Goal: Contribute content: Contribute content

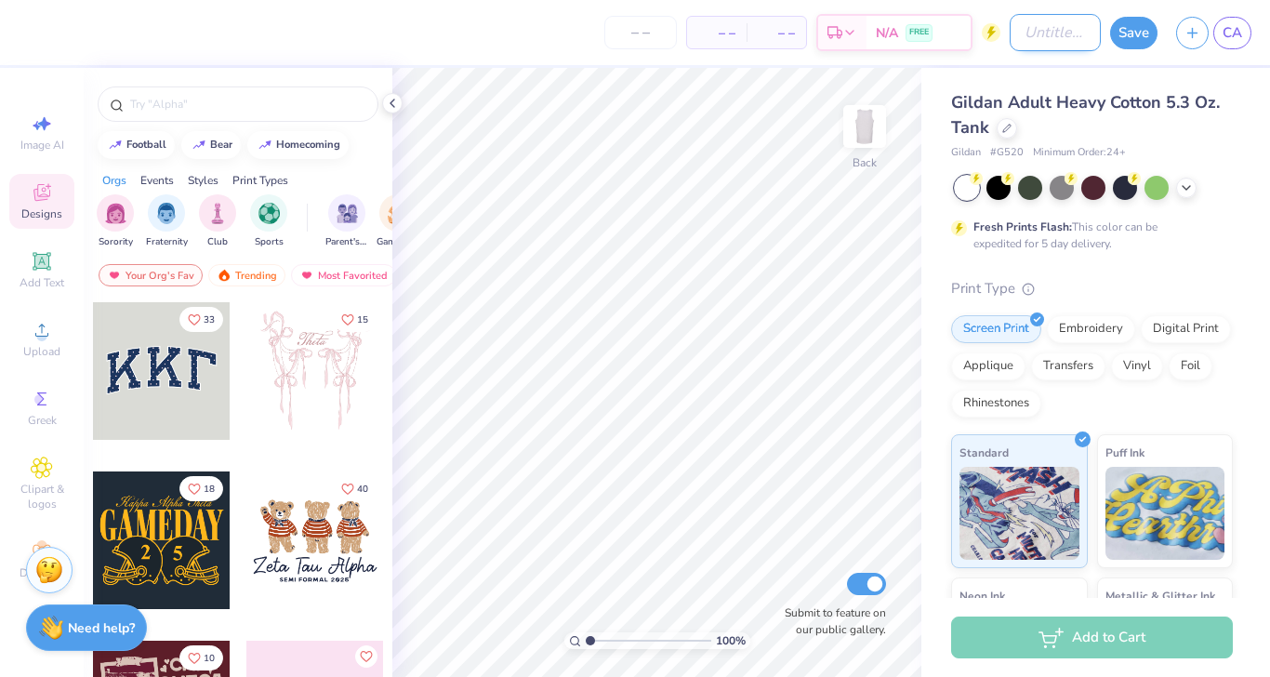
click at [1012, 37] on input "Design Title" at bounding box center [1055, 32] width 91 height 37
type input "Bid day tank"
click at [1146, 29] on button "Save" at bounding box center [1133, 30] width 47 height 33
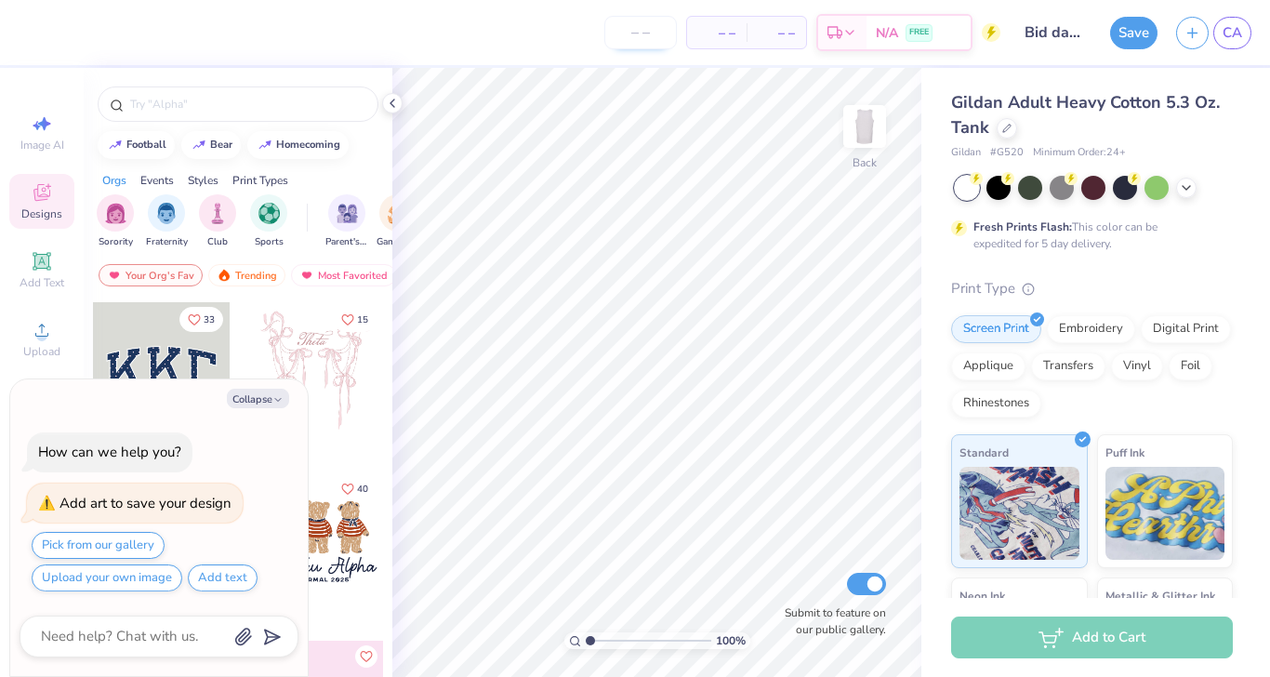
type textarea "x"
click at [655, 30] on input "number" at bounding box center [640, 32] width 73 height 33
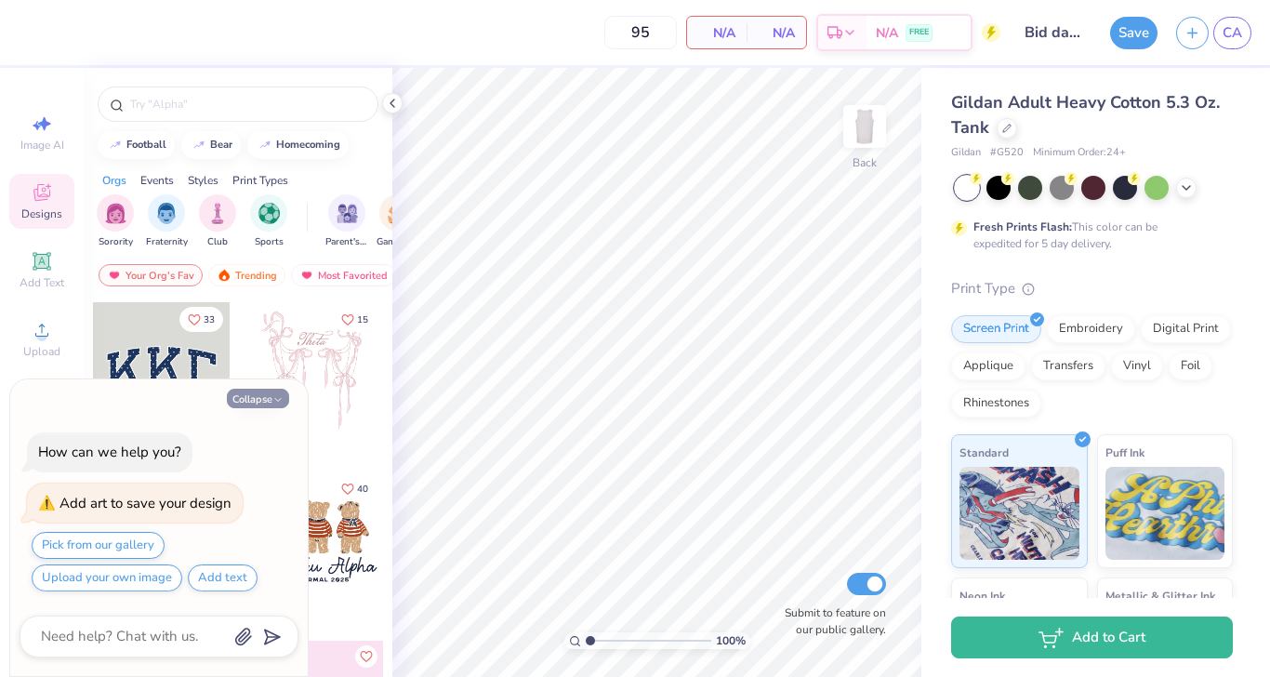
type input "95"
click at [258, 400] on button "Collapse" at bounding box center [258, 399] width 62 height 20
type textarea "x"
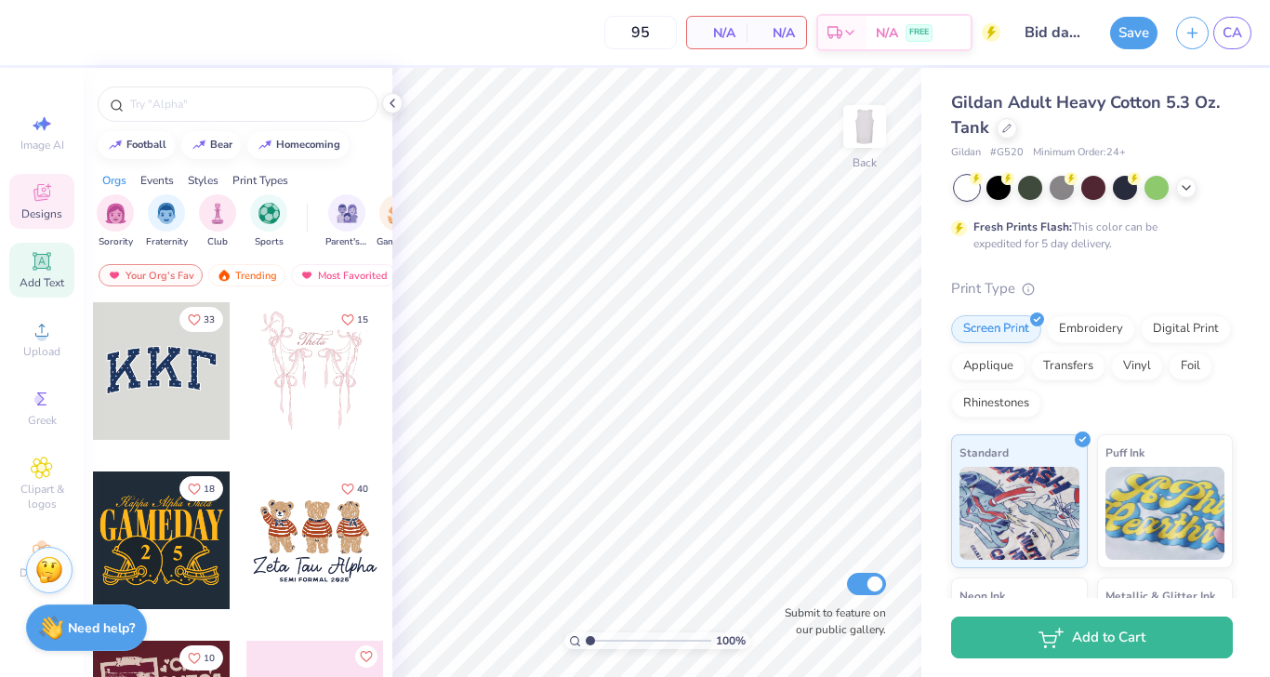
click at [45, 258] on icon at bounding box center [41, 261] width 14 height 14
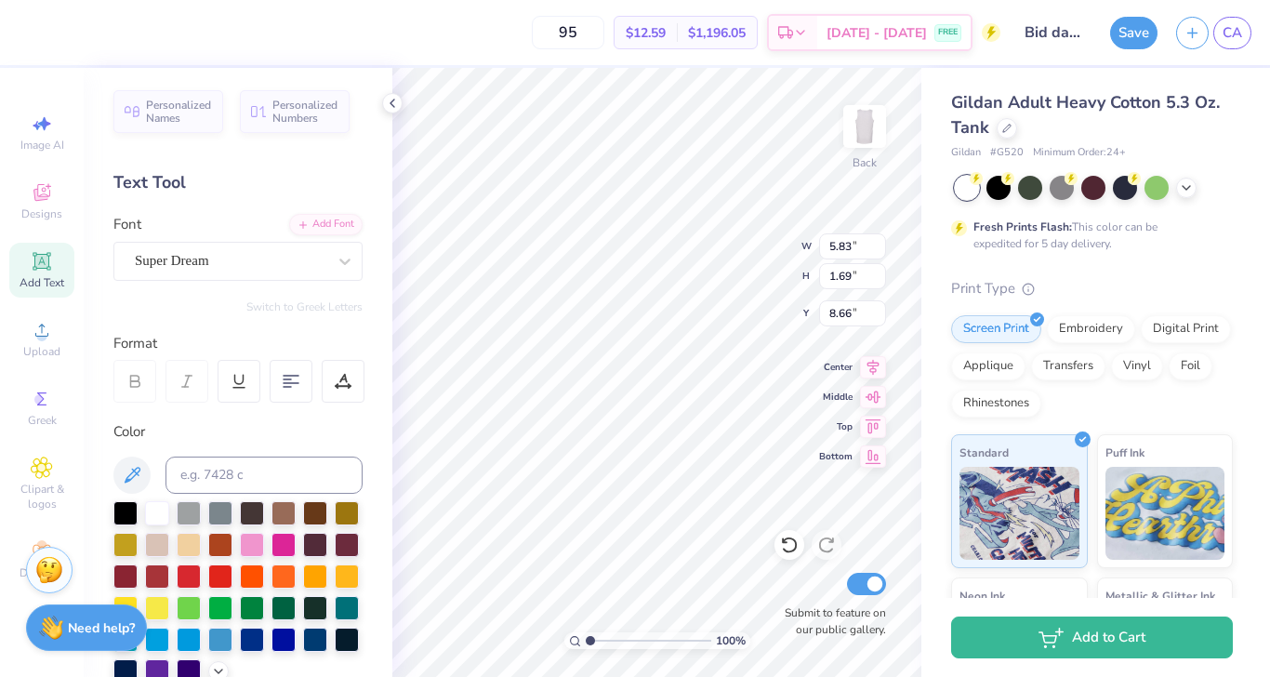
scroll to position [0, 1]
type textarea "ALPHA"
click at [351, 269] on icon at bounding box center [345, 261] width 19 height 19
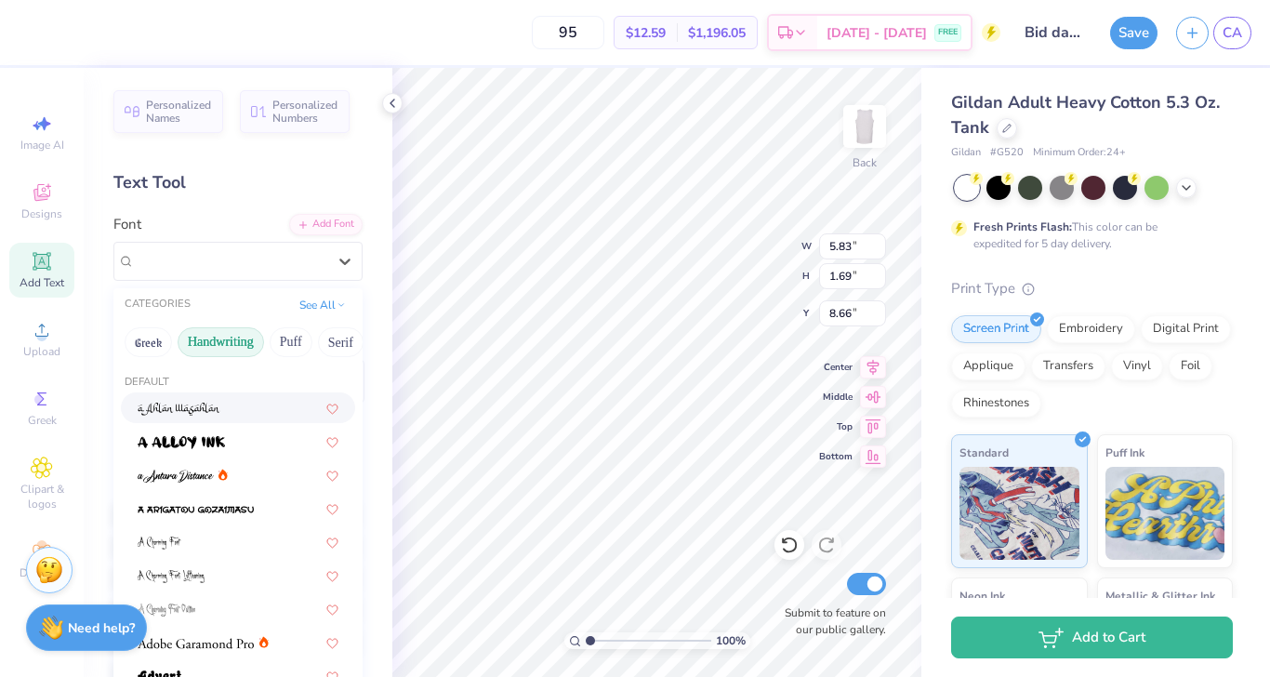
click at [223, 338] on button "Handwriting" at bounding box center [221, 342] width 86 height 30
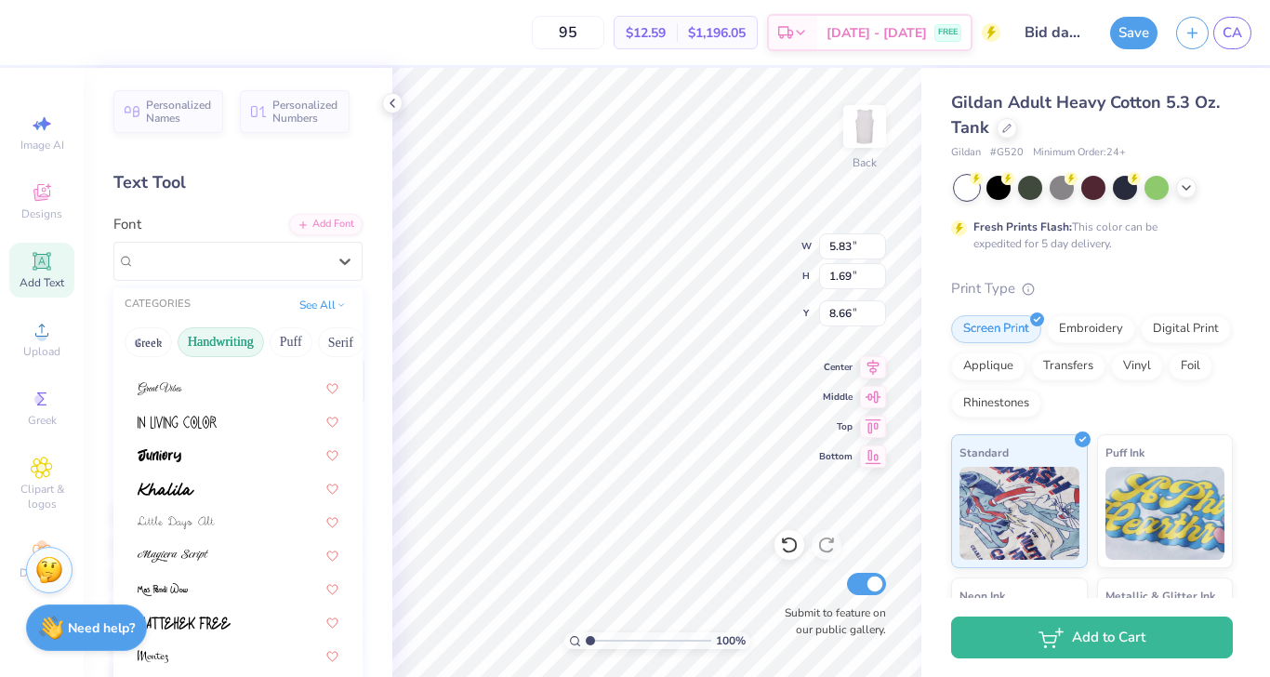
scroll to position [0, 0]
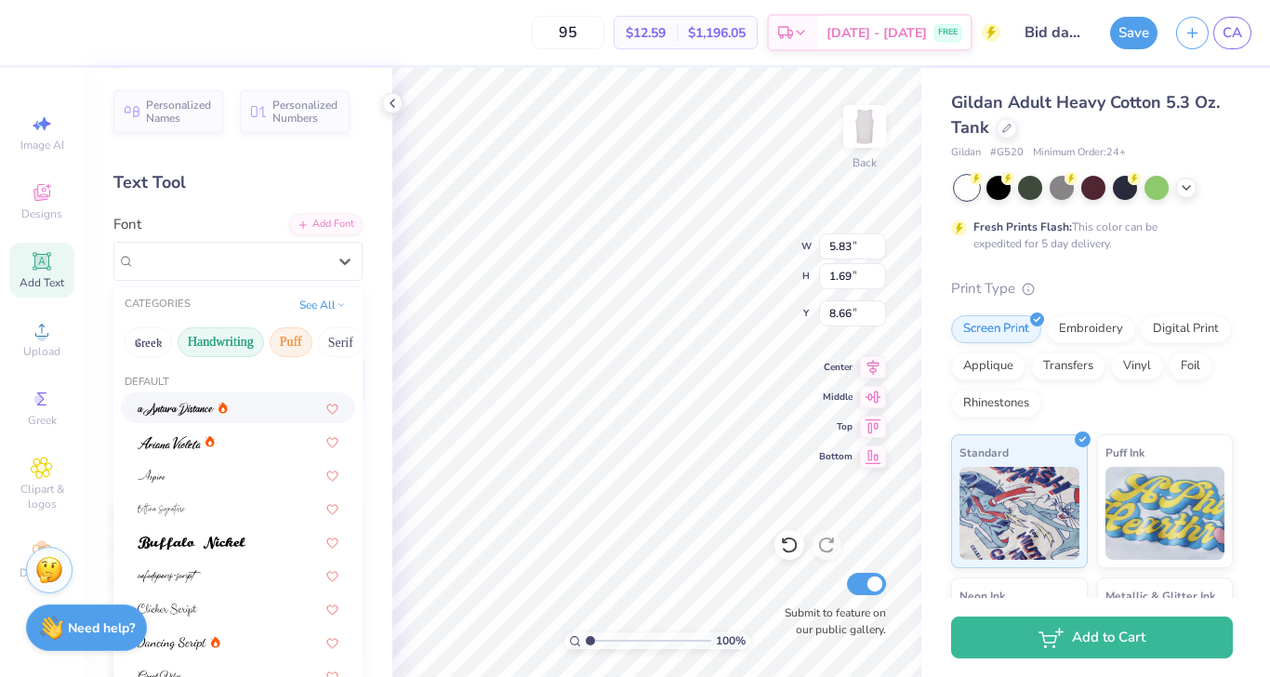
click at [288, 345] on button "Puff" at bounding box center [291, 342] width 43 height 30
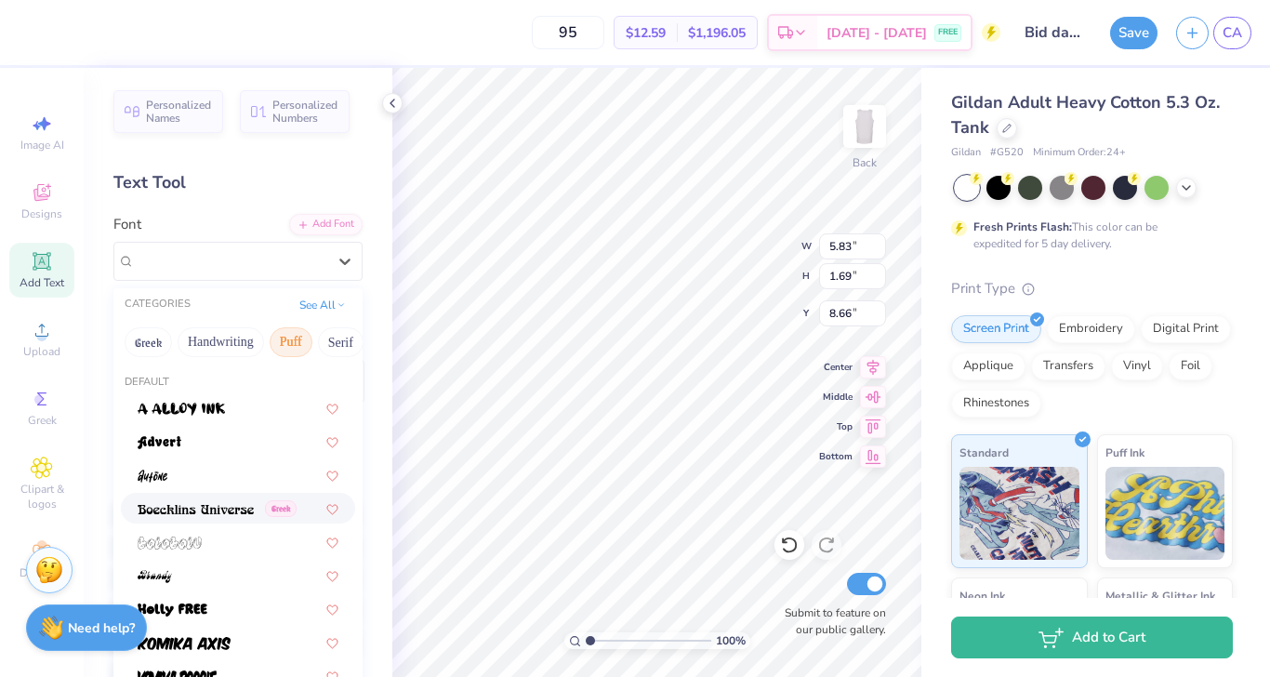
click at [241, 513] on img at bounding box center [196, 509] width 116 height 13
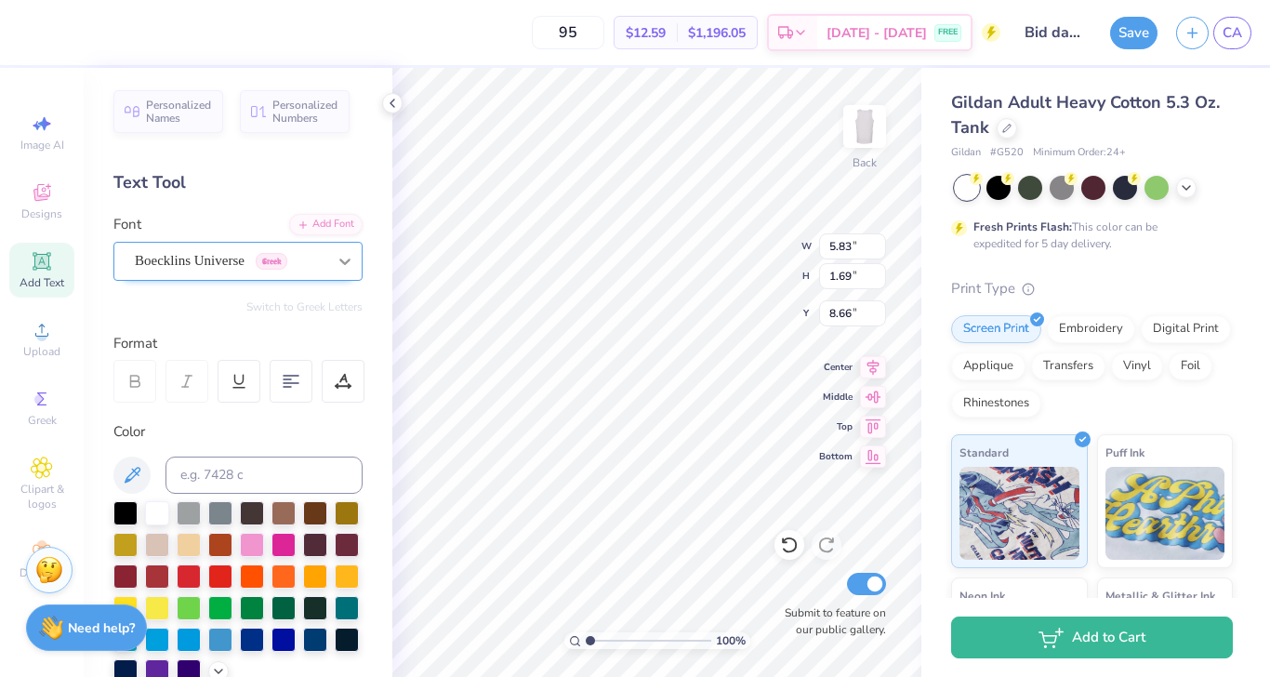
click at [331, 271] on div at bounding box center [344, 261] width 33 height 33
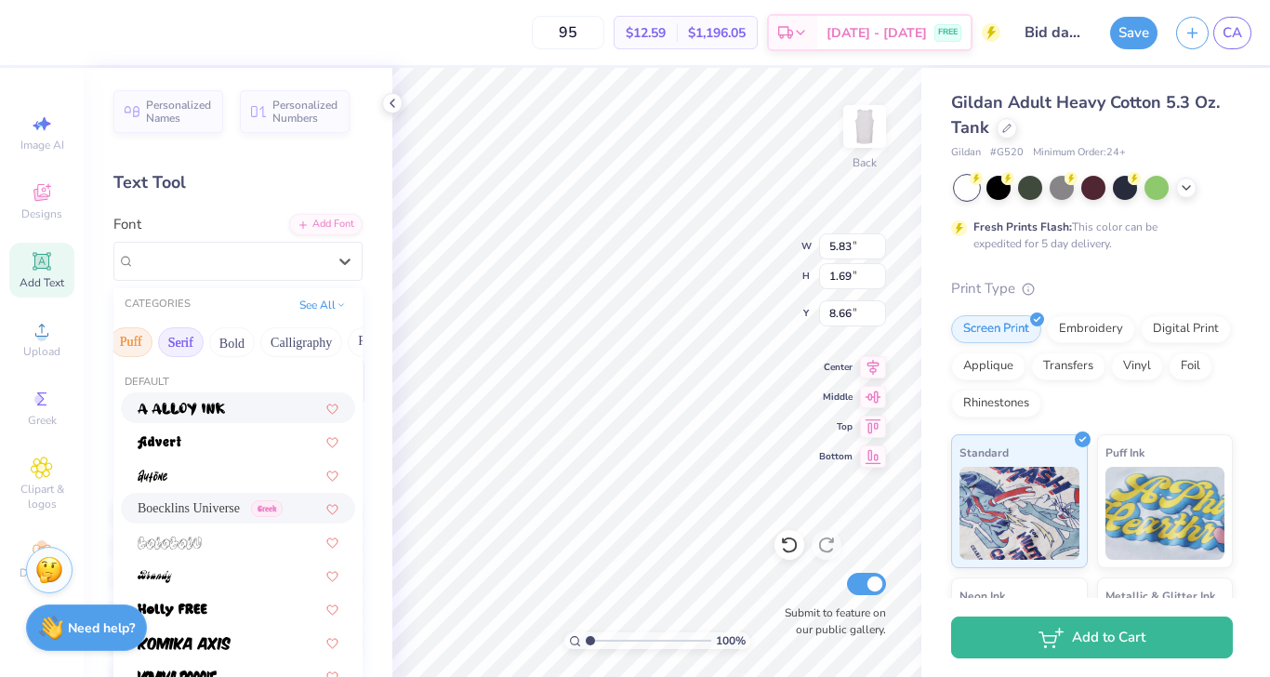
scroll to position [0, 161]
click at [240, 348] on button "Bold" at bounding box center [231, 342] width 46 height 30
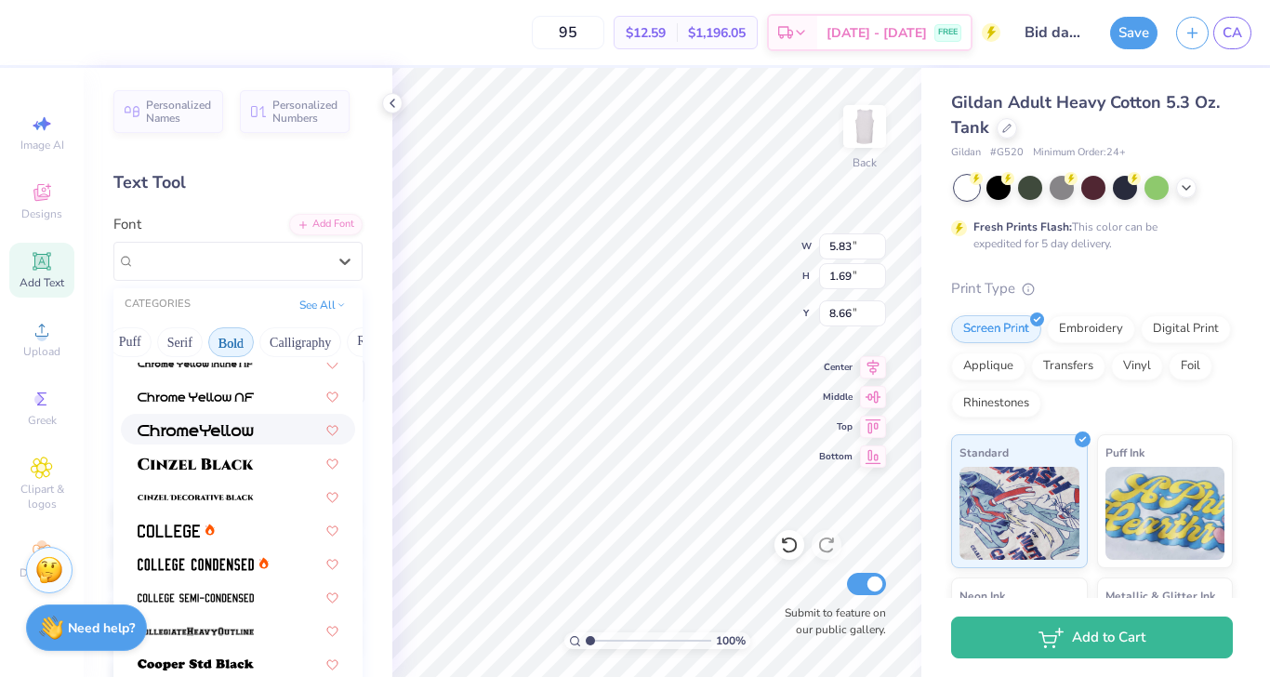
scroll to position [54, 0]
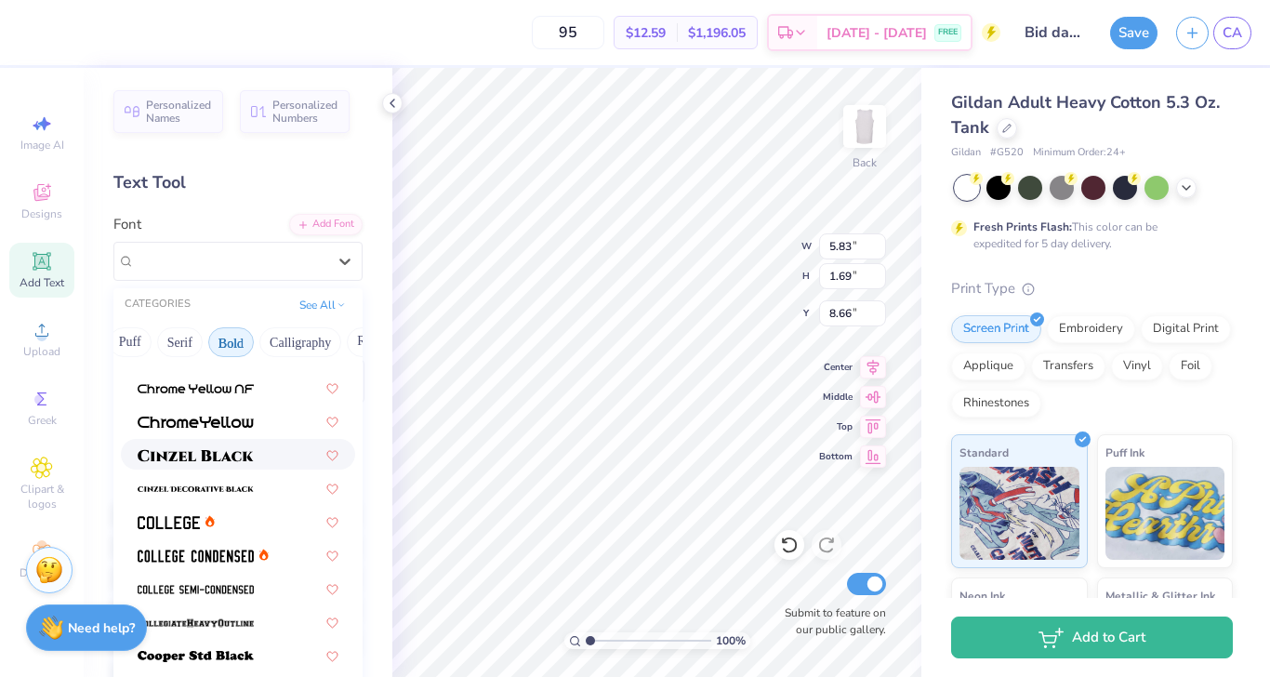
click at [258, 455] on div at bounding box center [238, 454] width 201 height 20
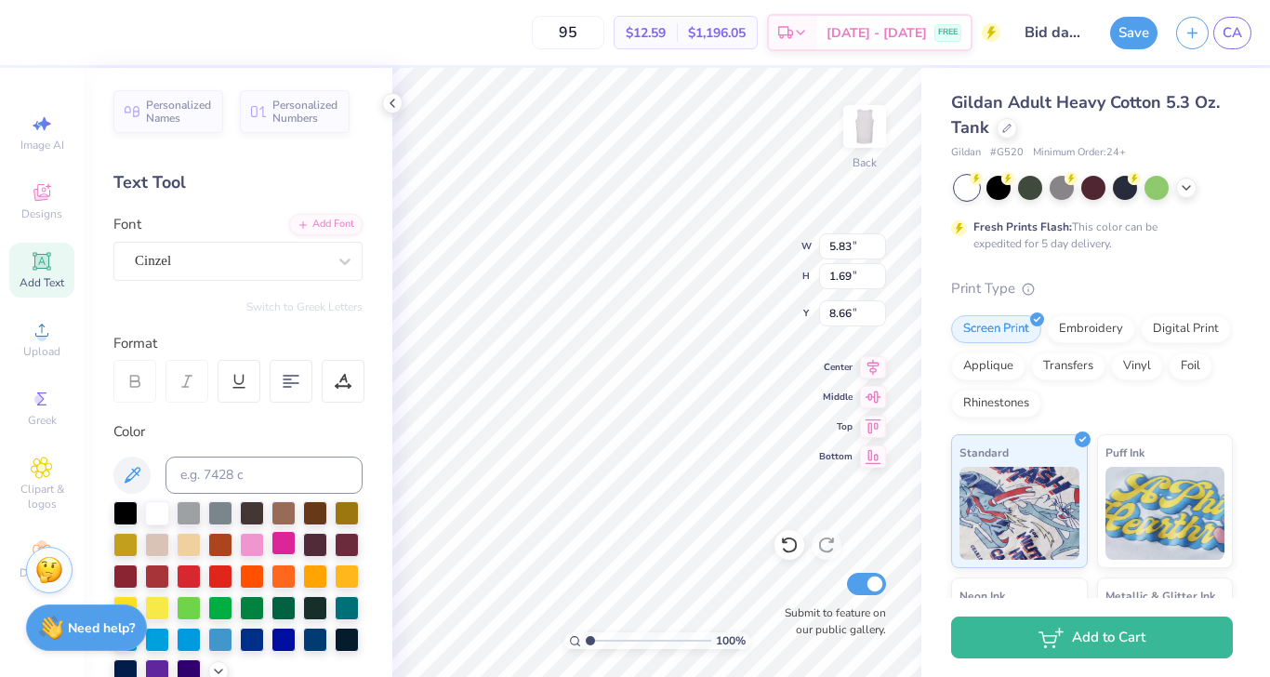
click at [287, 545] on div at bounding box center [283, 543] width 24 height 24
click at [152, 611] on div at bounding box center [157, 606] width 24 height 24
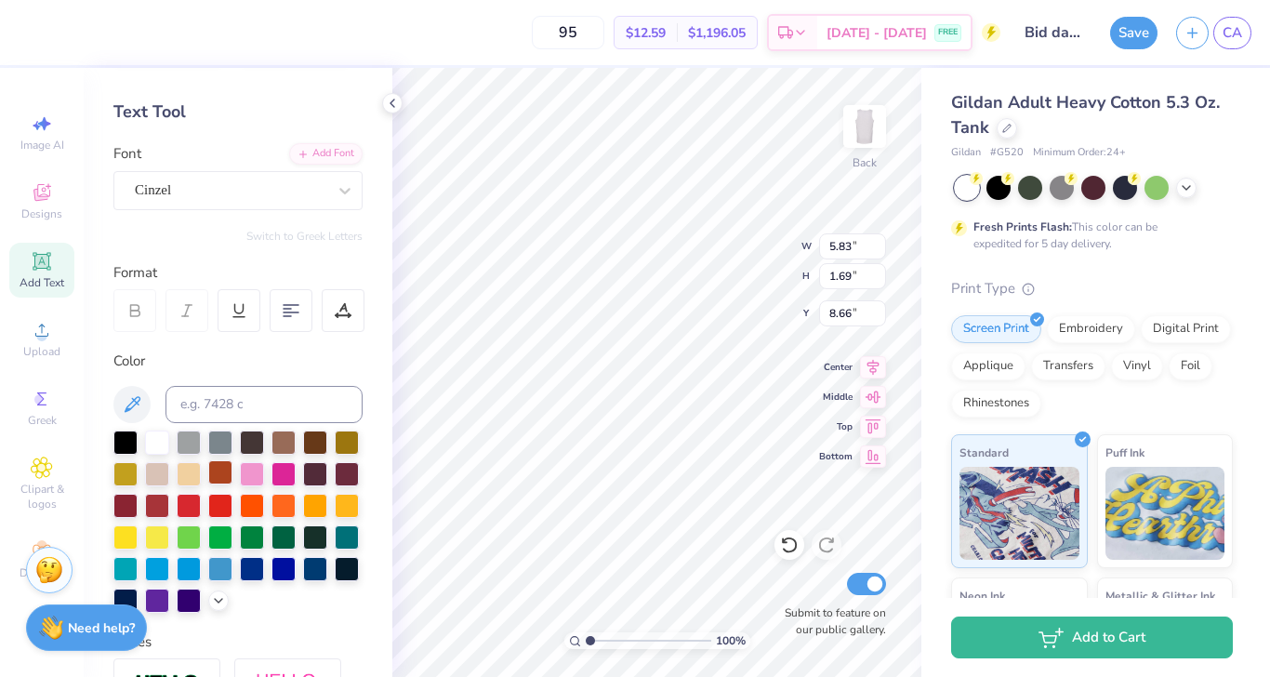
scroll to position [73, 0]
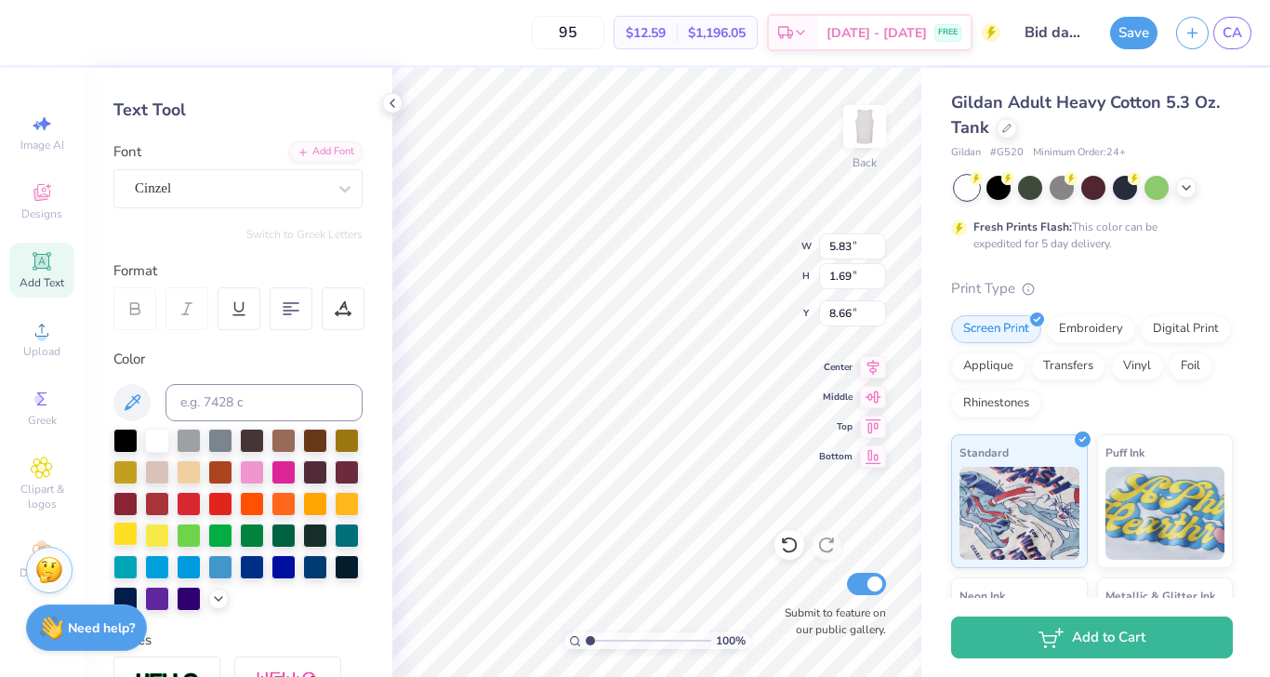
click at [126, 536] on div at bounding box center [125, 534] width 24 height 24
click at [159, 528] on div at bounding box center [157, 534] width 24 height 24
type input "10.84"
type input "2.09"
type input "6.32"
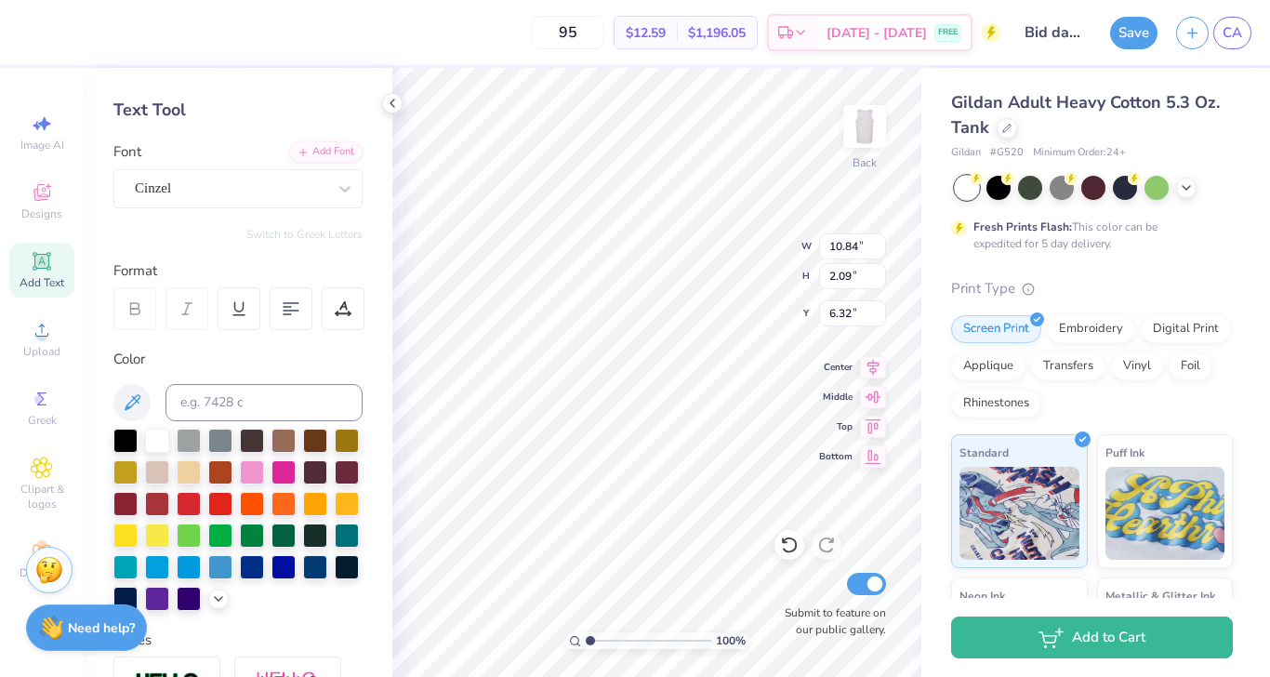
scroll to position [0, 0]
type textarea "CHI"
click at [272, 473] on div at bounding box center [283, 470] width 24 height 24
type input "8.46"
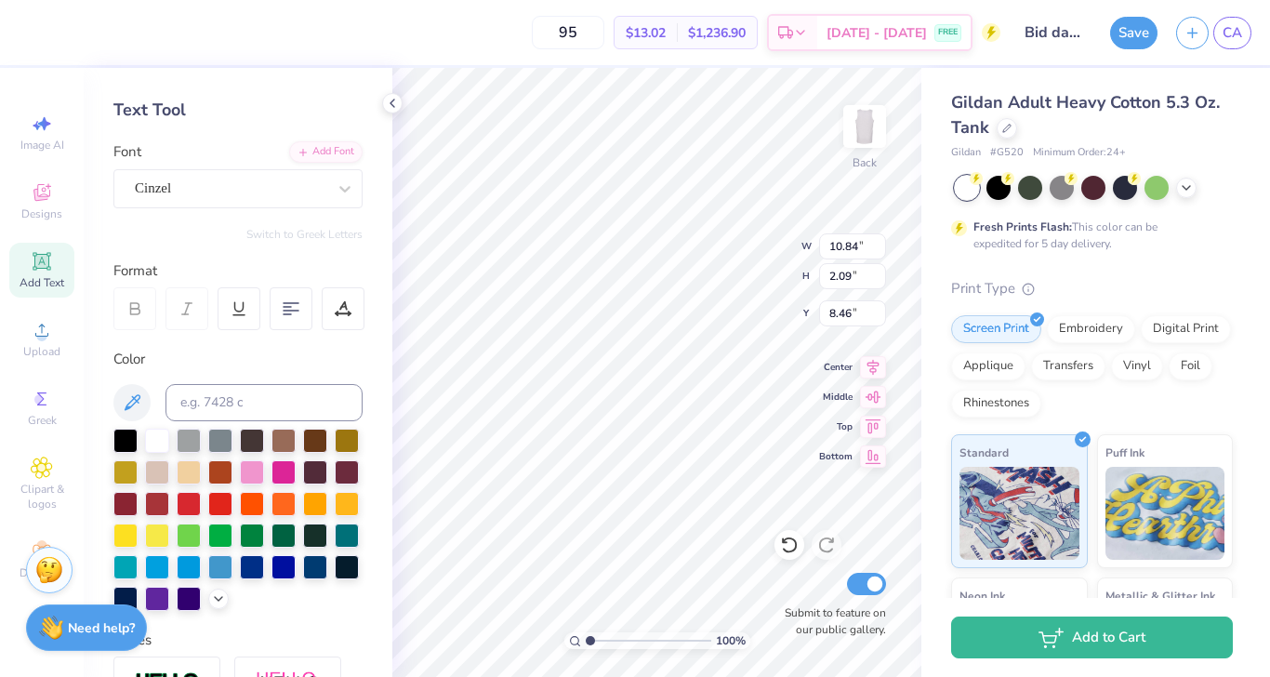
type textarea "OMEGA"
click at [283, 498] on div at bounding box center [283, 502] width 24 height 24
type input "10.37"
type input "5.86"
type input "2.10"
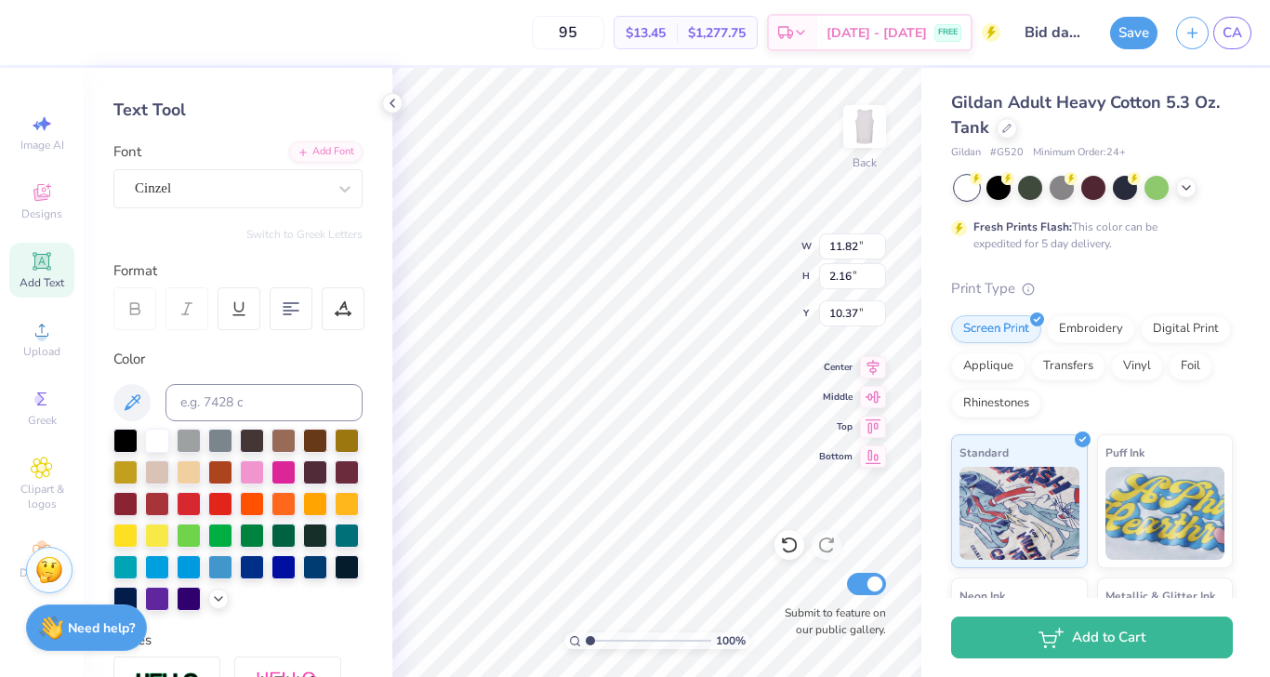
type input "6.31"
type input "8.09"
type input "2.89"
type input "9.36"
type input "3.35"
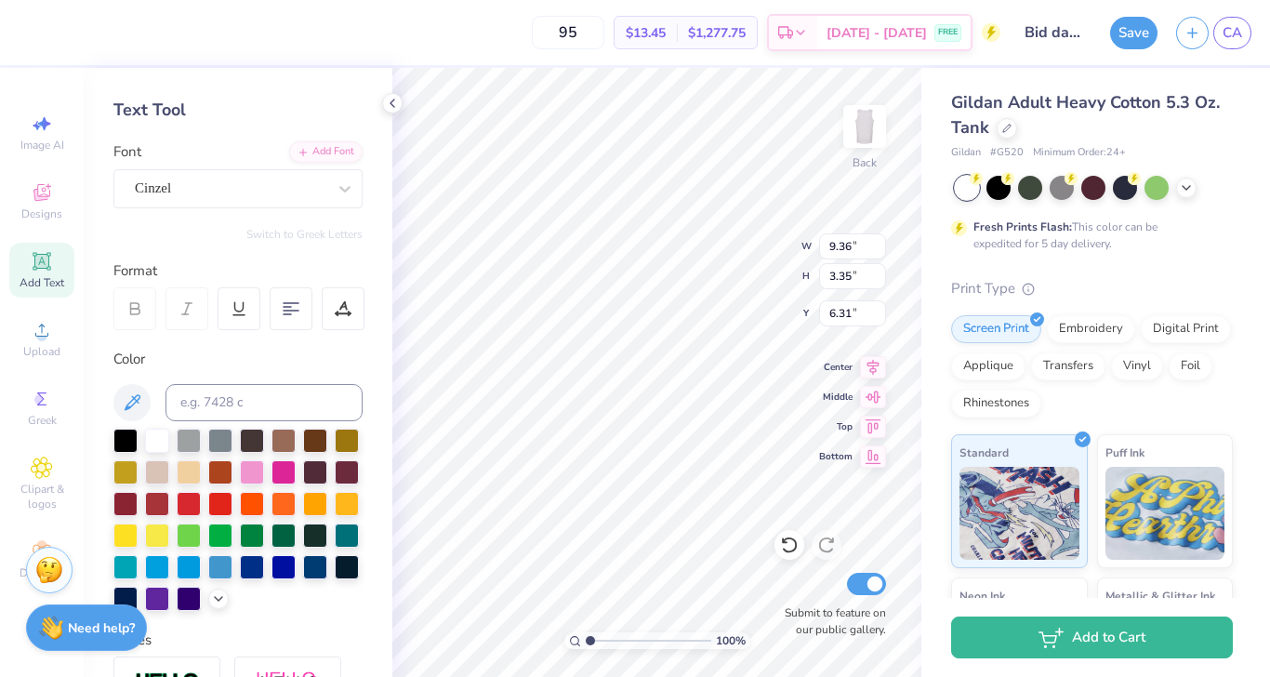
type input "7.02"
type input "6.64"
type input "2.37"
type input "6.33"
type input "2.26"
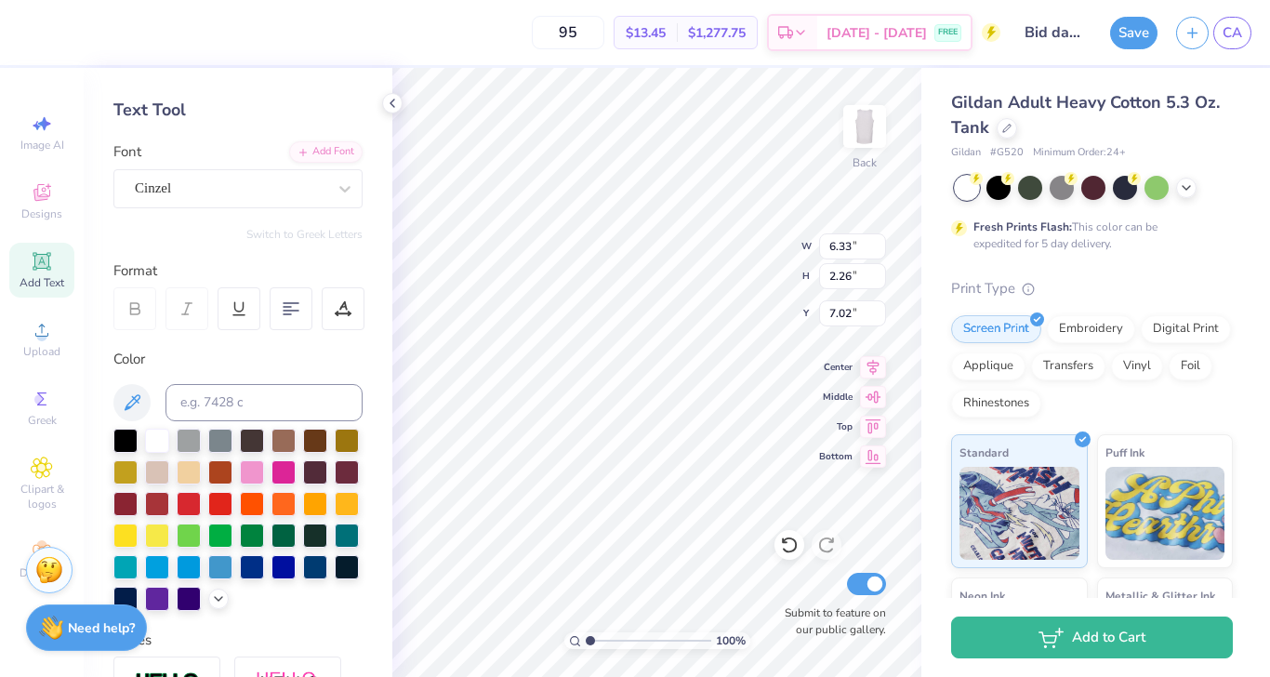
type input "7.69"
type input "10.84"
type input "2.09"
type input "4.23"
type input "11.42"
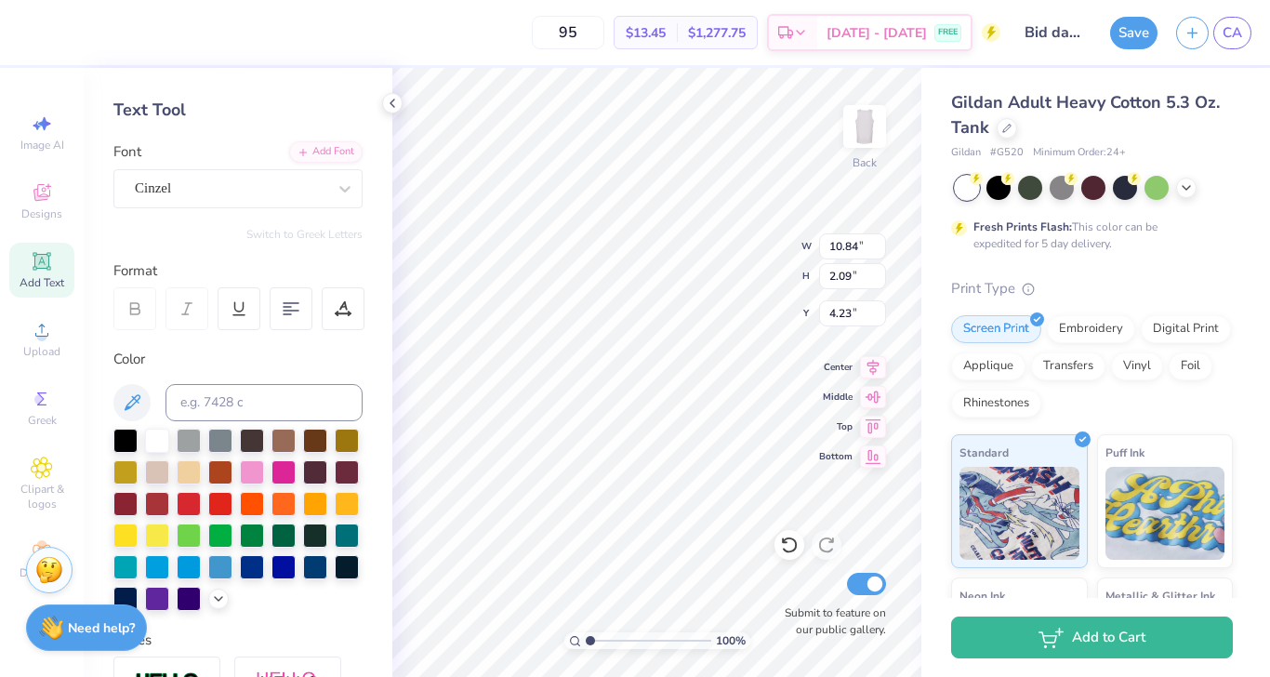
type input "2.20"
type input "5.10"
type input "11.82"
type input "2.16"
type input "11.70"
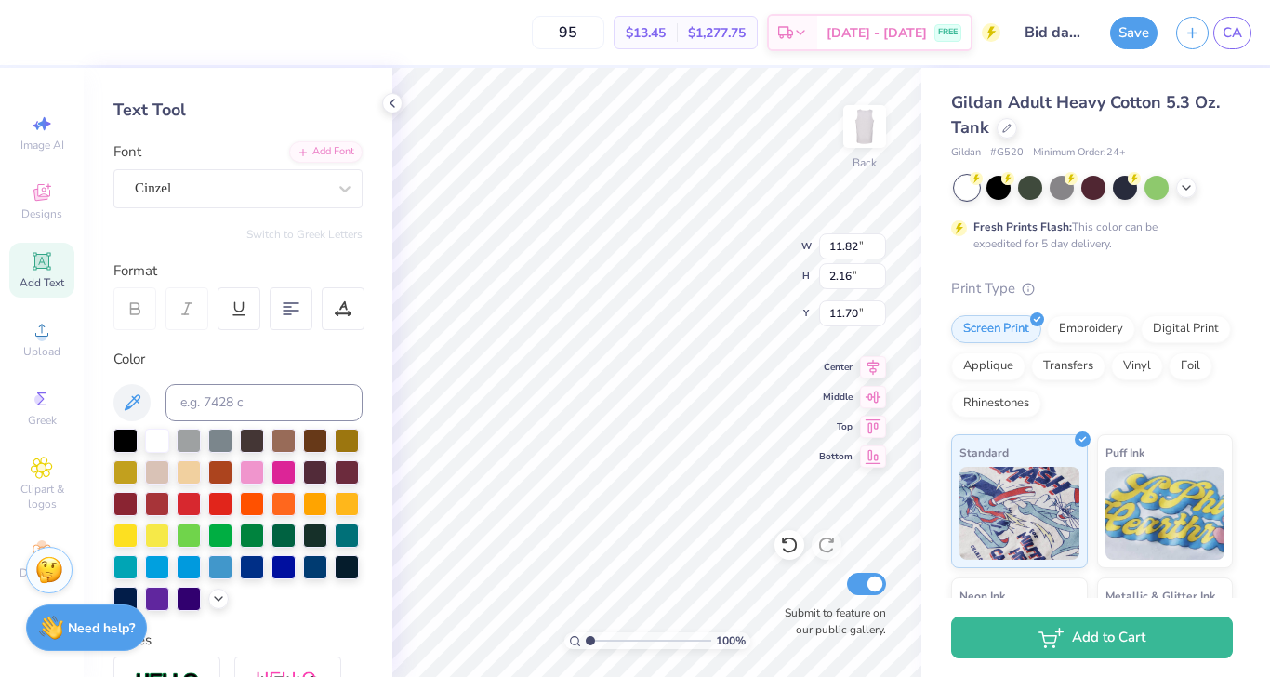
type input "12.32"
type input "2.25"
type input "11.61"
type input "6.33"
type input "2.26"
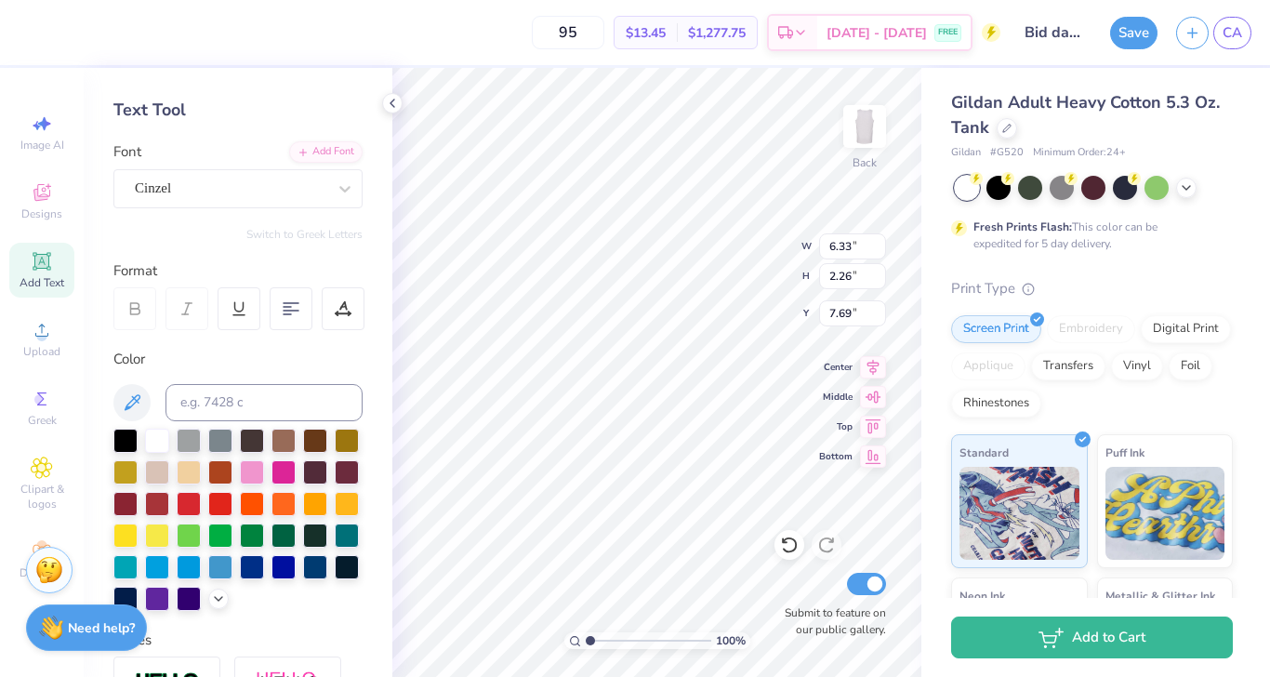
type input "9.01"
type input "11.42"
type input "2.20"
type input "5.10"
type input "12.33"
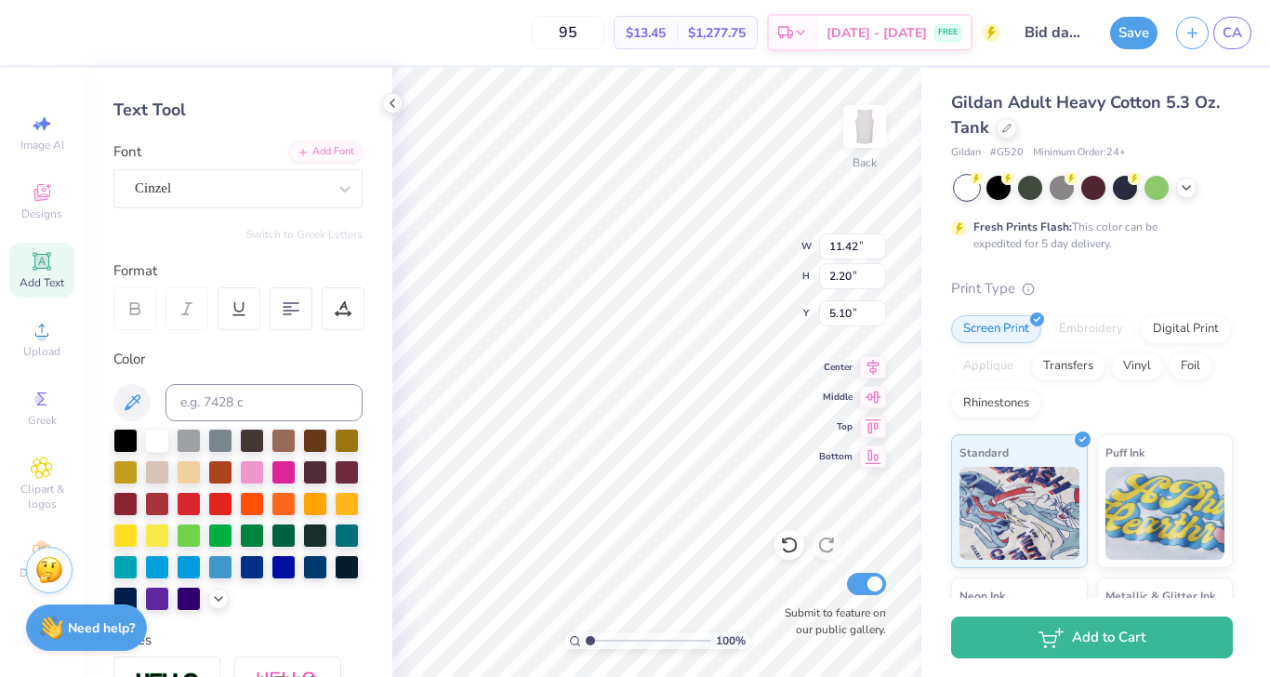
type input "2.37"
type input "5.98"
type input "4.49"
type input "13.27"
type input "2.55"
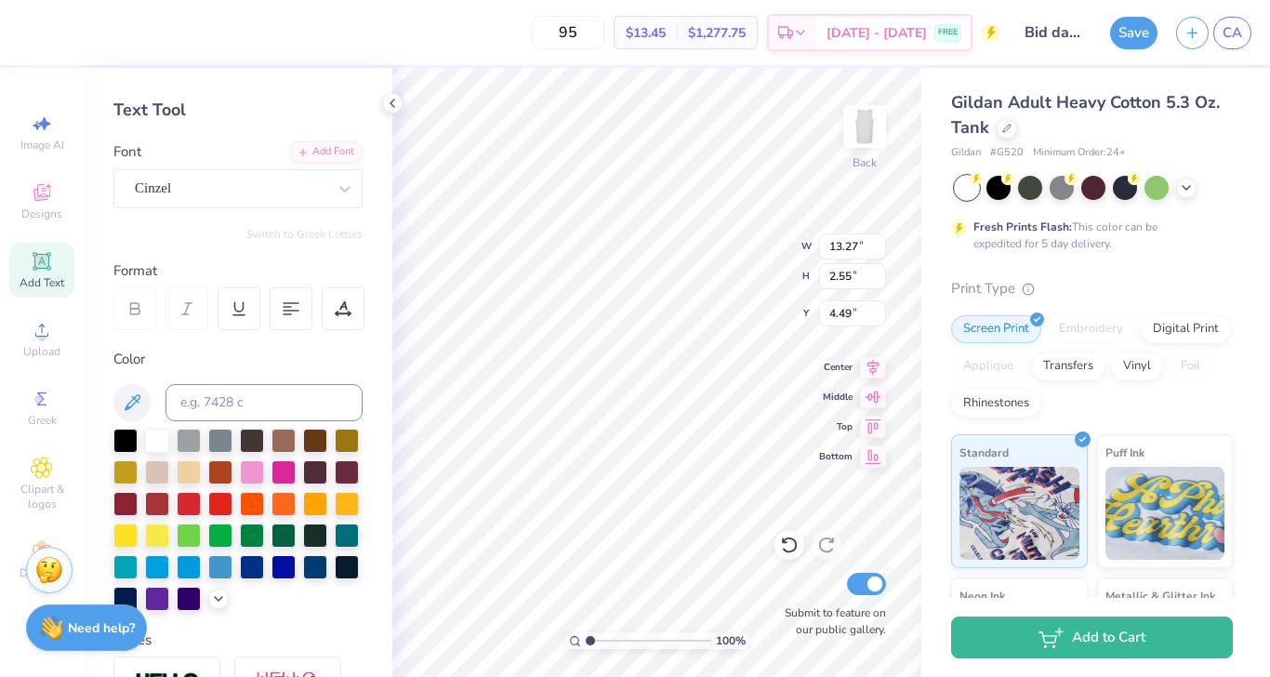
type input "4.56"
type input "6.33"
type input "2.26"
type input "7.72"
type input "12.32"
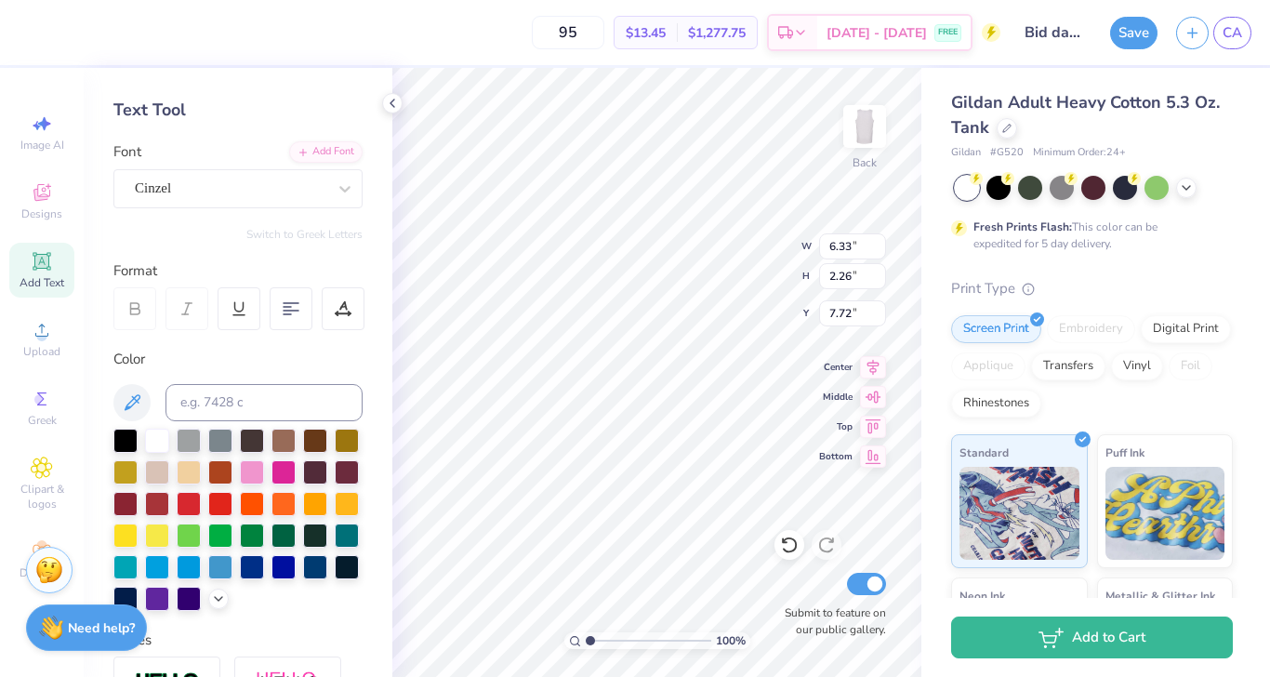
type input "2.25"
type input "10.61"
type input "13.20"
type input "2.41"
type input "10.35"
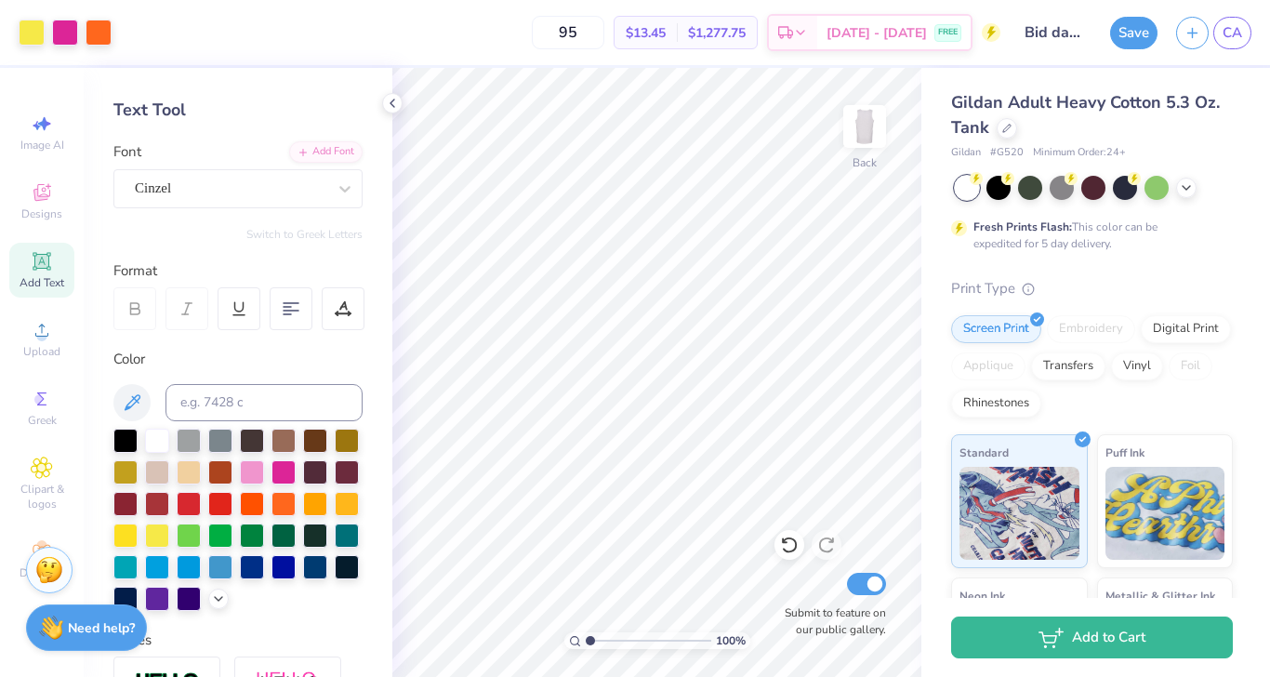
click at [43, 261] on icon at bounding box center [42, 261] width 18 height 18
type input "14.82"
type textarea "Bid Day 2025"
type input "14.63"
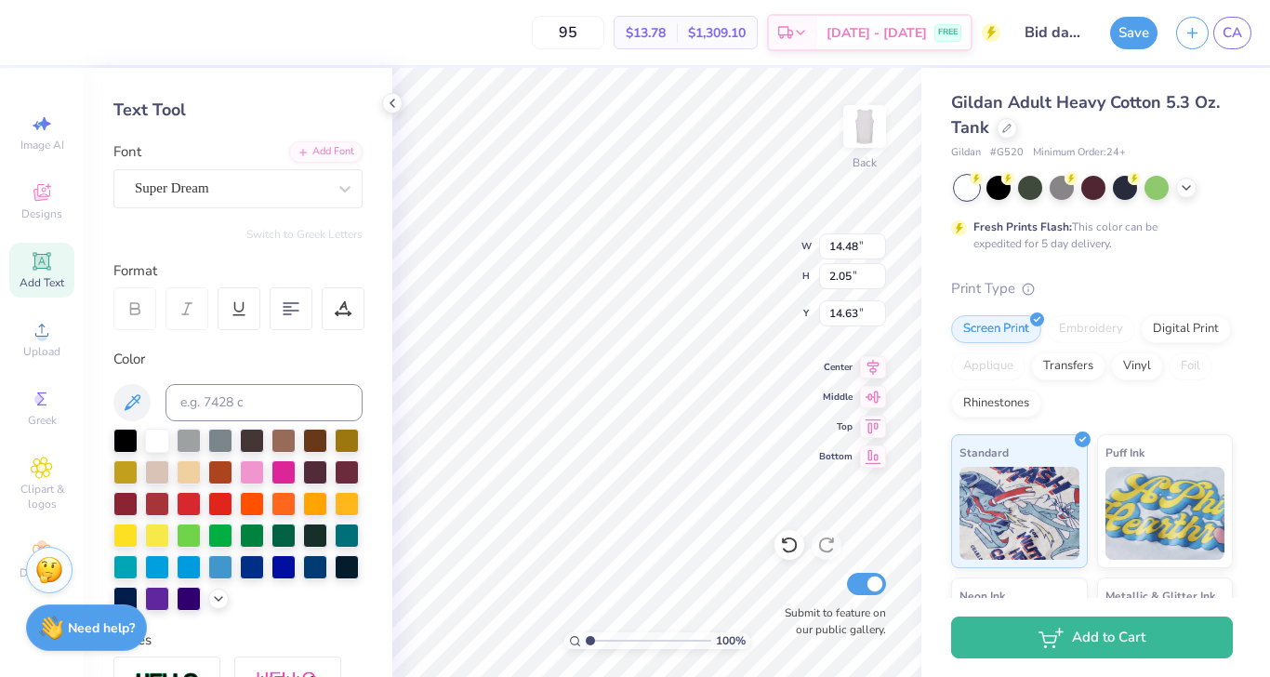
type input "13.27"
type input "2.55"
type input "4.56"
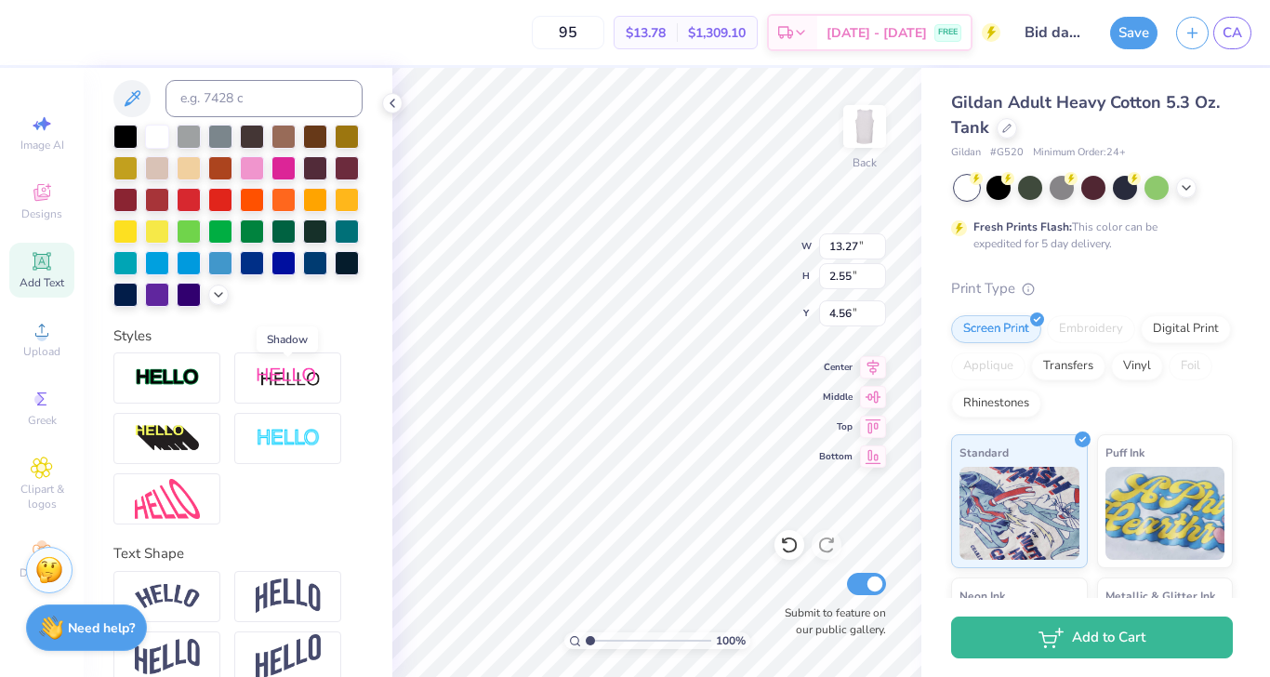
scroll to position [404, 0]
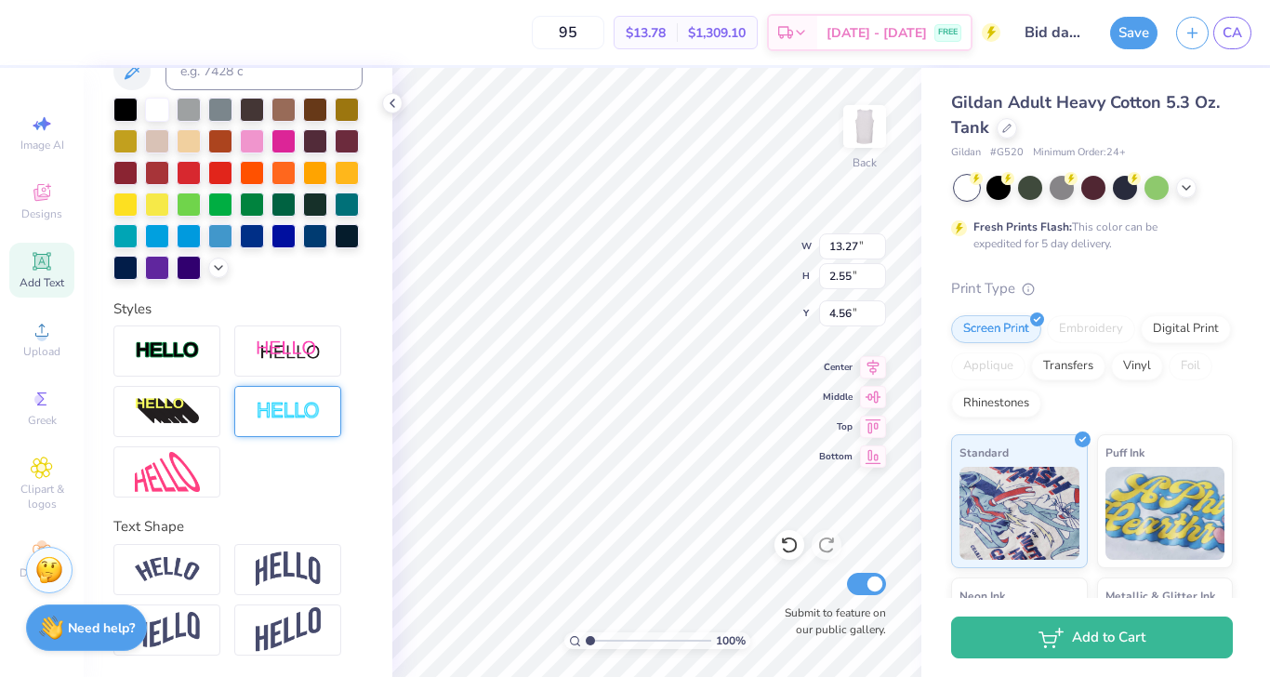
click at [264, 397] on div at bounding box center [287, 411] width 107 height 51
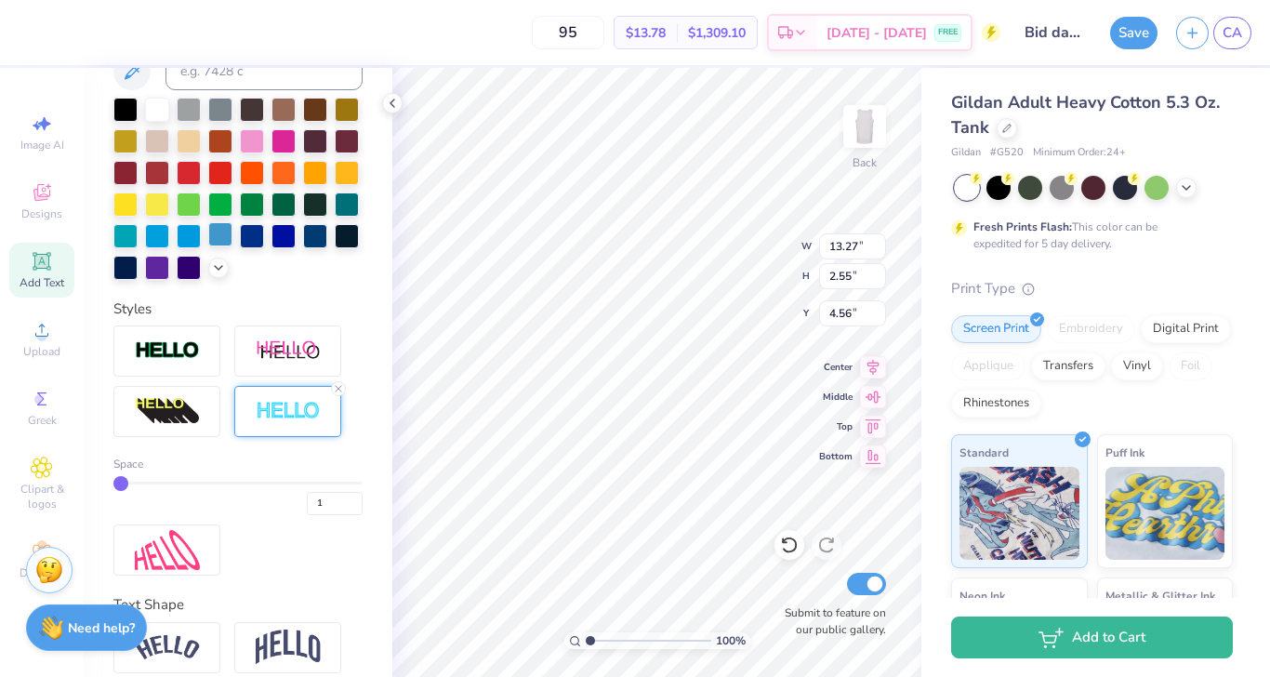
click at [220, 233] on div at bounding box center [220, 234] width 24 height 24
click at [165, 225] on div at bounding box center [157, 234] width 24 height 24
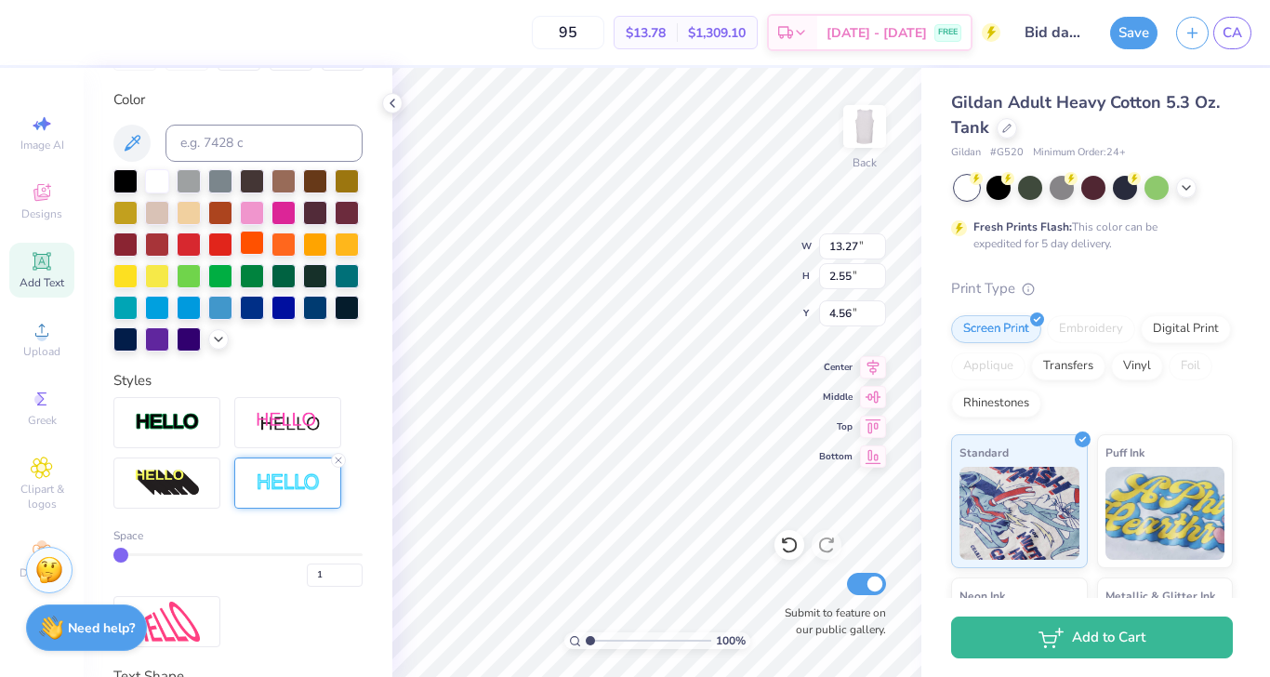
click at [257, 245] on div at bounding box center [252, 243] width 24 height 24
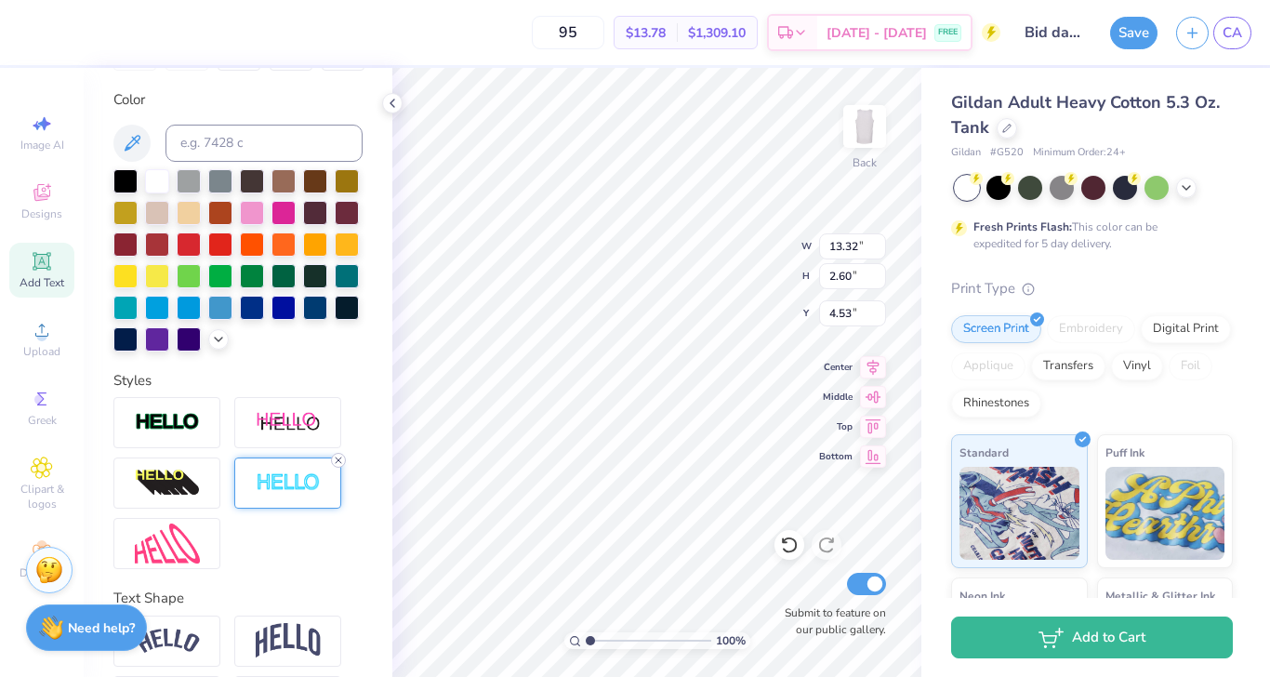
click at [337, 462] on icon at bounding box center [338, 460] width 11 height 11
click at [151, 279] on div at bounding box center [157, 274] width 24 height 24
click at [331, 471] on div at bounding box center [287, 482] width 107 height 51
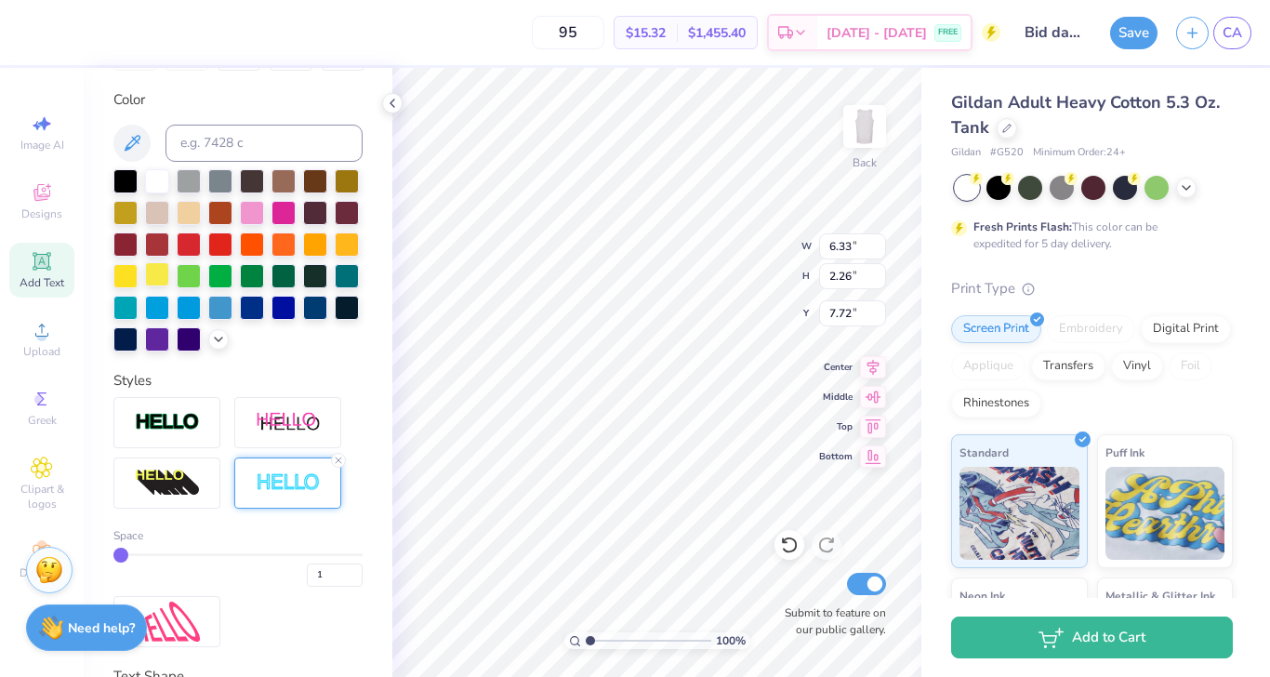
click at [145, 271] on div at bounding box center [157, 274] width 24 height 24
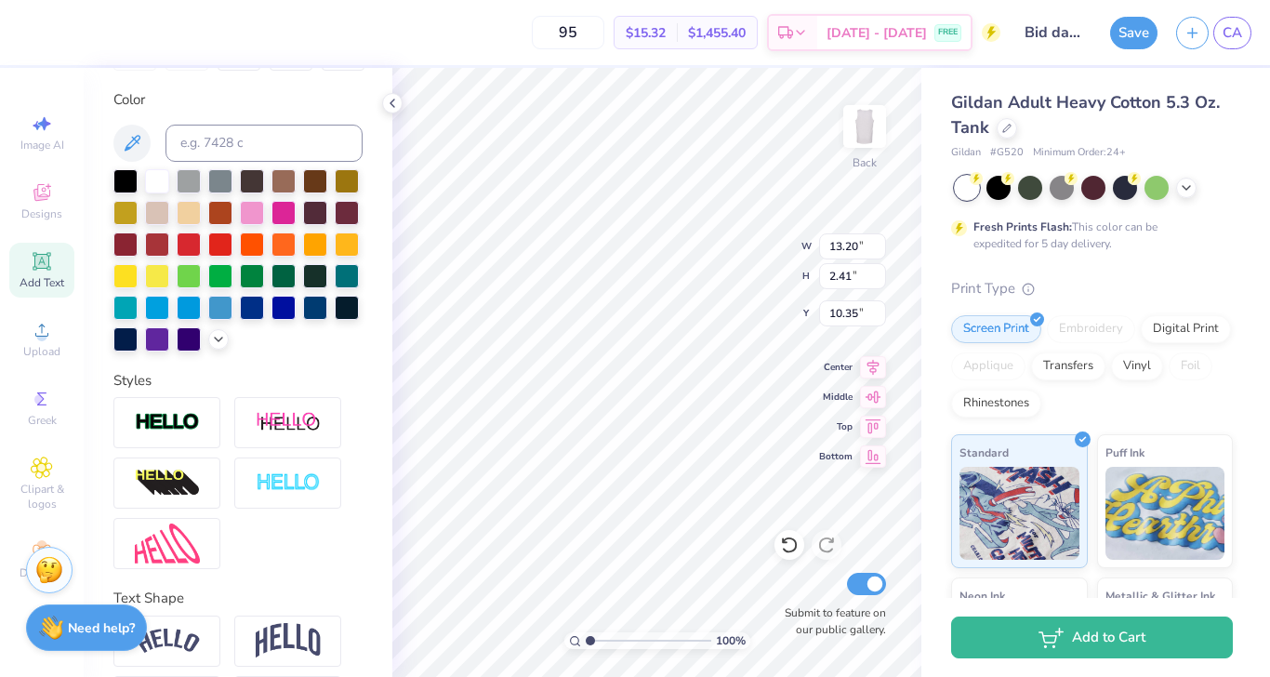
type input "13.27"
type input "2.55"
type input "4.56"
type input "13.20"
type input "2.41"
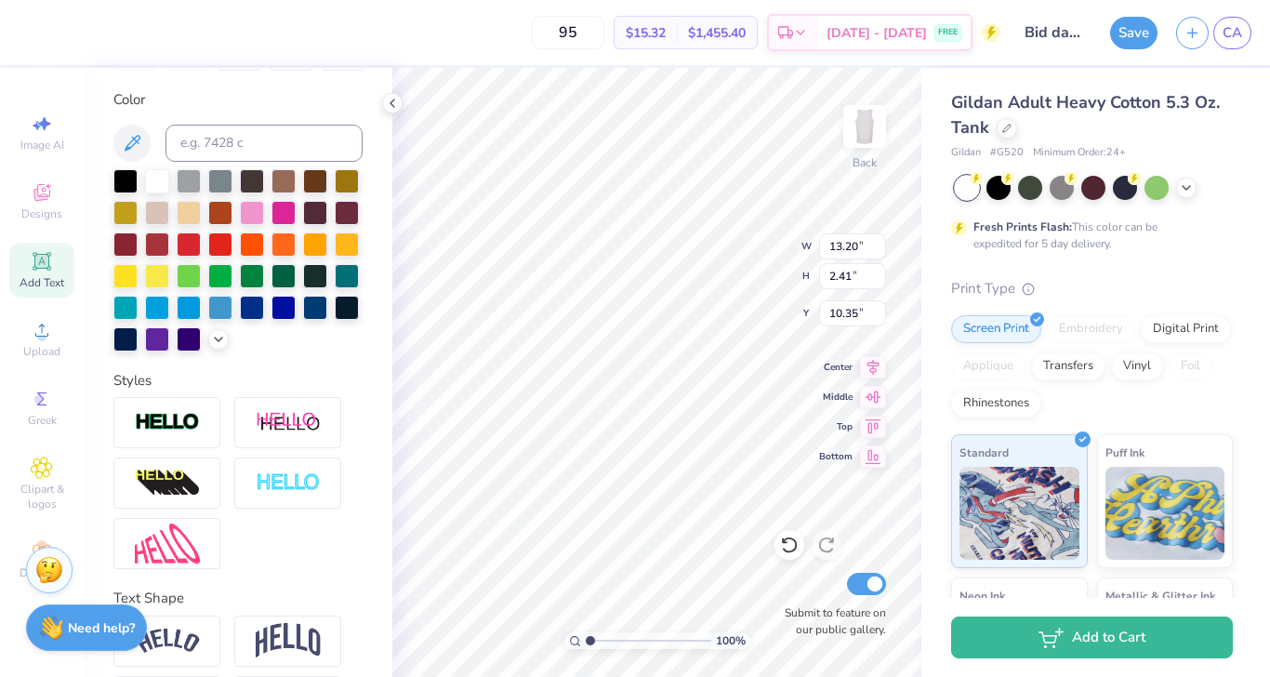
type input "10.36"
click at [284, 472] on img at bounding box center [288, 482] width 65 height 21
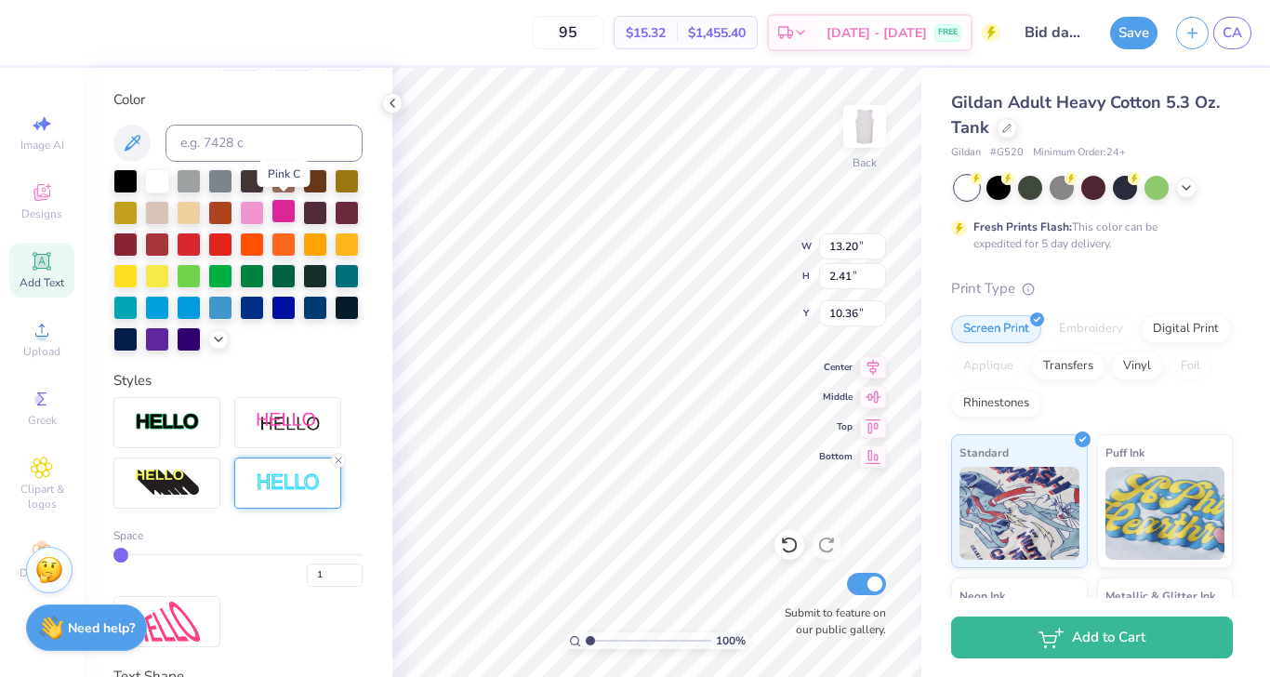
click at [291, 212] on div at bounding box center [283, 211] width 24 height 24
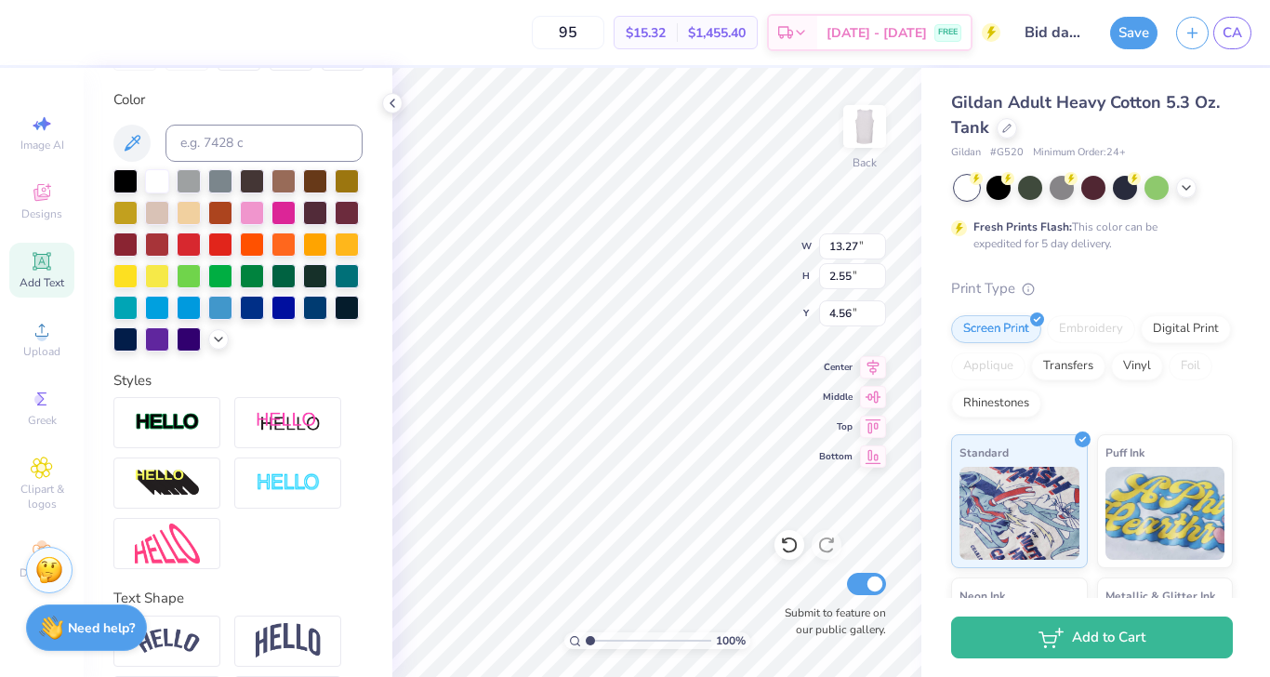
type input "1.19"
click at [183, 481] on img at bounding box center [167, 484] width 65 height 30
type input "14.96"
type input "2.88"
type input "1.42"
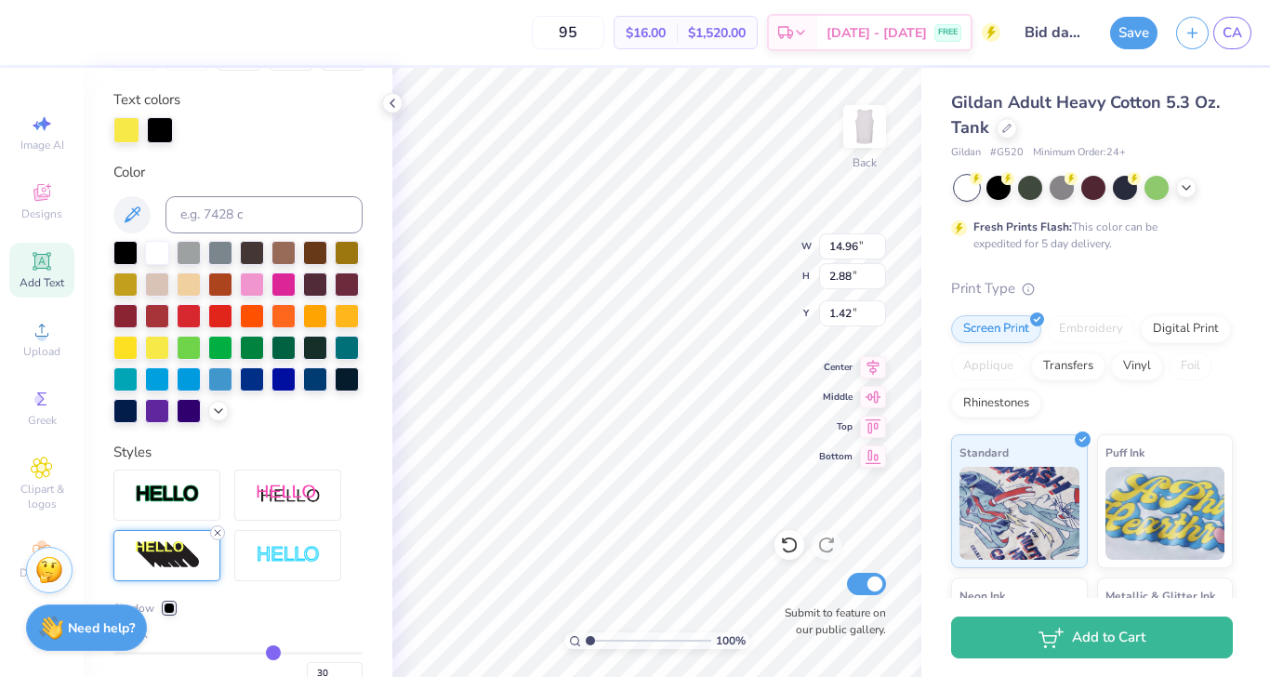
click at [218, 535] on icon at bounding box center [217, 532] width 11 height 11
type input "11.51"
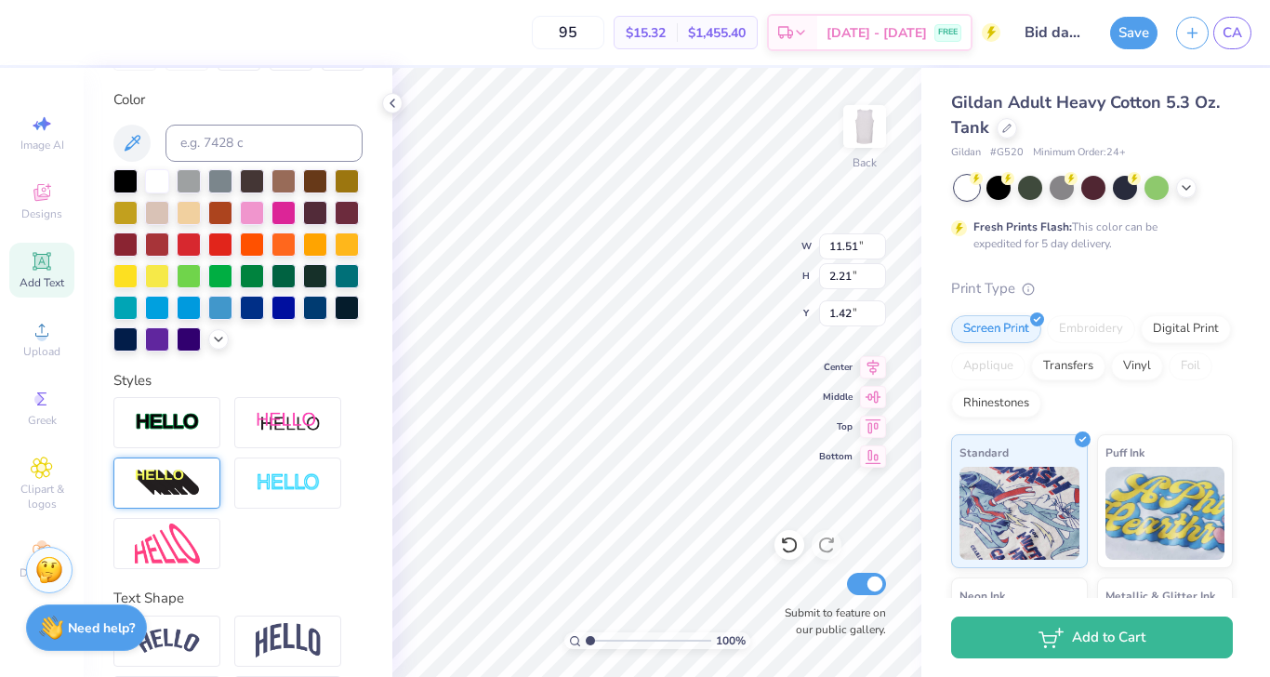
scroll to position [404, 0]
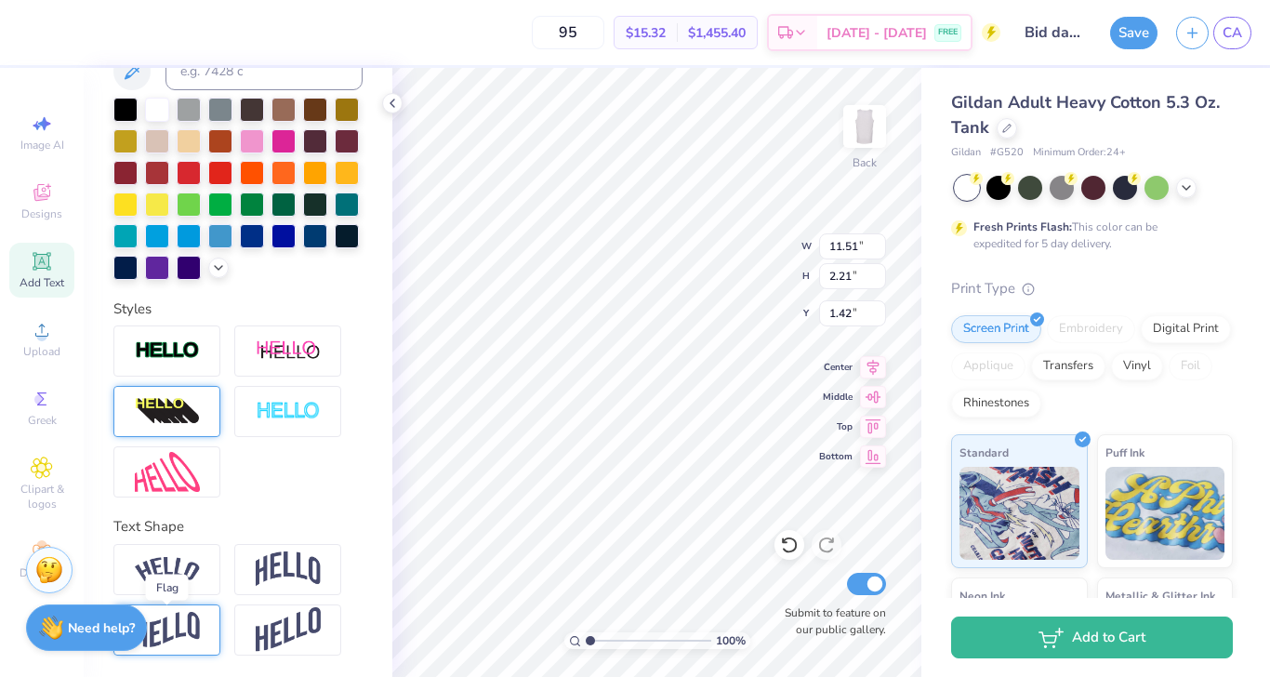
click at [195, 619] on img at bounding box center [167, 630] width 65 height 36
type input "3.25"
type input "0.90"
type input "13.32"
type input "2.60"
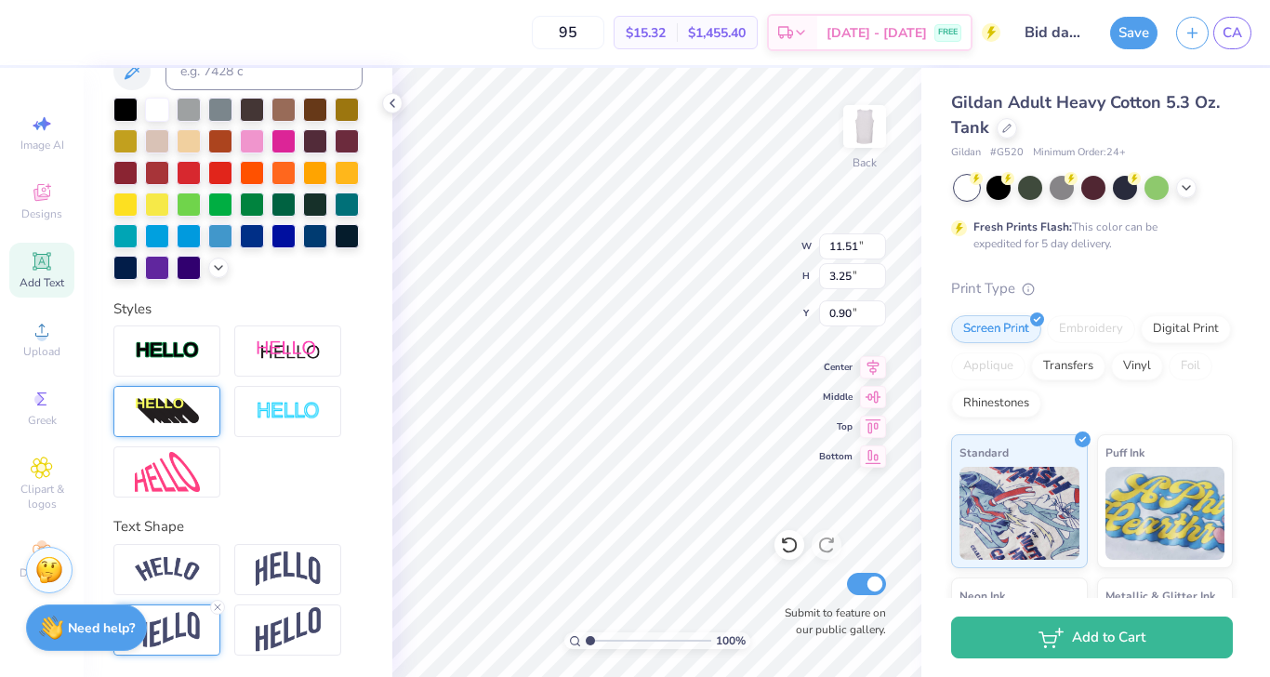
type input "4.53"
click at [199, 628] on img at bounding box center [167, 630] width 65 height 36
type input "3.79"
type input "3.94"
type input "11.51"
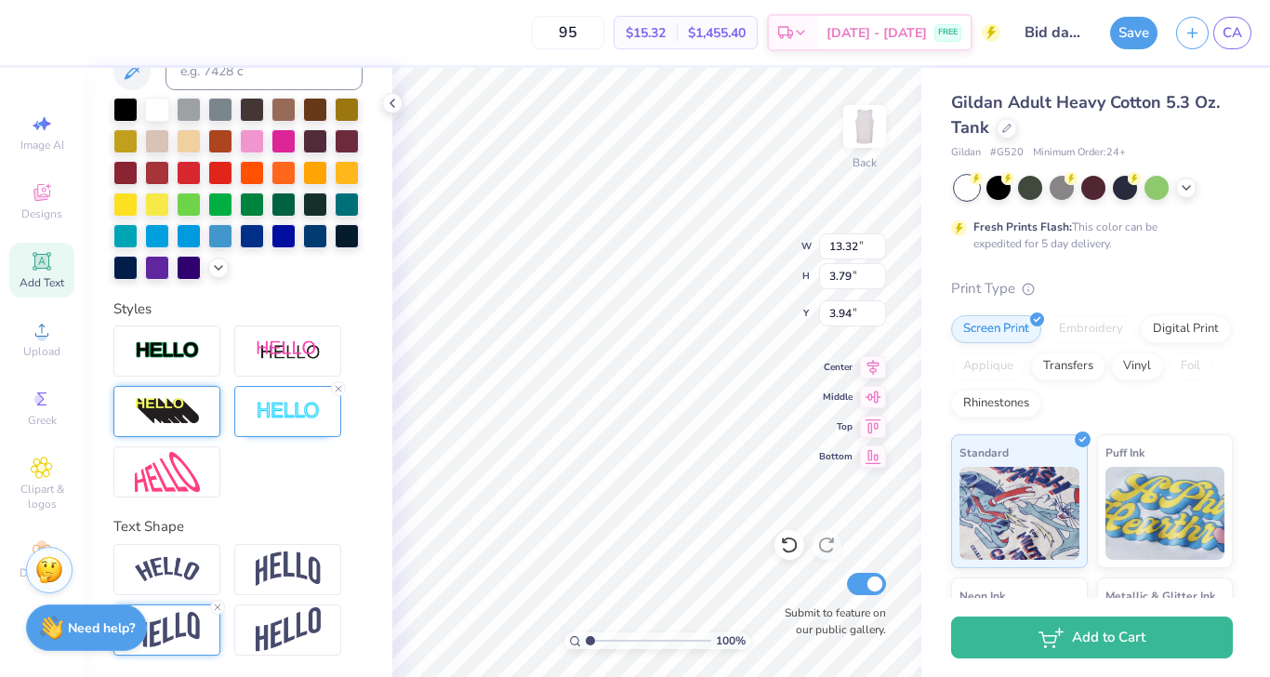
type input "3.25"
type input "4.45"
type input "12.49"
type input "3.53"
type input "4.17"
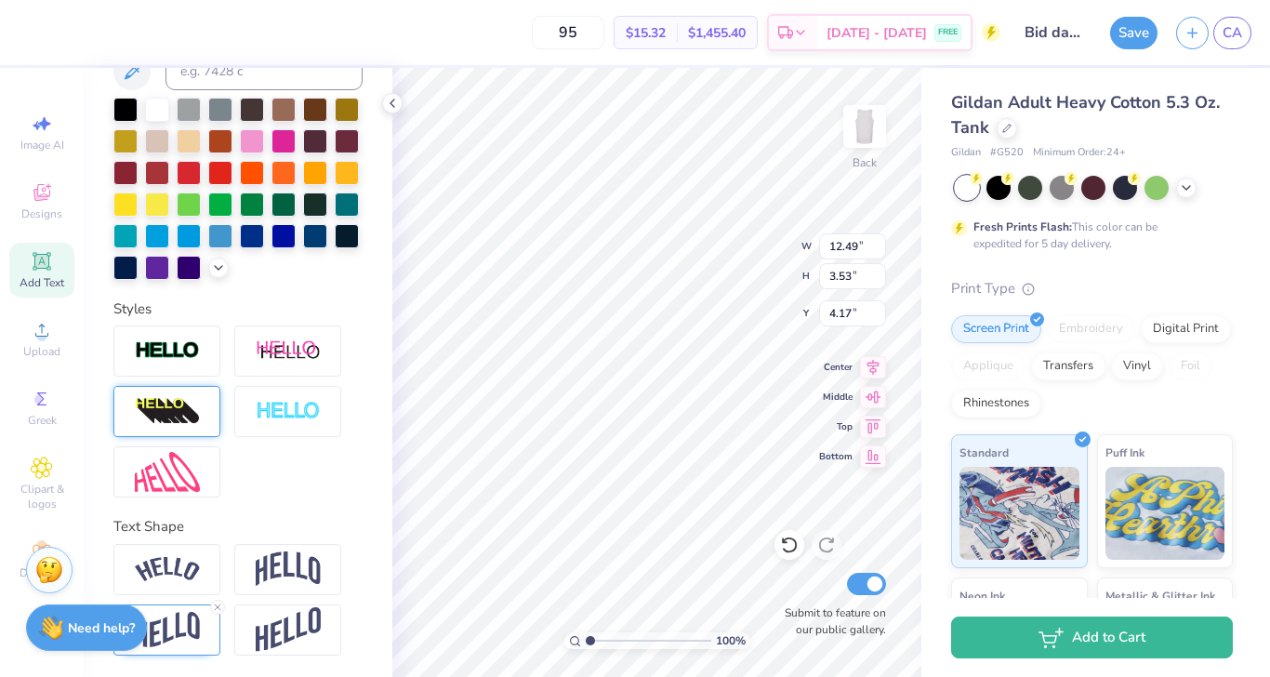
type input "13.18"
type input "3.72"
type input "3.97"
click at [201, 625] on div at bounding box center [166, 629] width 107 height 51
type input "3.38"
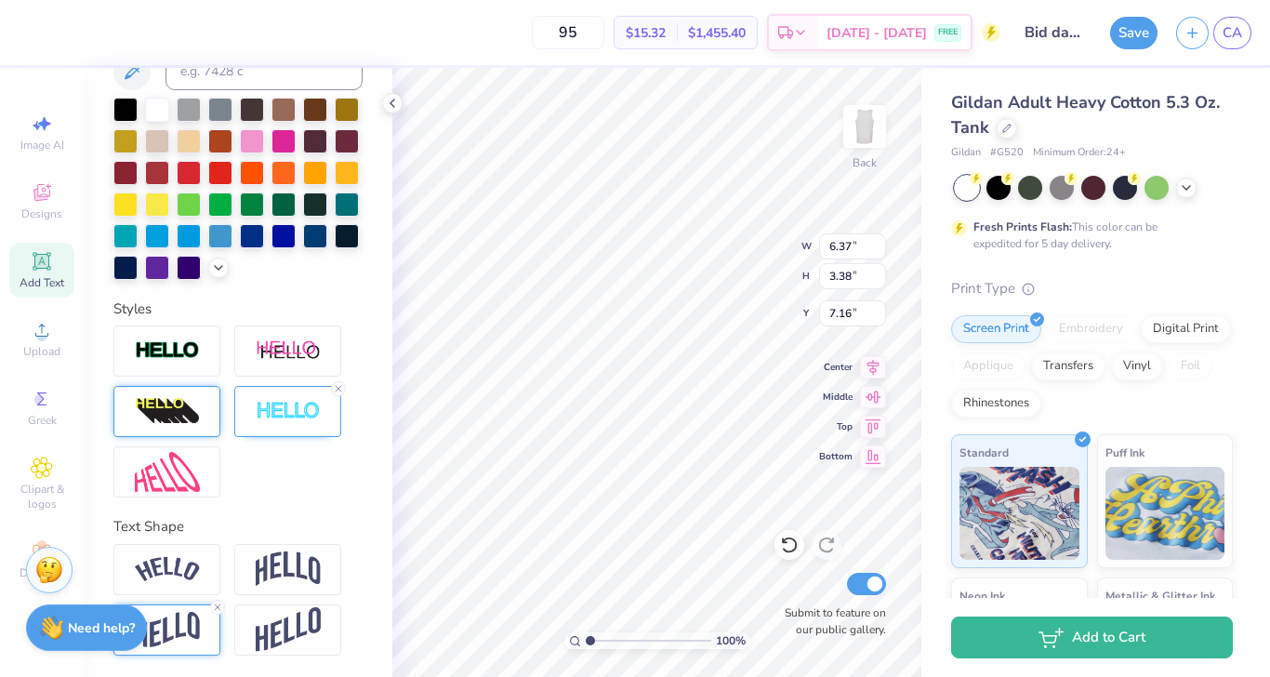
type input "8.65"
type input "6.33"
type input "2.26"
type input "7.72"
click at [198, 614] on img at bounding box center [167, 630] width 65 height 36
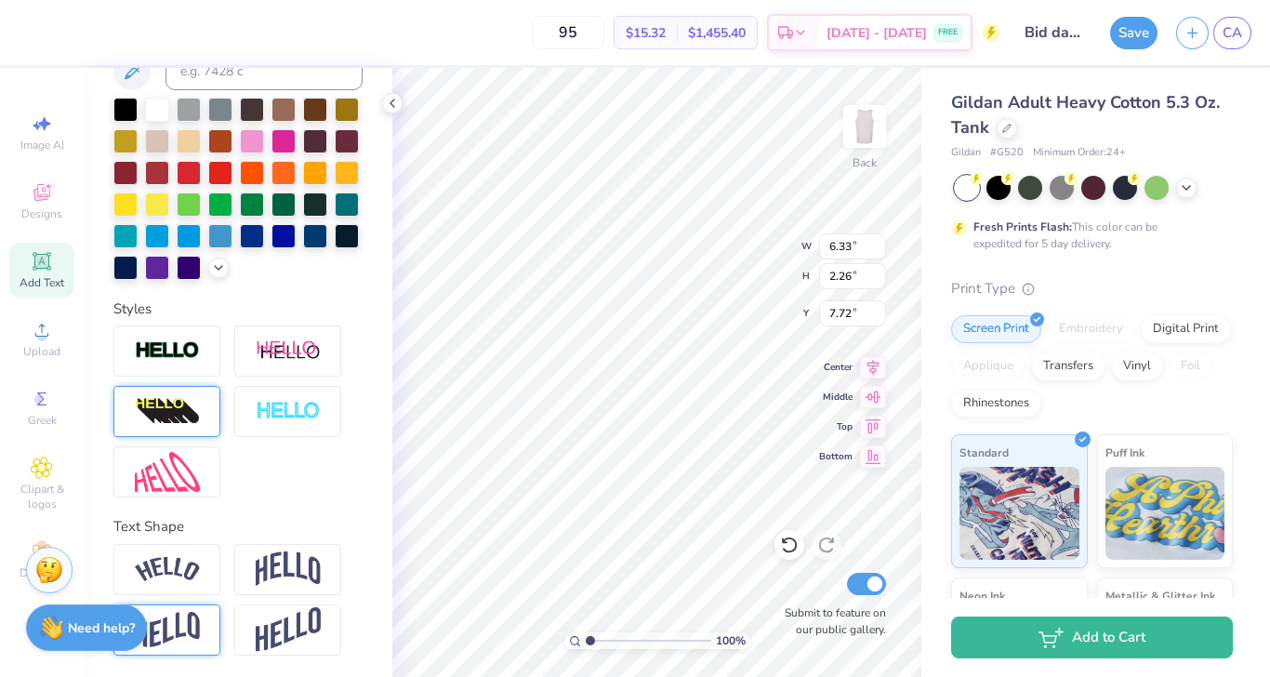
type input "3.34"
type input "7.18"
type input "6.37"
type input "3.38"
type input "7.18"
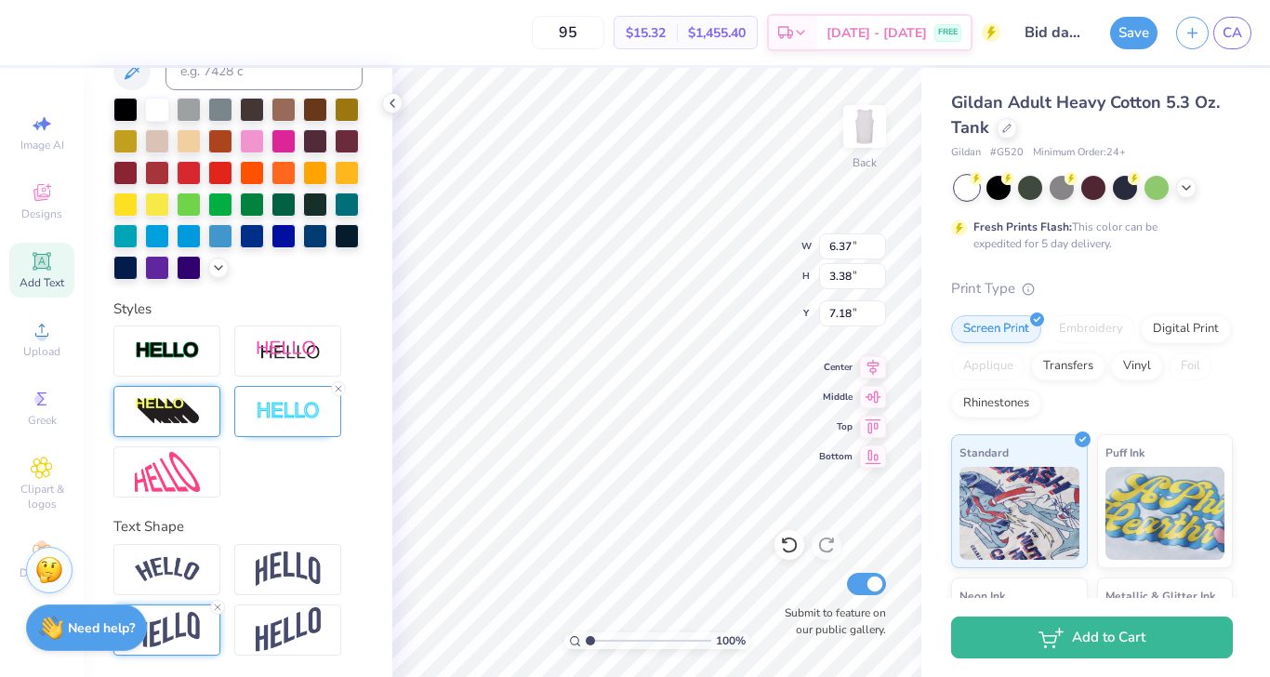
type input "13.24"
type input "2.45"
type input "10.34"
click at [184, 624] on img at bounding box center [167, 630] width 65 height 36
type input "3.56"
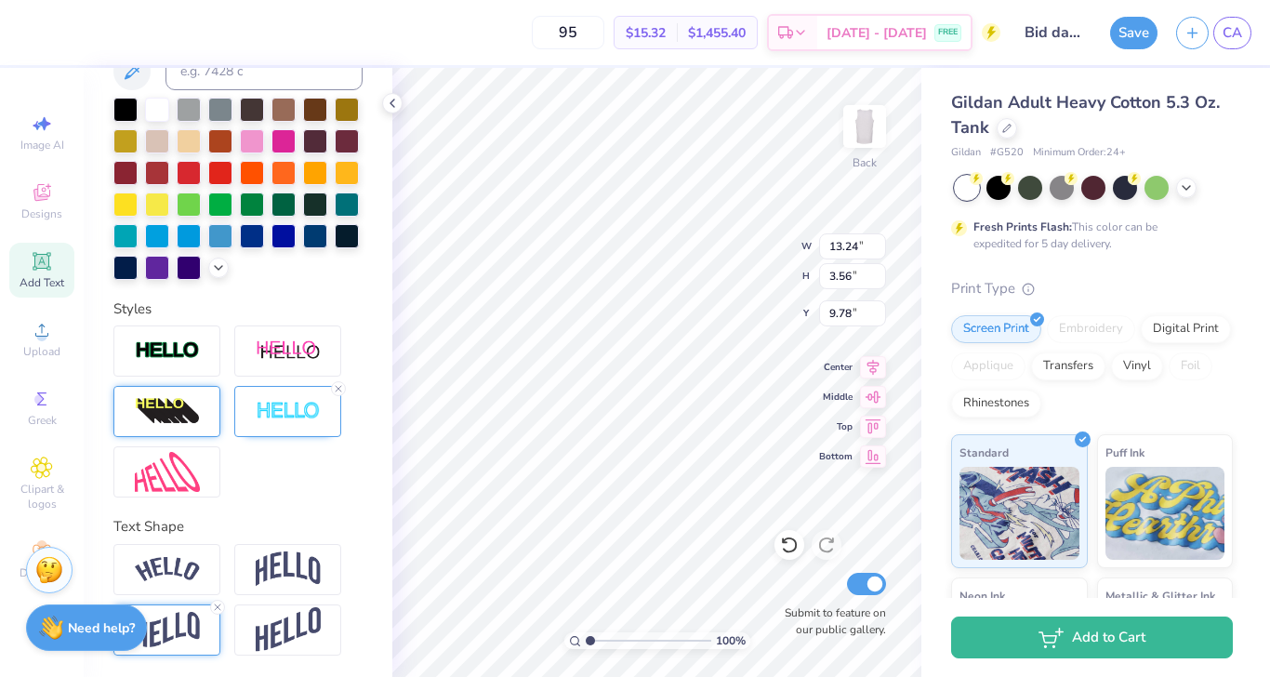
type input "10.56"
type input "12.10"
type input "13.20"
type input "2.41"
type input "10.56"
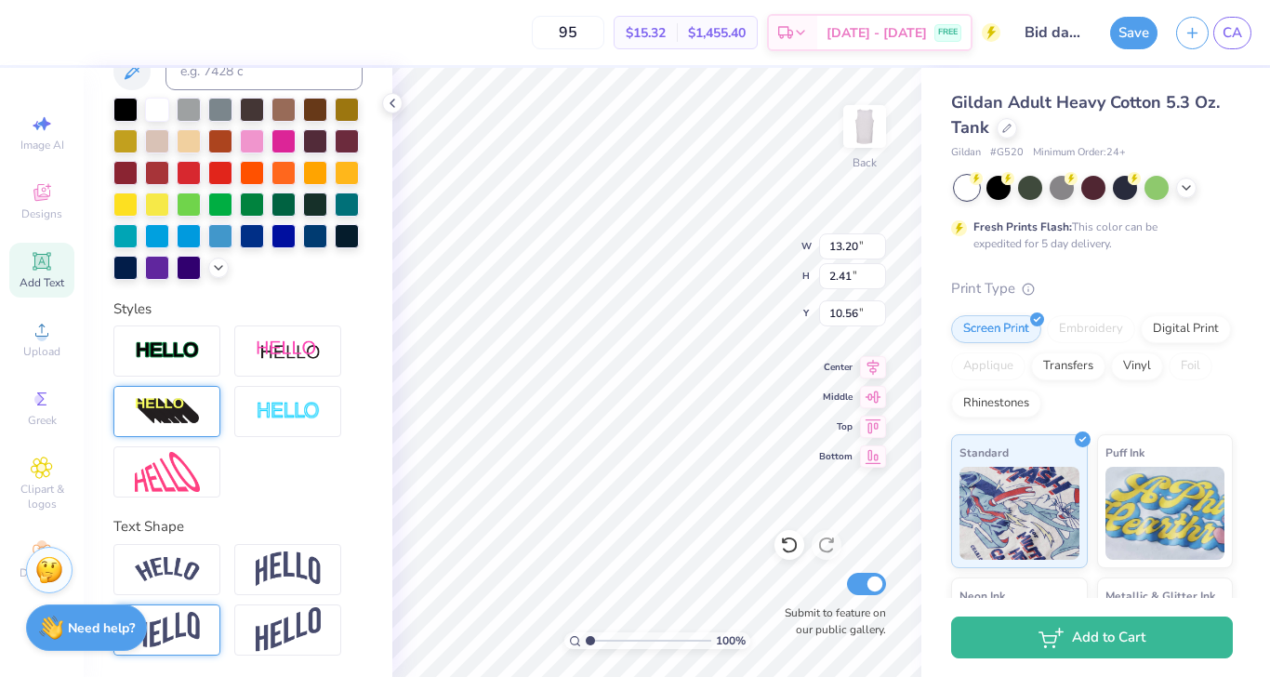
click at [179, 633] on img at bounding box center [167, 630] width 65 height 36
type input "3.52"
type input "10.00"
type input "13.24"
type input "3.56"
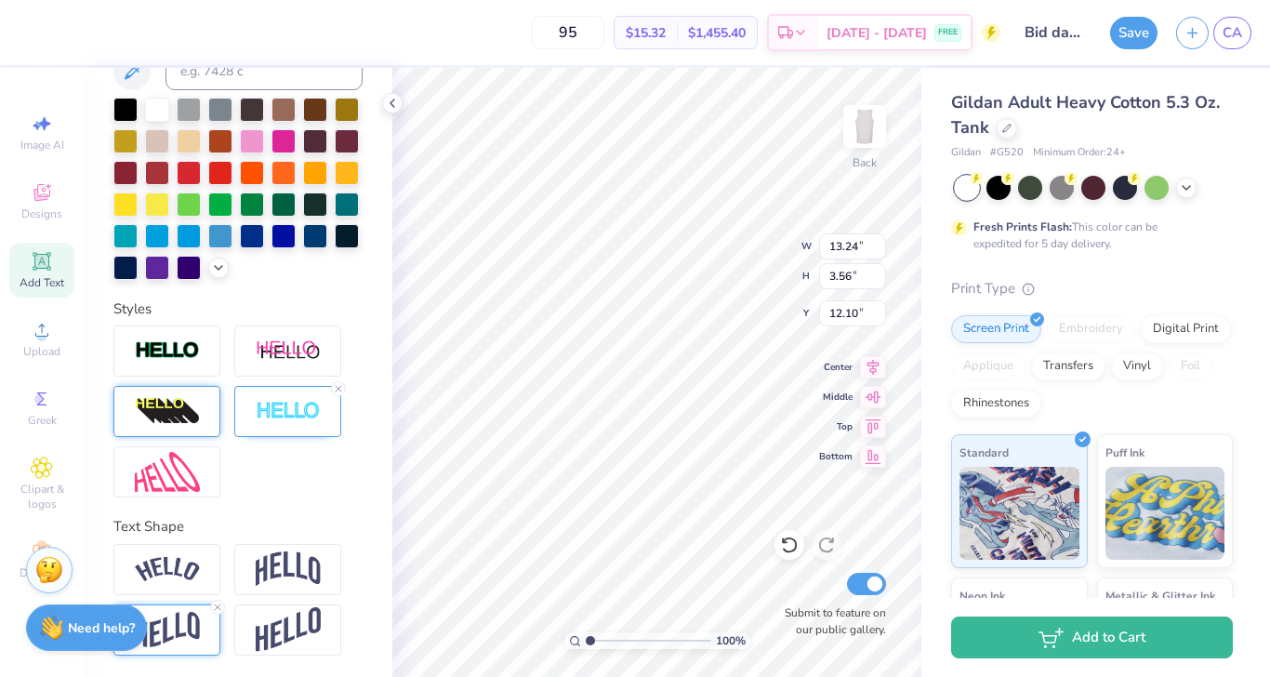
type input "10.00"
click at [285, 123] on div at bounding box center [237, 189] width 249 height 182
click at [282, 137] on div at bounding box center [283, 139] width 24 height 24
type input "8.43"
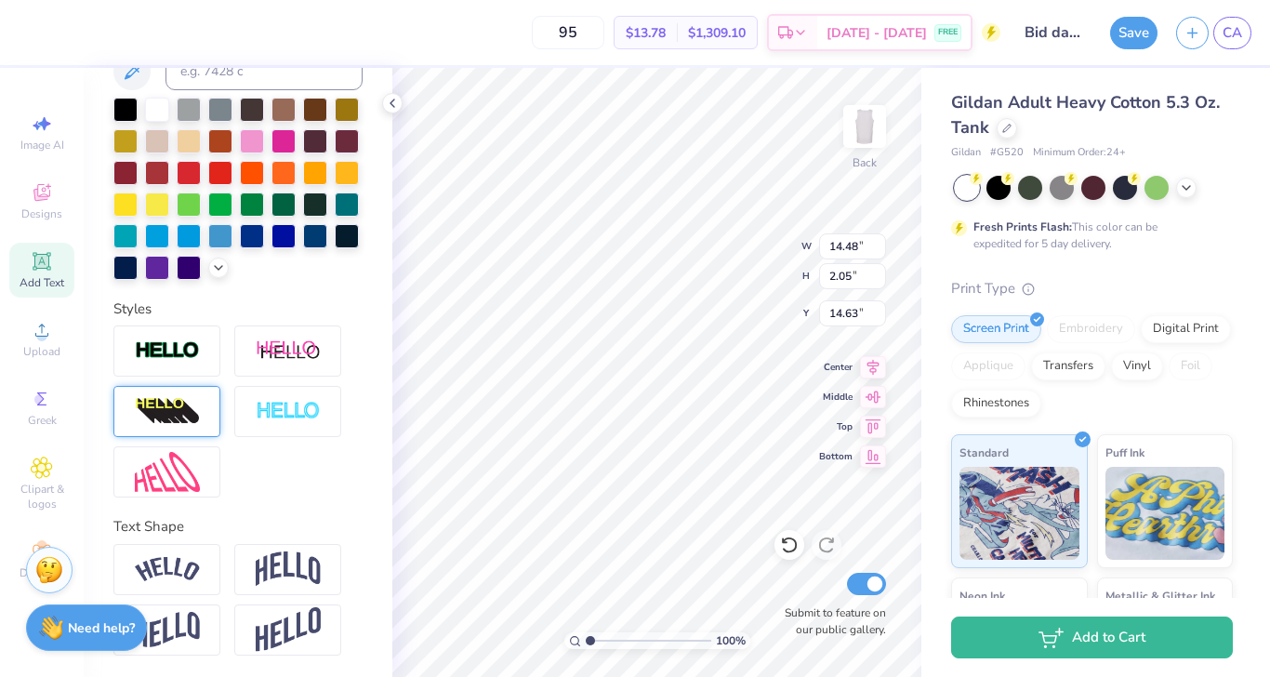
type input "1.19"
type input "13.95"
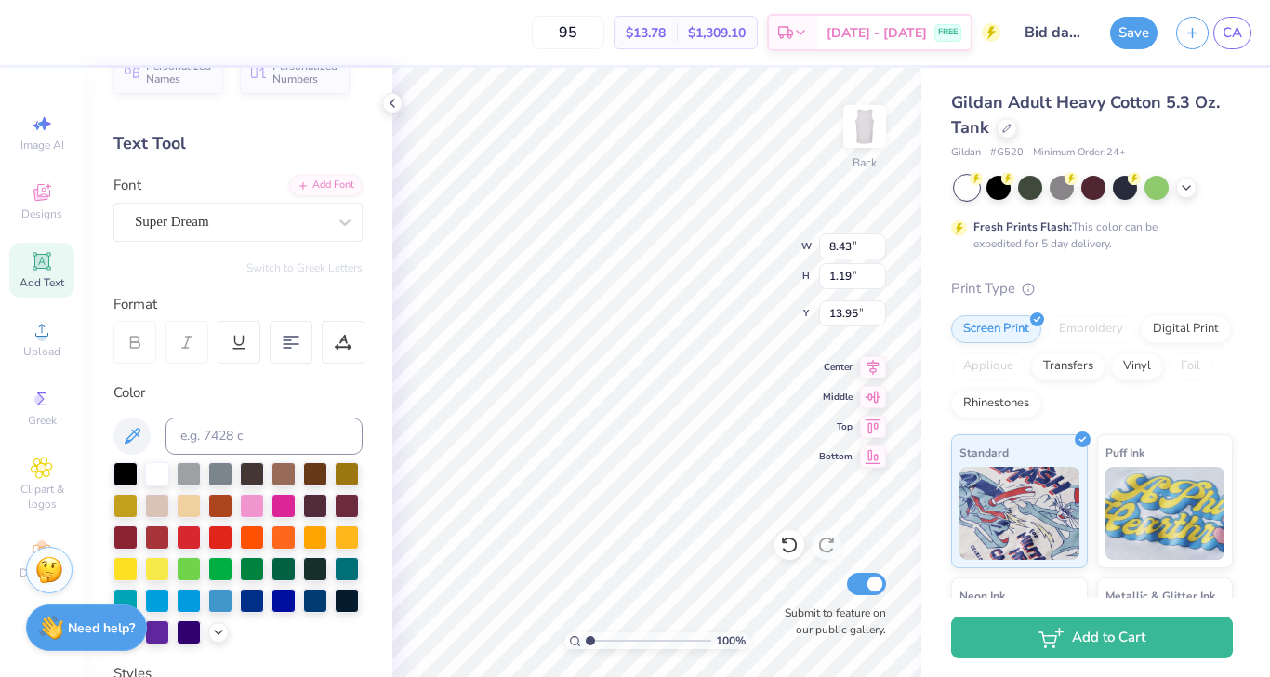
scroll to position [0, 0]
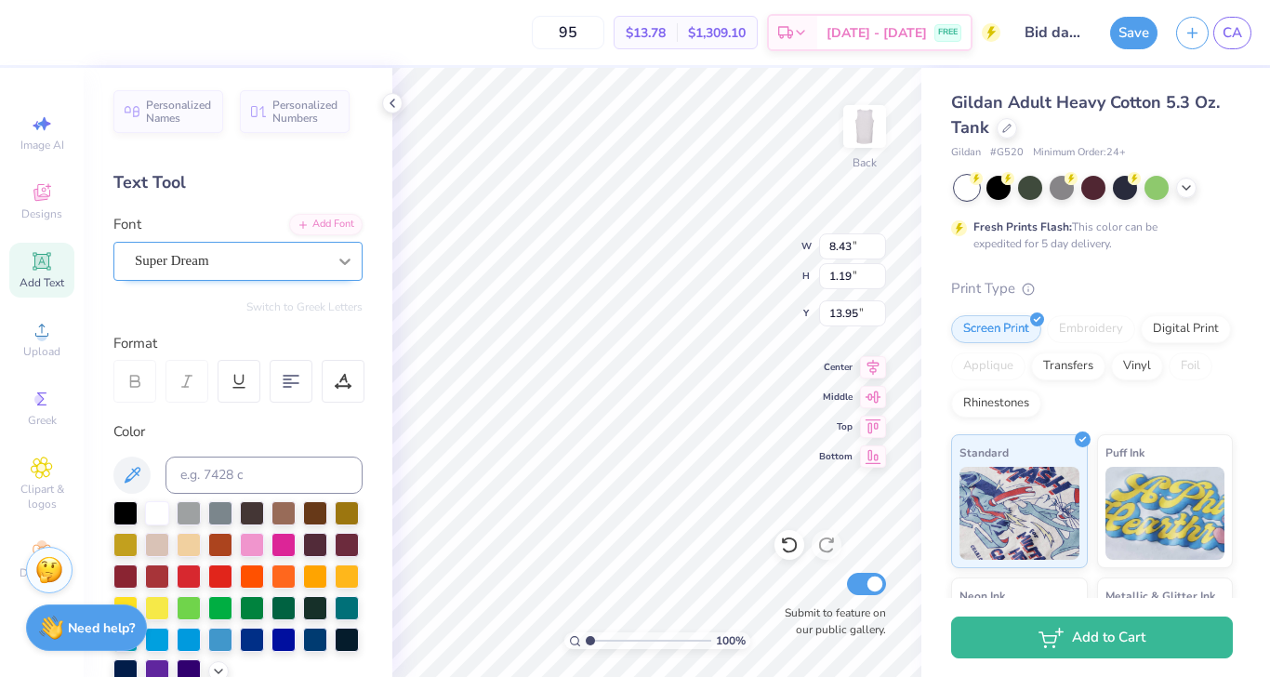
click at [348, 264] on icon at bounding box center [345, 261] width 19 height 19
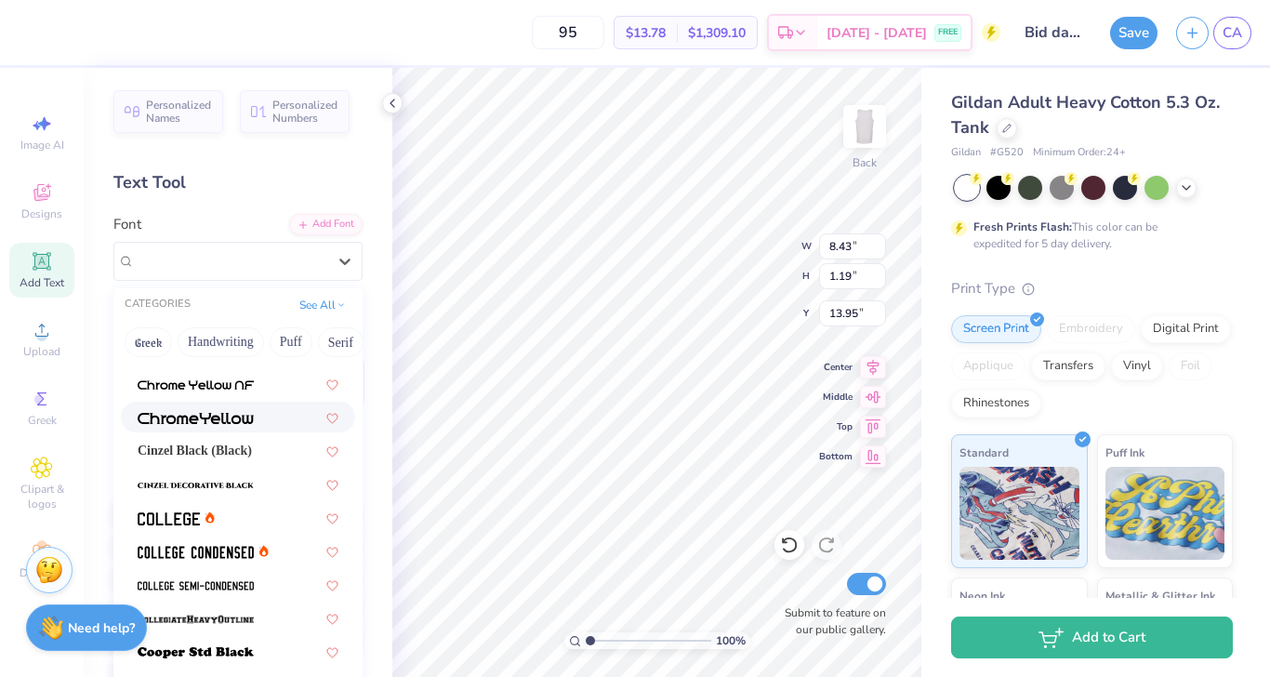
scroll to position [59, 0]
click at [253, 540] on span at bounding box center [196, 550] width 116 height 20
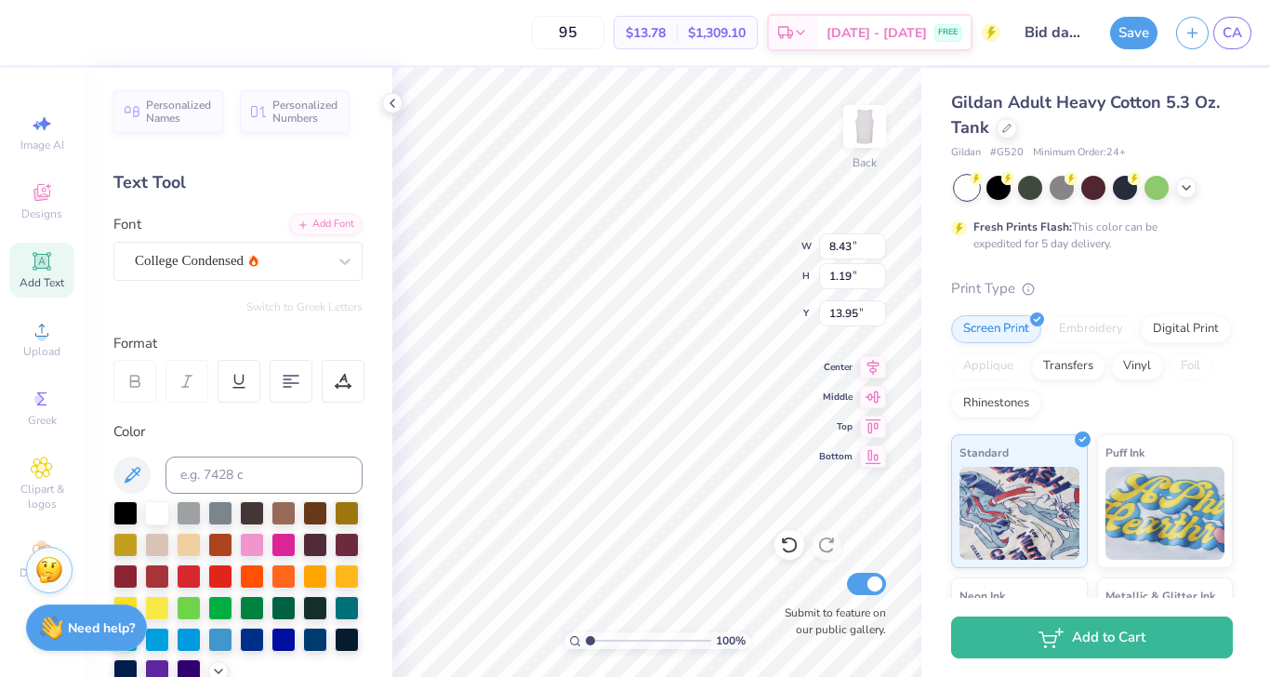
type input "6.23"
type input "0.96"
type input "14.07"
type input "8.43"
type input "1.19"
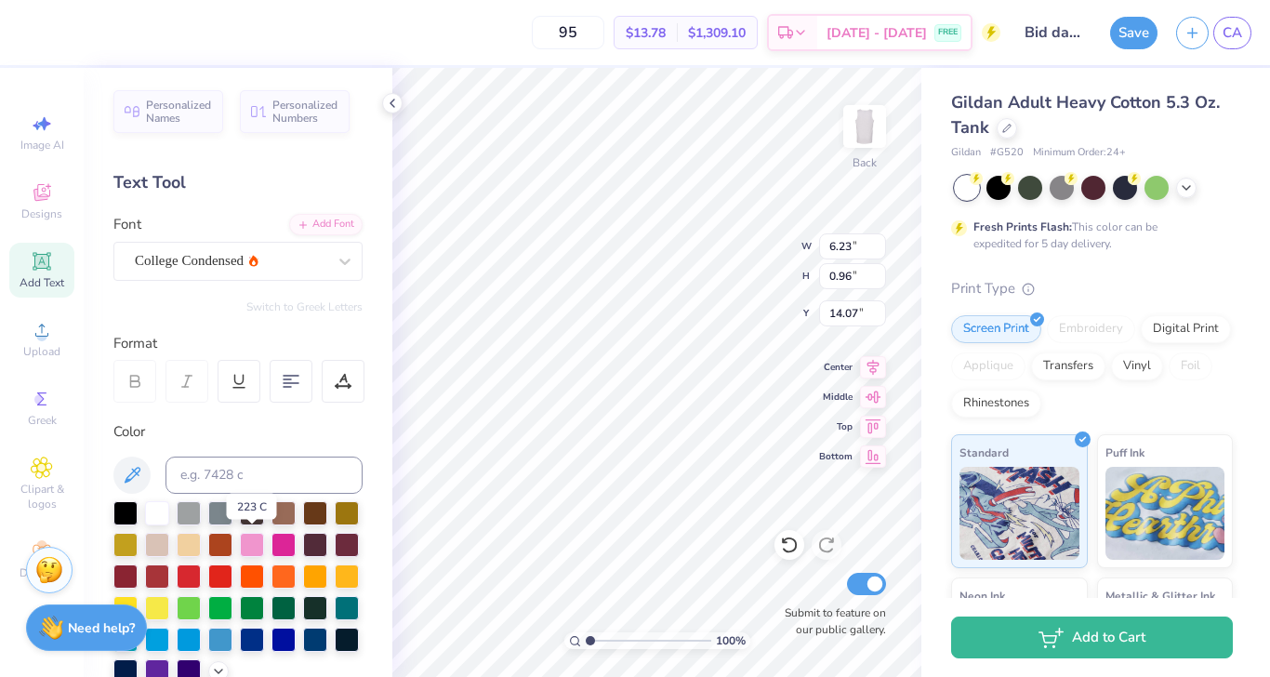
type input "13.95"
type input "13.18"
type input "3.72"
type input "4.71"
click at [715, 261] on div "100 % Back W 13.18 13.18 " H 3.72 3.72 " Y 4.71 4.71 " Center Middle Top Bottom…" at bounding box center [656, 372] width 529 height 609
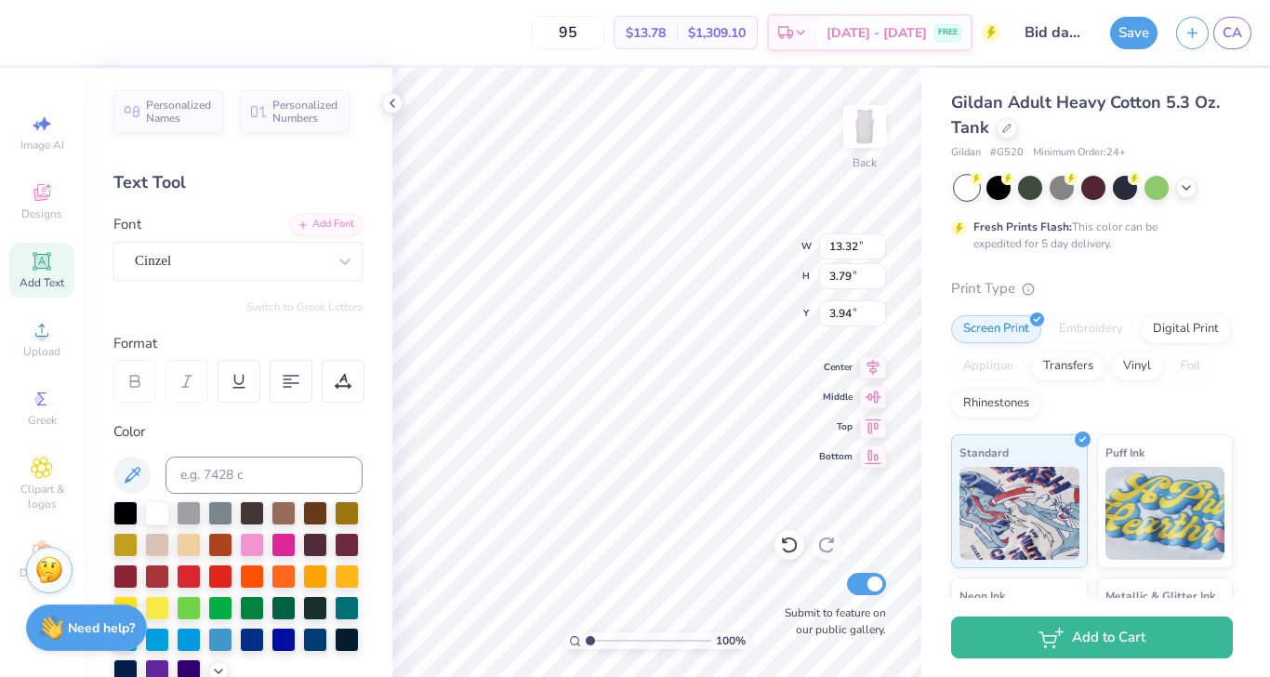
type input "13.18"
type input "3.72"
type input "5.78"
type input "13.32"
type input "3.79"
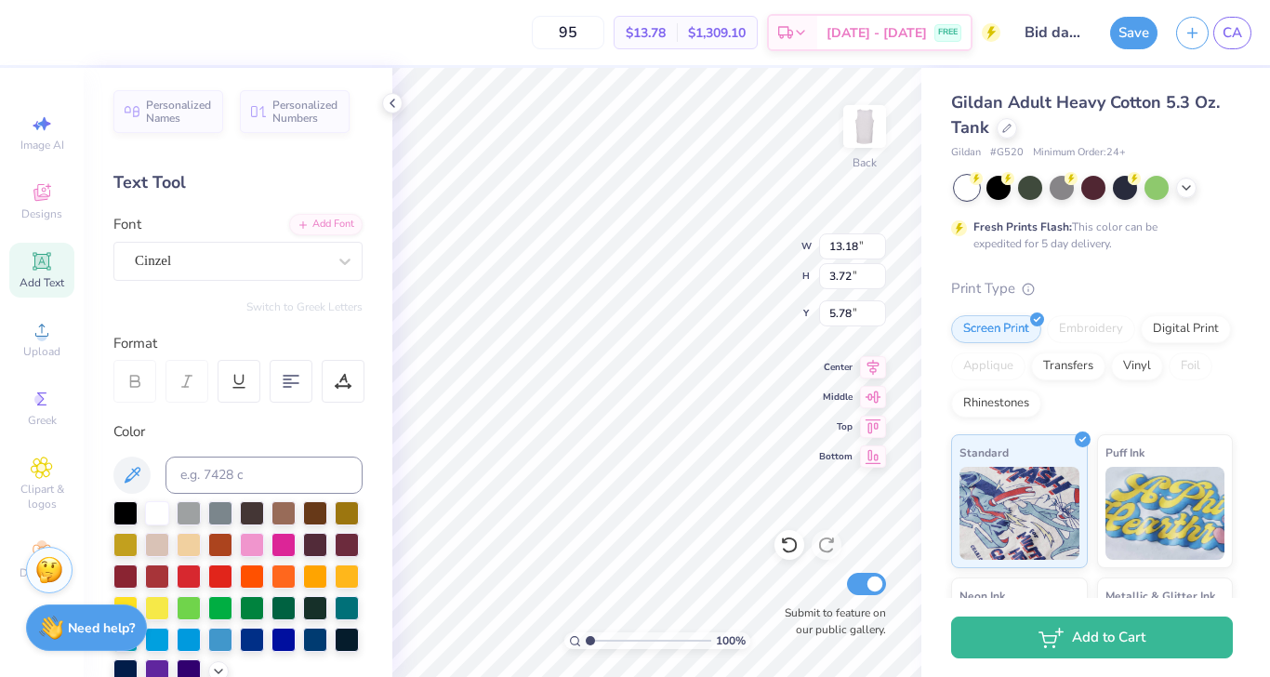
type input "3.94"
type input "8.40"
type input "4.00"
type input "13.24"
type input "3.56"
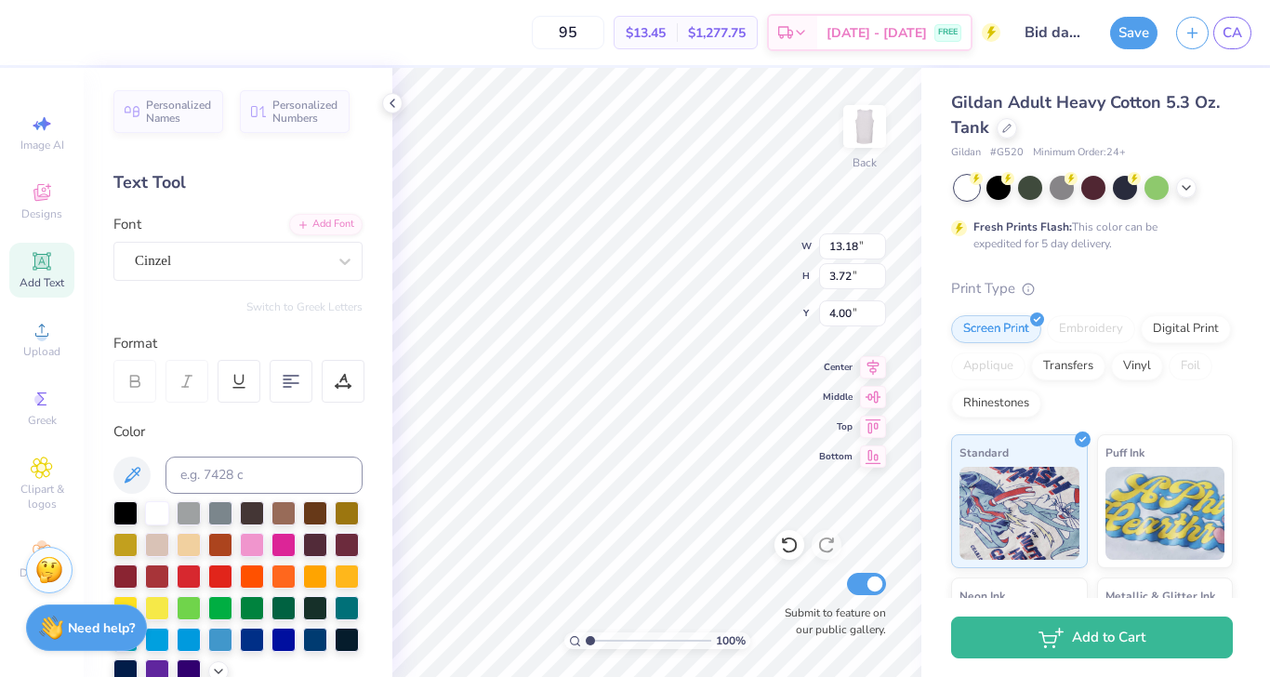
type input "10.00"
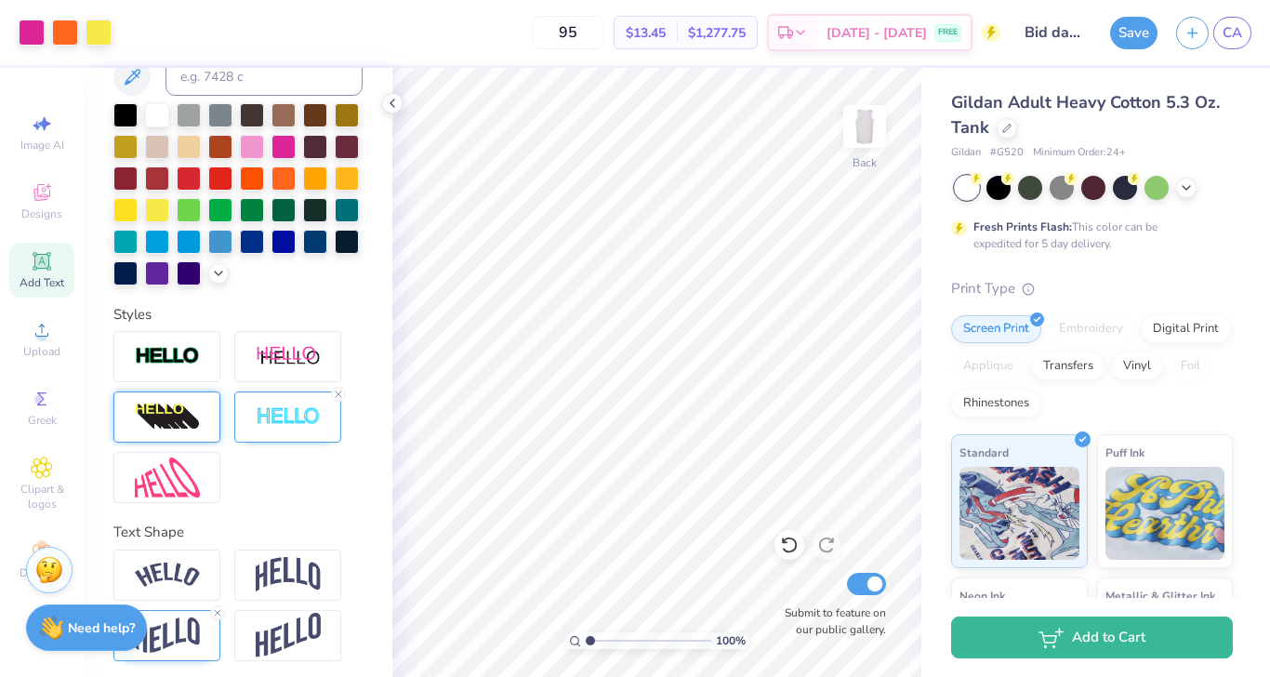
scroll to position [404, 0]
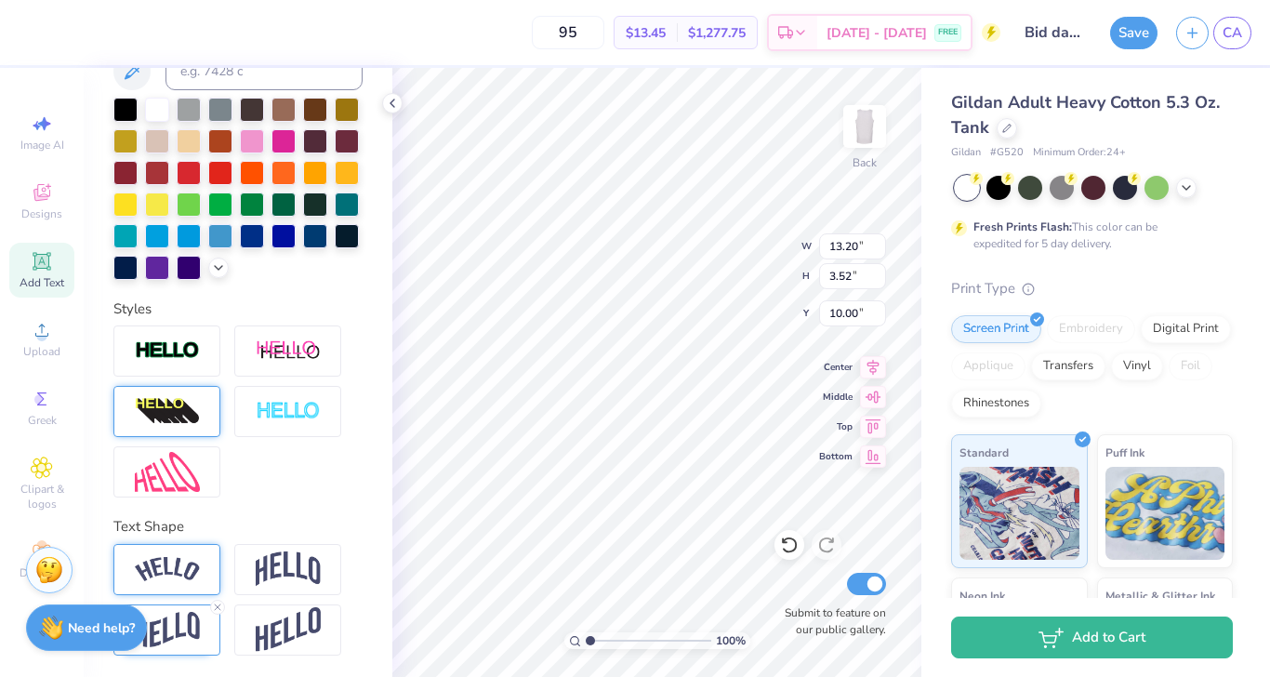
click at [180, 576] on img at bounding box center [167, 569] width 65 height 25
click at [219, 546] on icon at bounding box center [217, 546] width 11 height 11
click at [194, 615] on img at bounding box center [167, 630] width 65 height 36
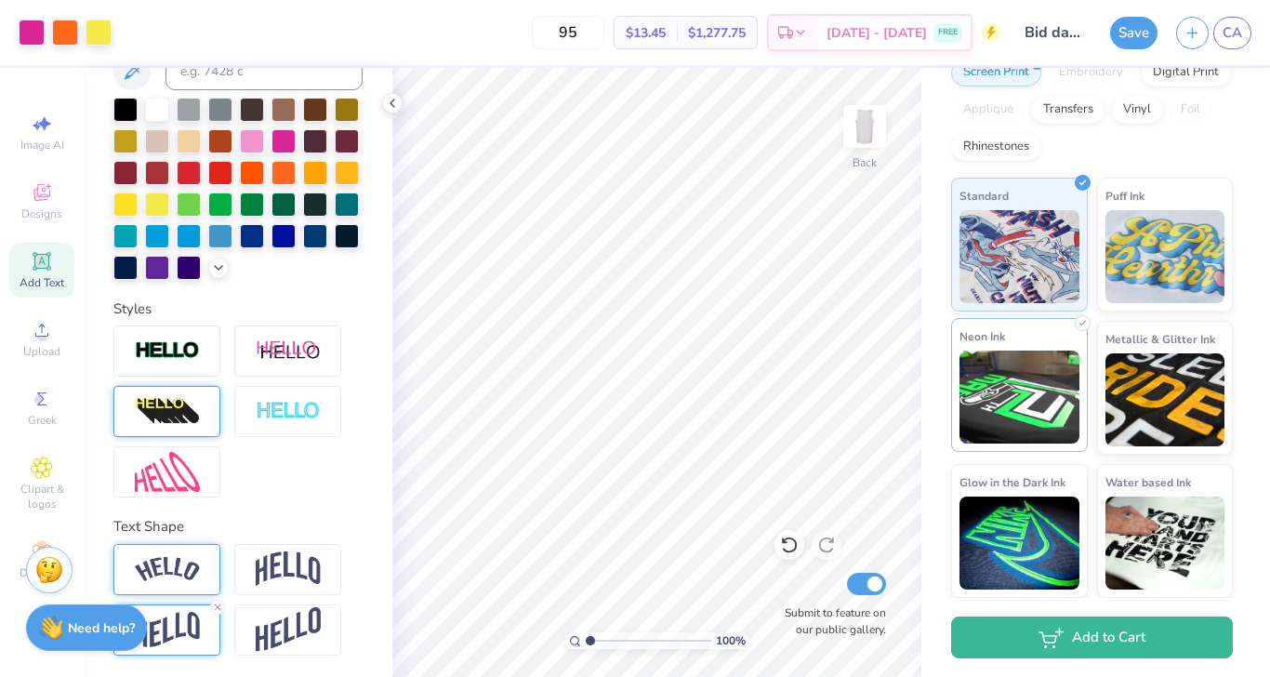
scroll to position [0, 0]
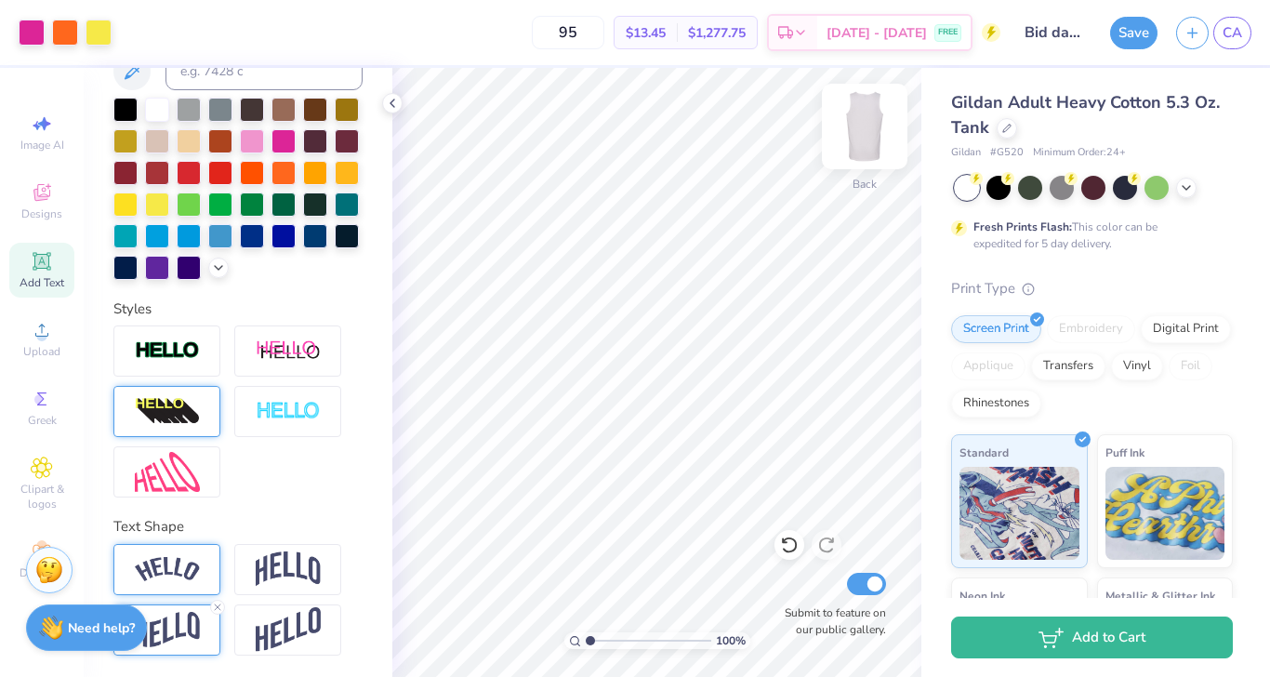
click at [865, 110] on img at bounding box center [864, 126] width 74 height 74
click at [865, 110] on img at bounding box center [864, 126] width 37 height 37
type input "6.33"
type input "3.34"
type input "7.18"
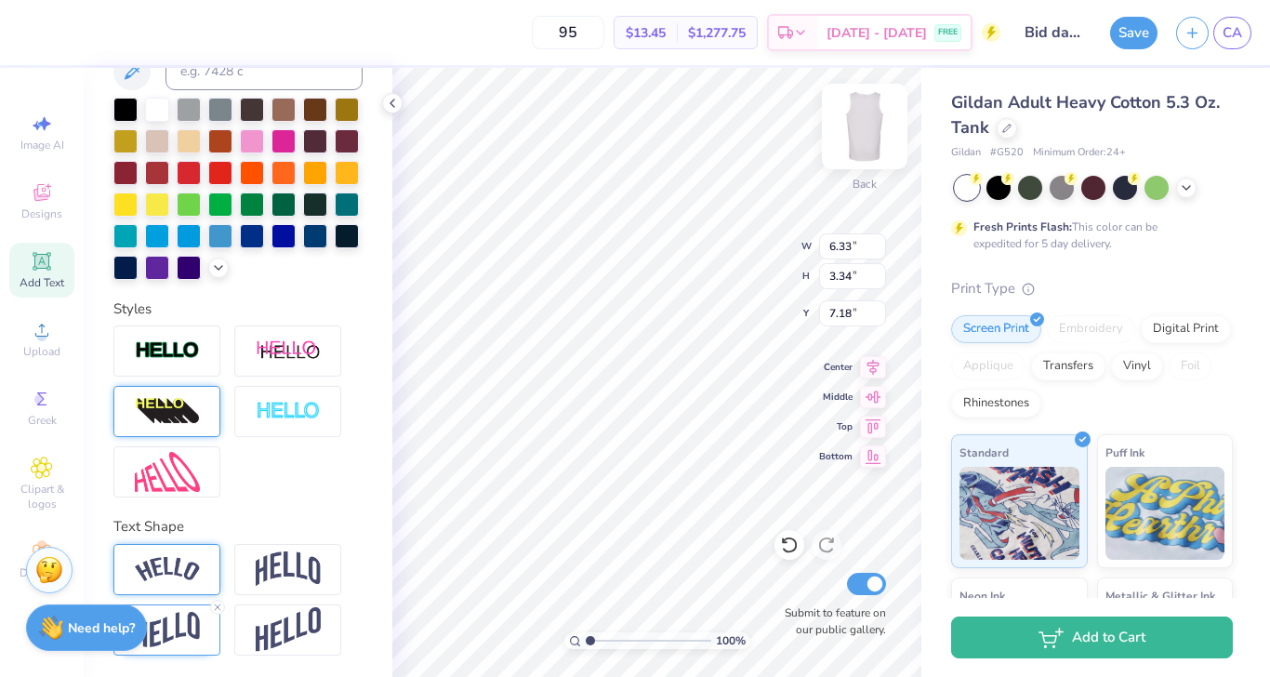
type input "6.28"
type input "3.32"
type input "7.20"
click at [218, 607] on icon at bounding box center [217, 607] width 11 height 11
type input "2.25"
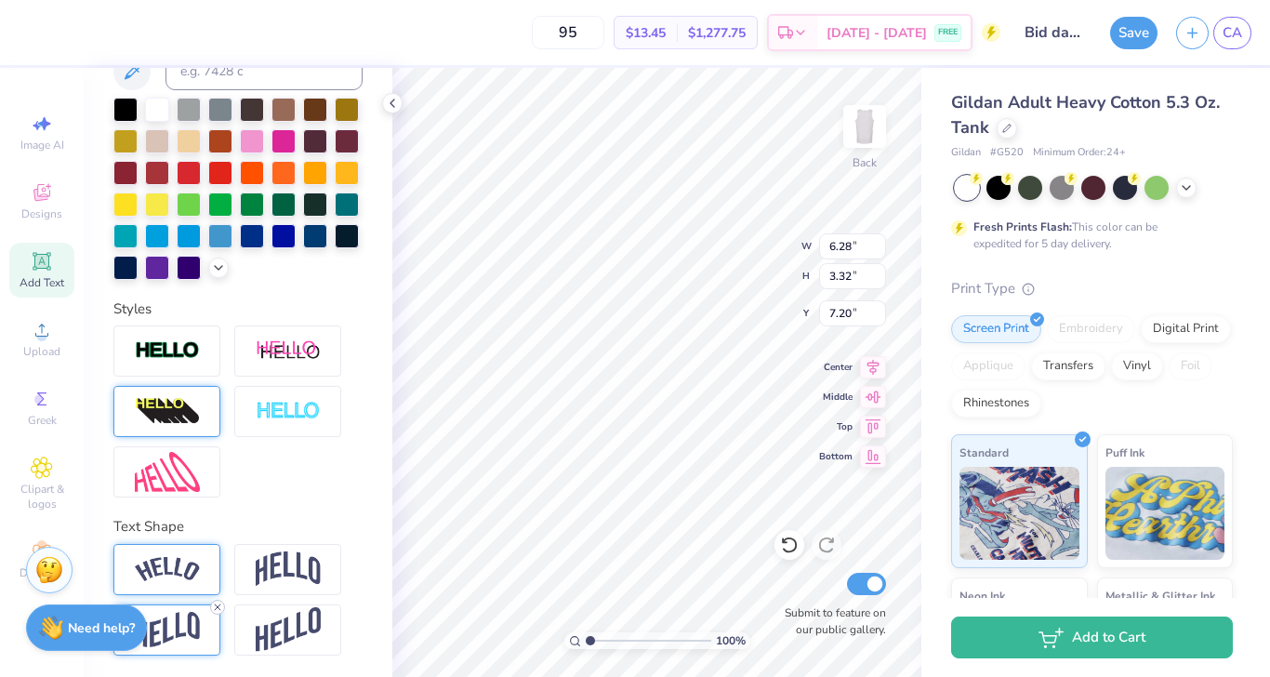
type input "7.74"
click at [183, 490] on img at bounding box center [167, 472] width 65 height 40
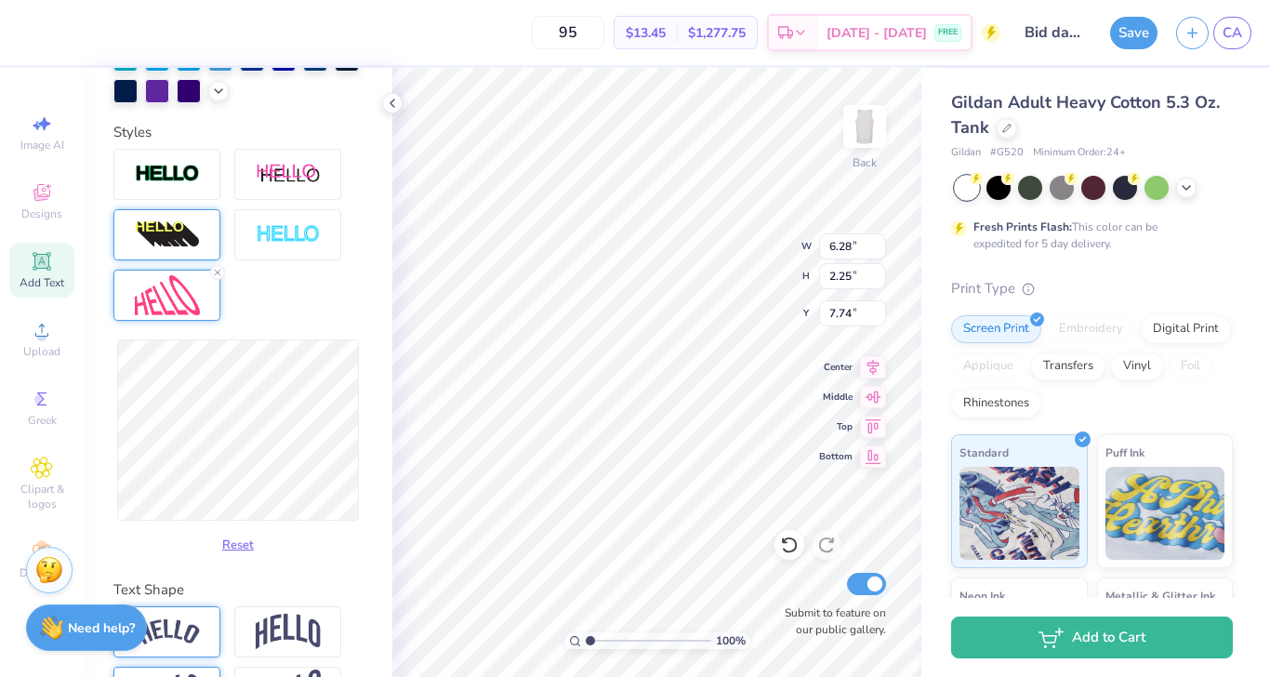
scroll to position [581, 0]
type input "6.53"
type input "3.86"
type input "6.93"
type input "6.55"
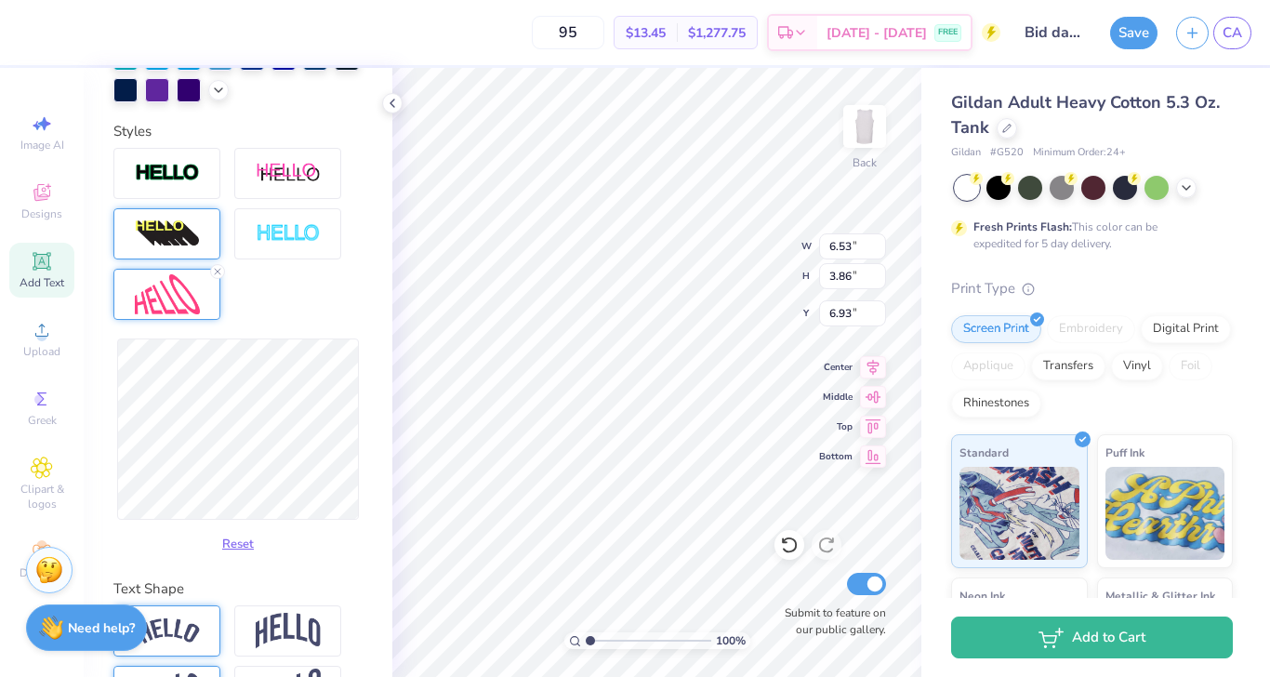
type input "3.77"
type input "6.98"
click at [251, 536] on button "Reset" at bounding box center [238, 539] width 48 height 31
type input "6.28"
type input "2.25"
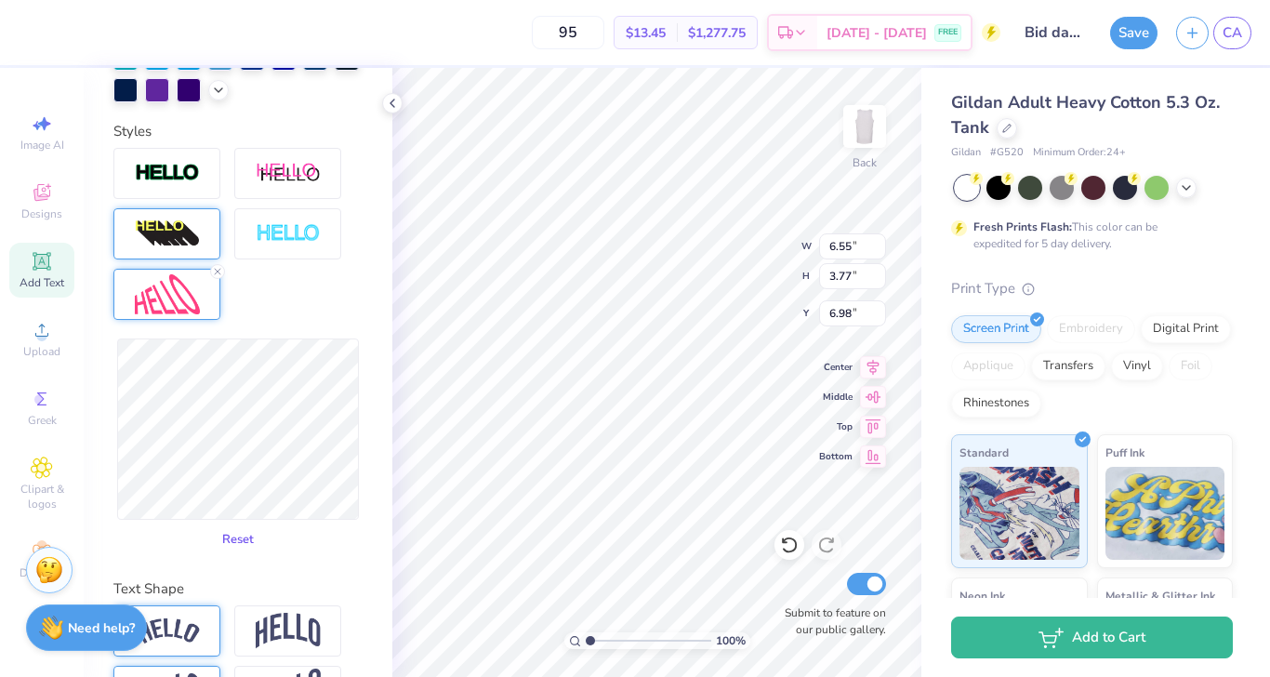
type input "7.74"
click at [218, 269] on icon at bounding box center [217, 271] width 11 height 11
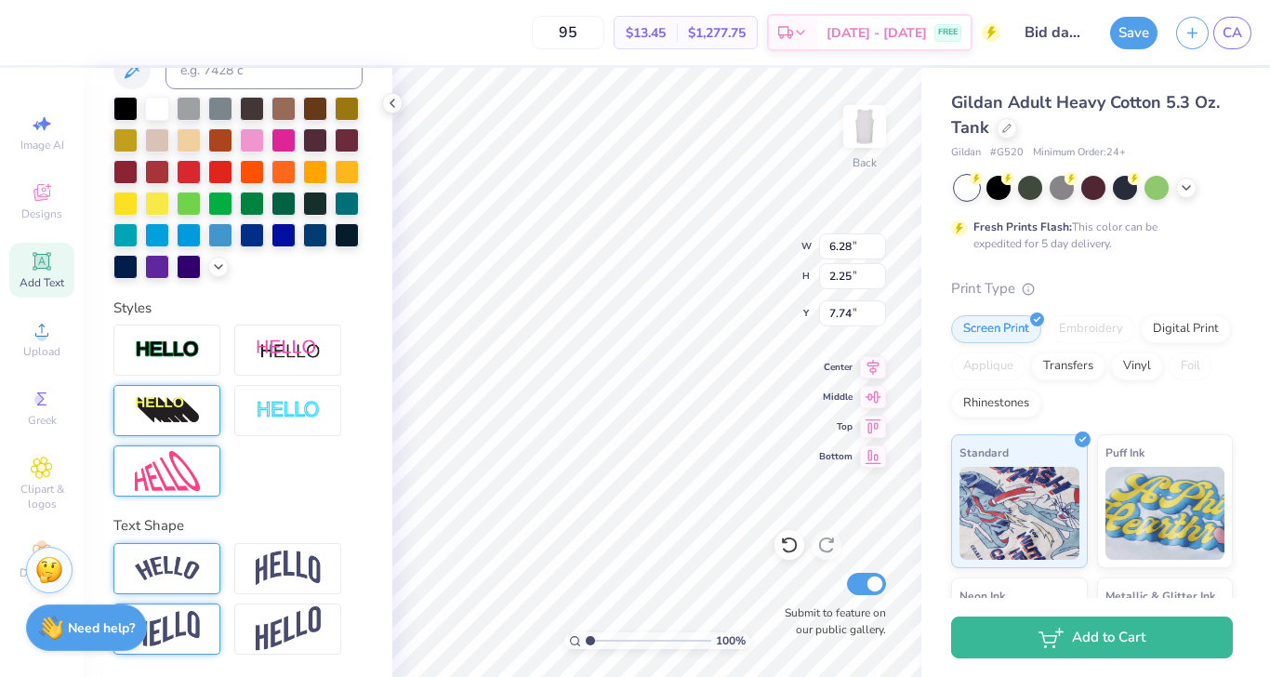
scroll to position [404, 0]
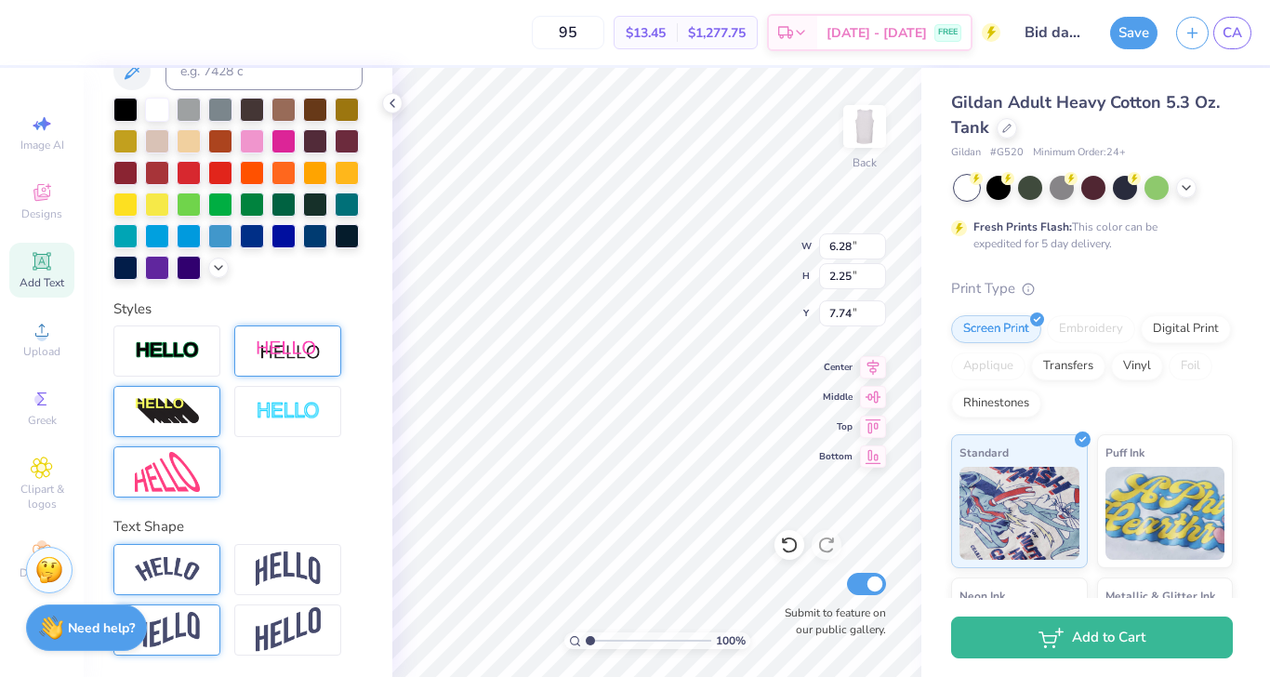
click at [303, 355] on img at bounding box center [288, 350] width 65 height 23
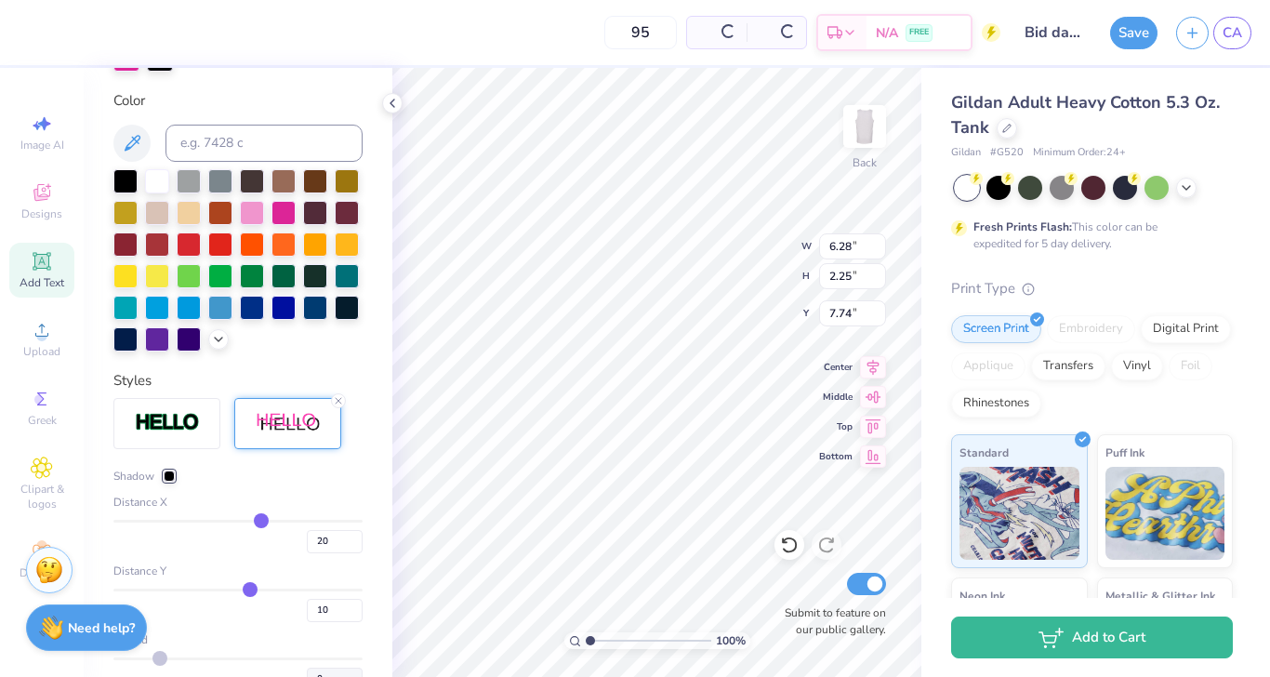
type input "7.54"
type input "2.47"
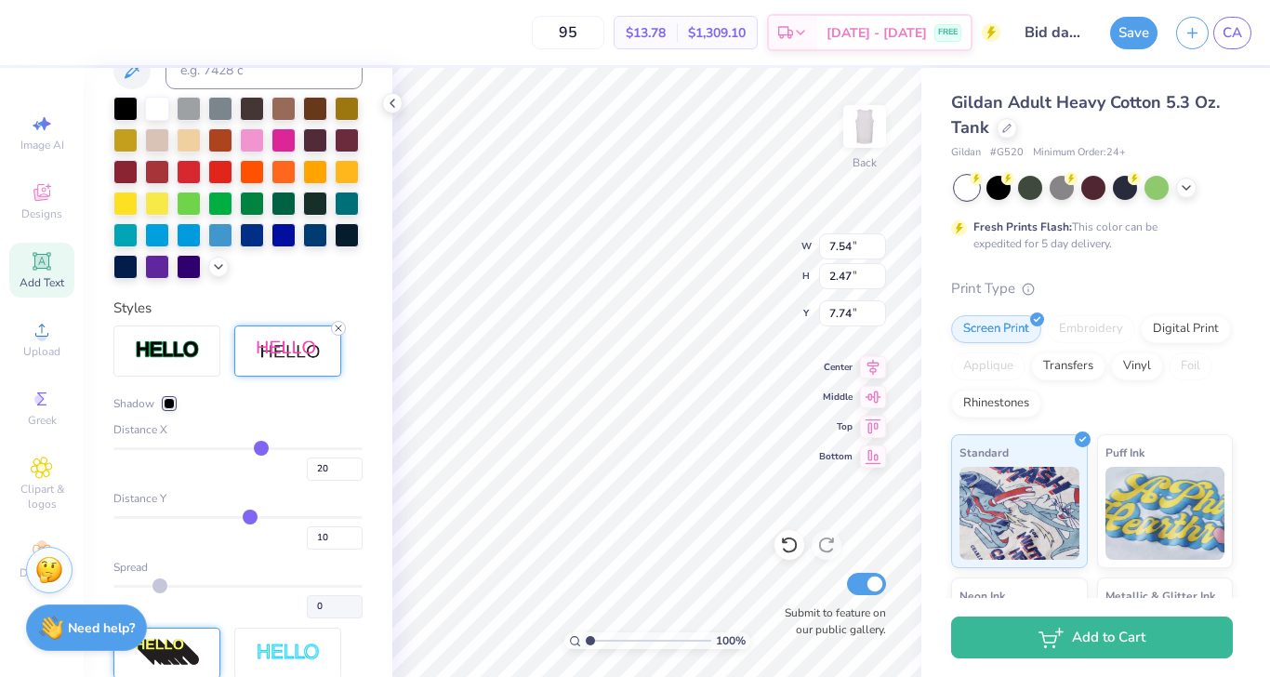
click at [335, 329] on icon at bounding box center [338, 328] width 11 height 11
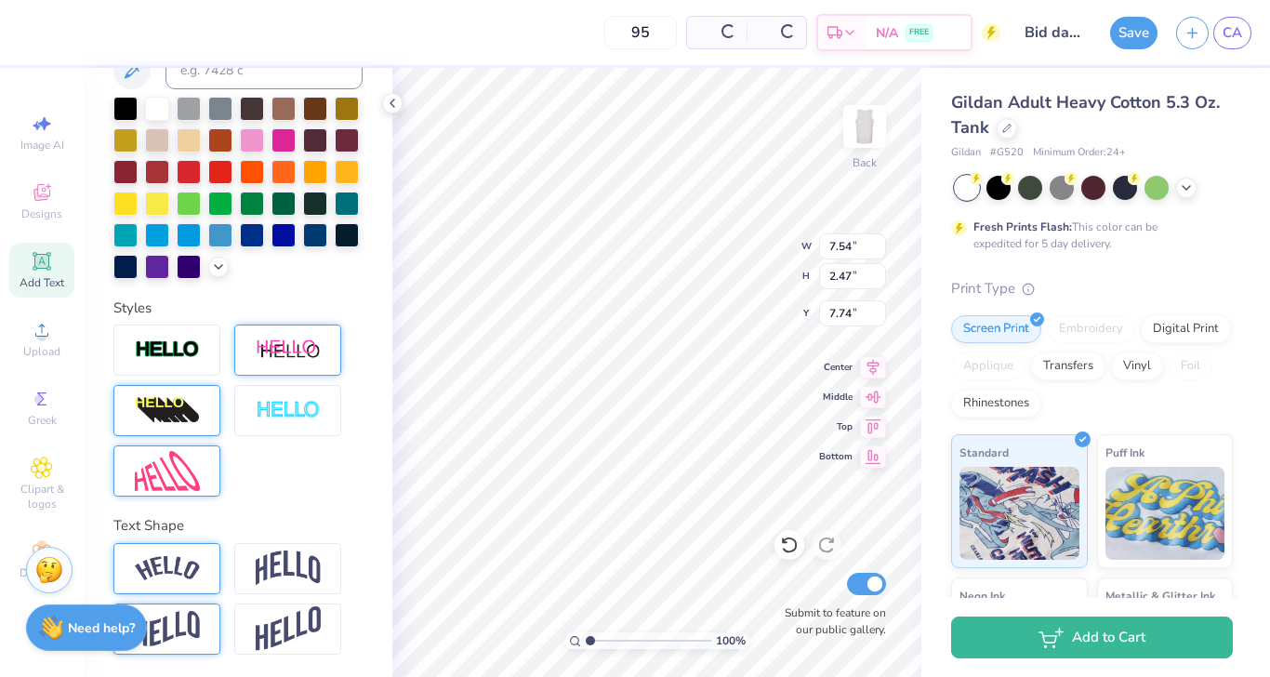
type input "6.28"
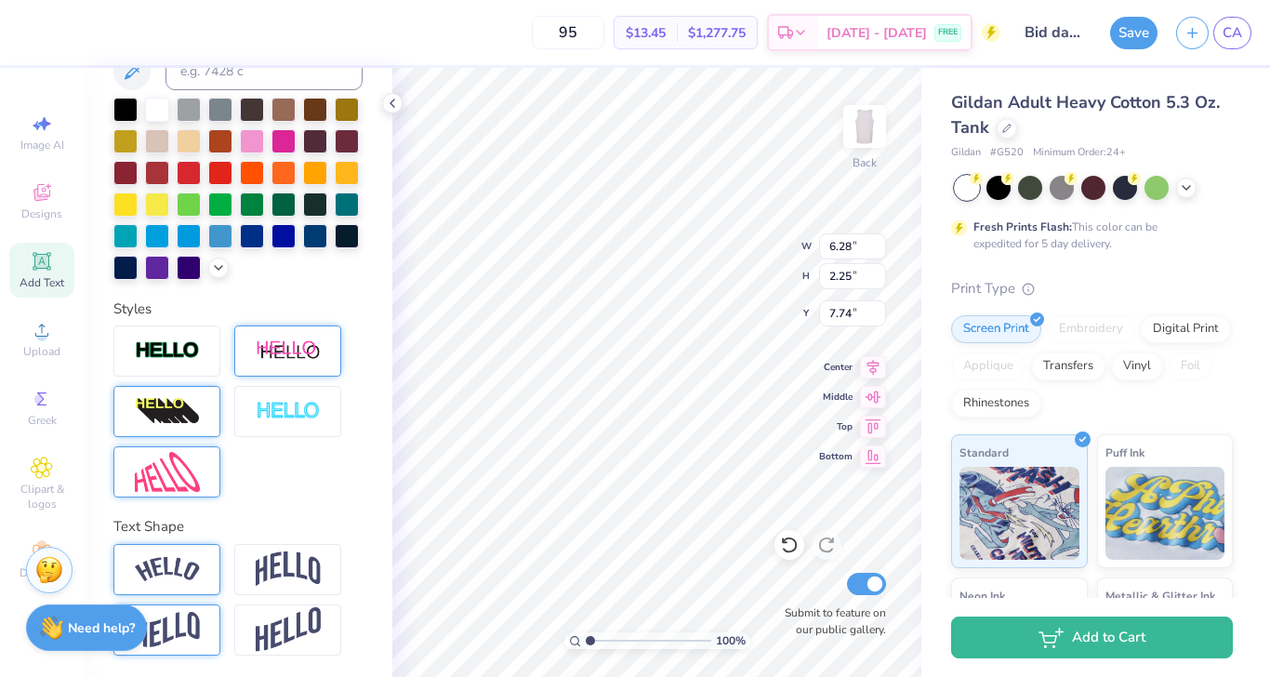
click at [179, 619] on img at bounding box center [167, 630] width 65 height 36
type input "3.32"
type input "7.20"
click at [372, 456] on div "Personalized Names Personalized Numbers Text Tool Add Font Font Cinzel Switch t…" at bounding box center [238, 372] width 309 height 609
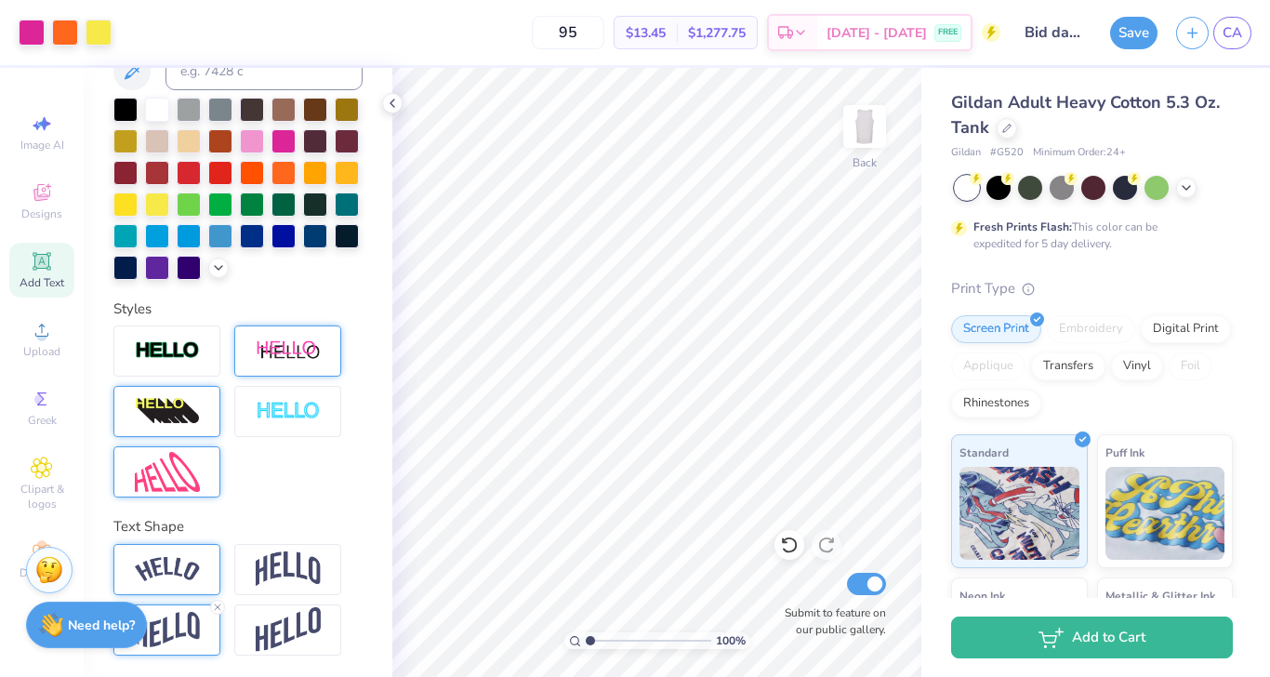
click at [86, 617] on strong "Need help?" at bounding box center [101, 625] width 67 height 18
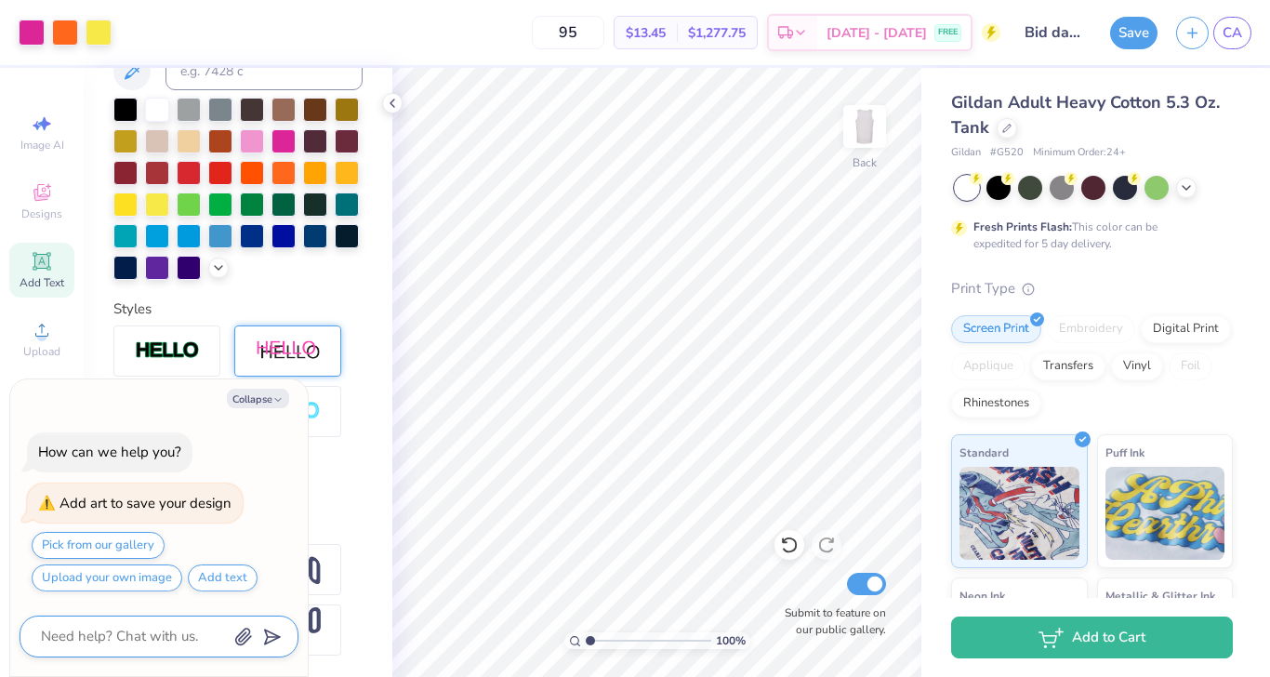
click at [248, 644] on icon "button" at bounding box center [243, 637] width 19 height 19
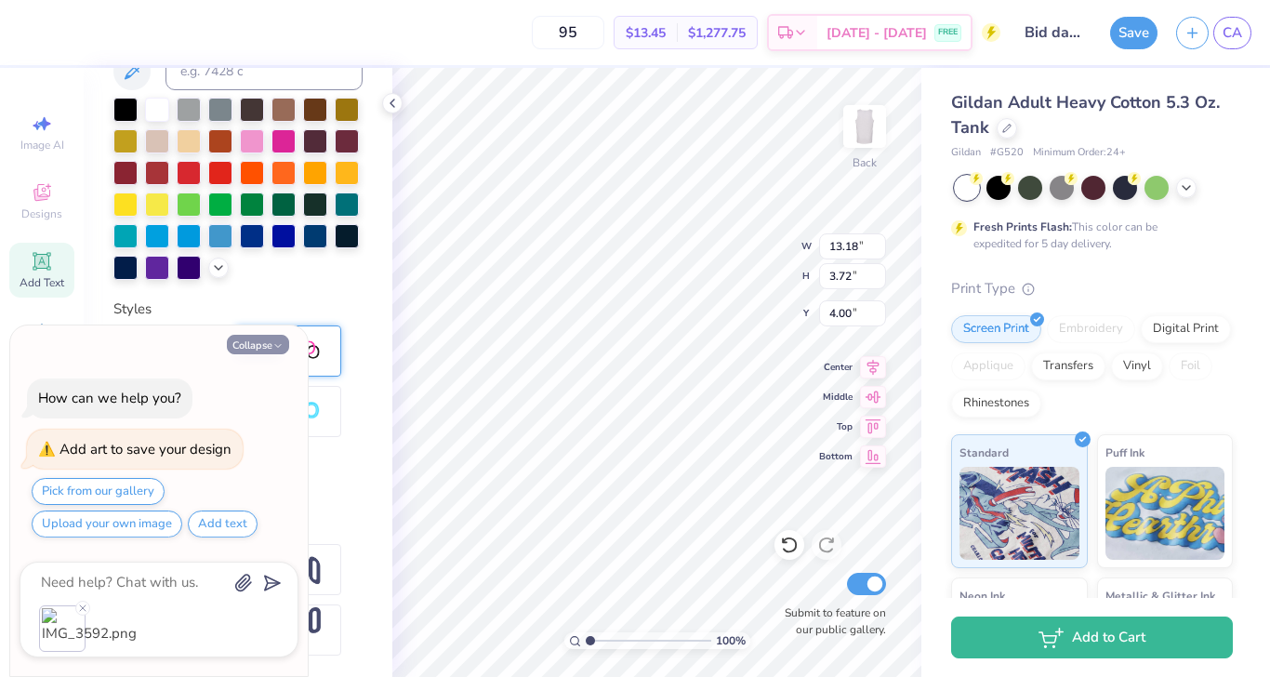
click at [278, 346] on icon "button" at bounding box center [277, 345] width 11 height 11
type textarea "x"
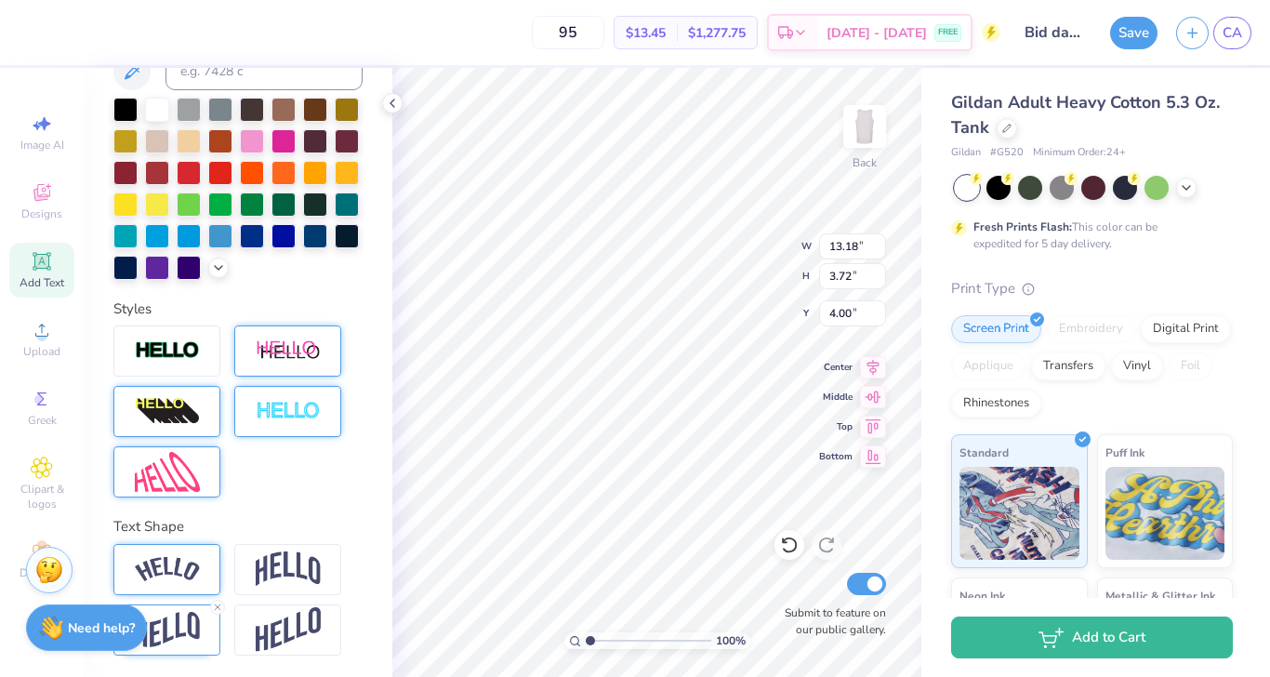
click at [298, 417] on img at bounding box center [288, 411] width 65 height 21
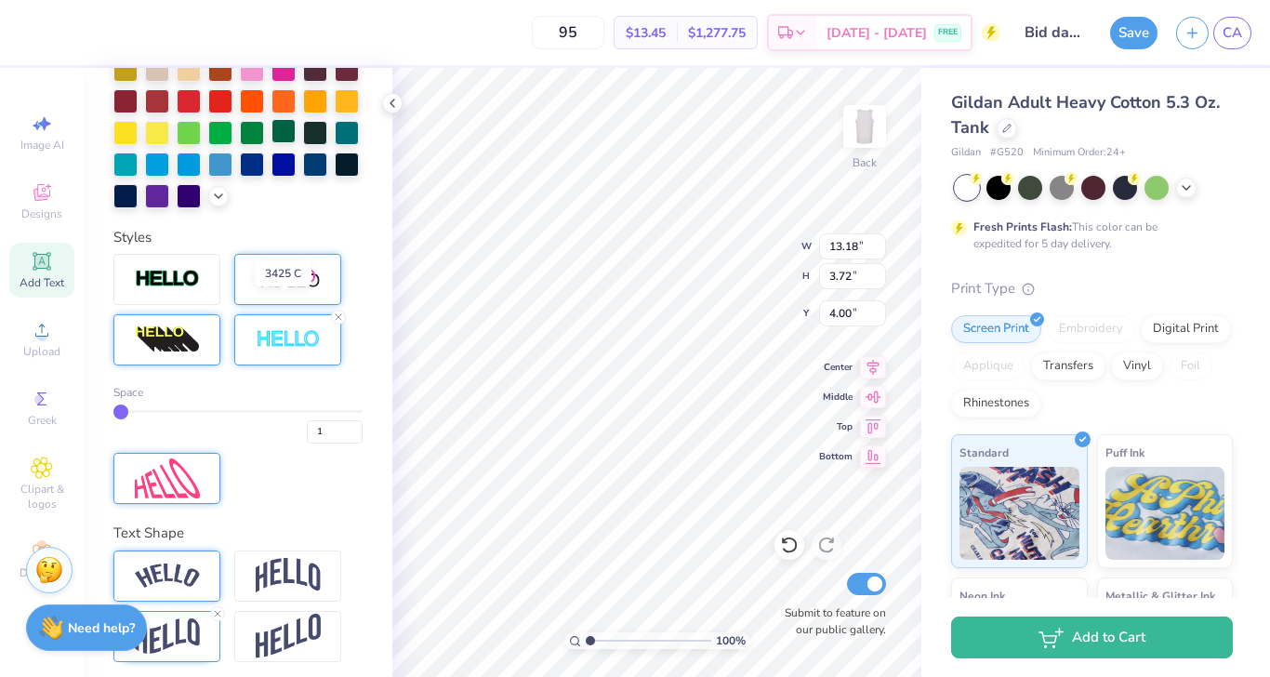
scroll to position [482, 0]
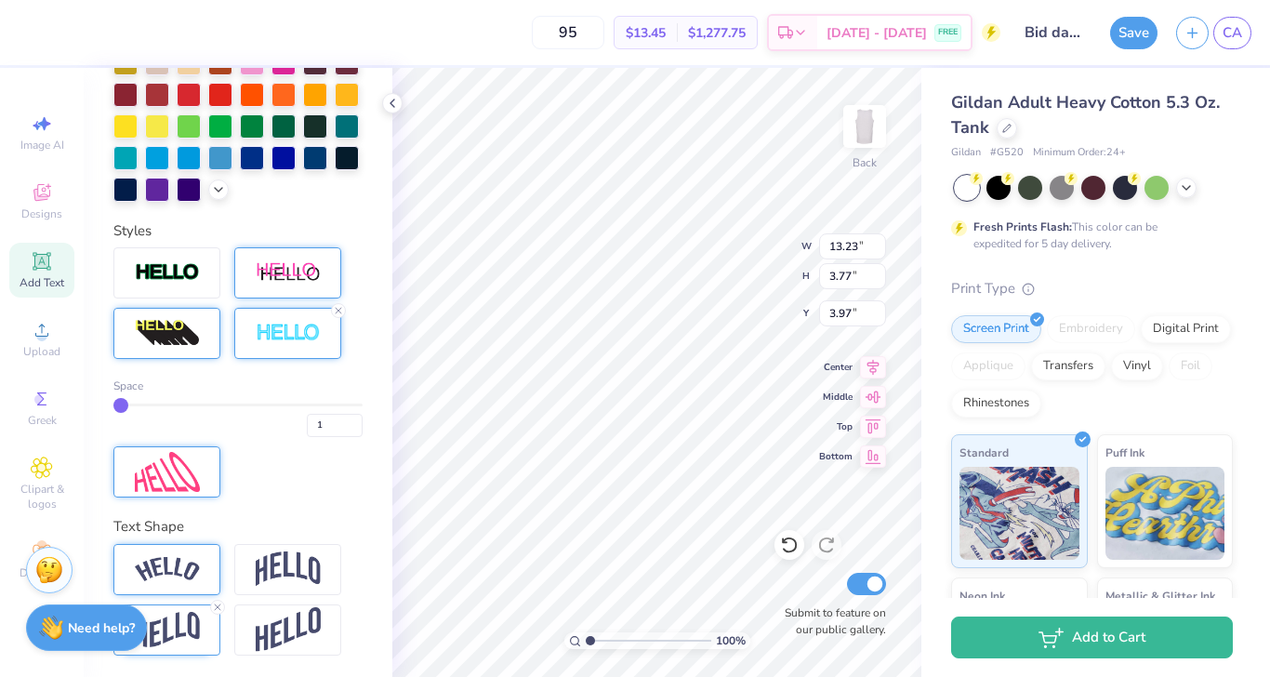
type input "5.32"
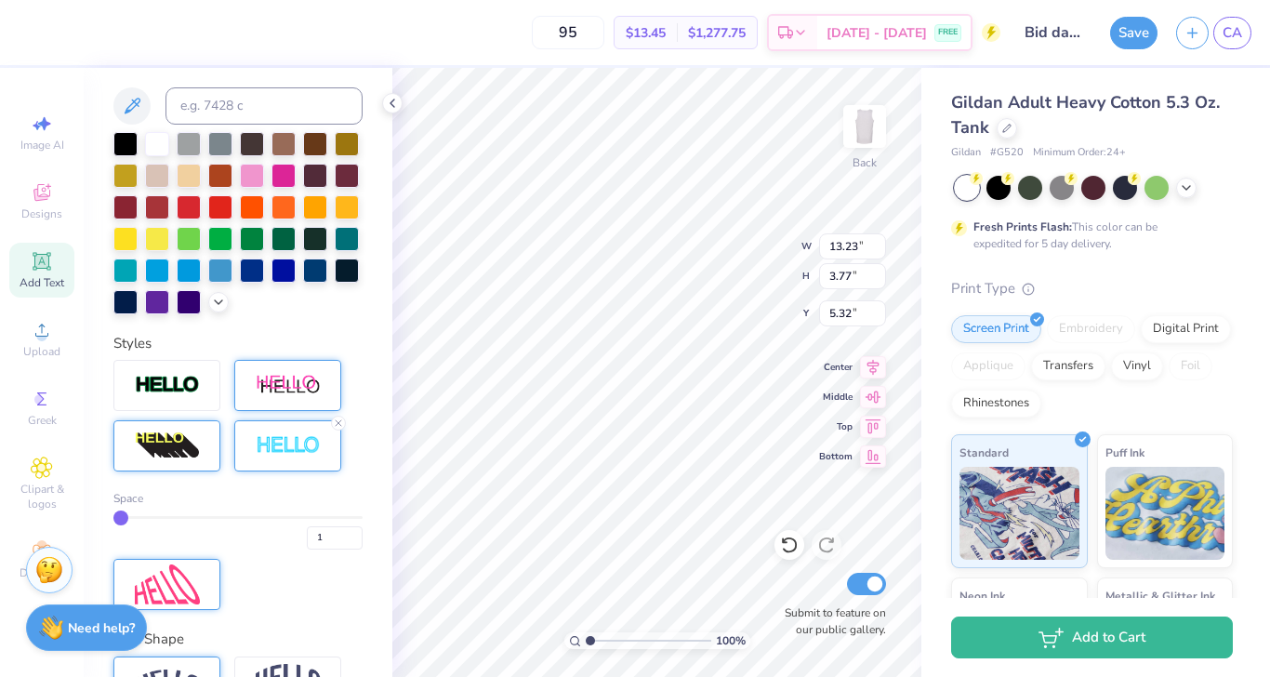
scroll to position [364, 0]
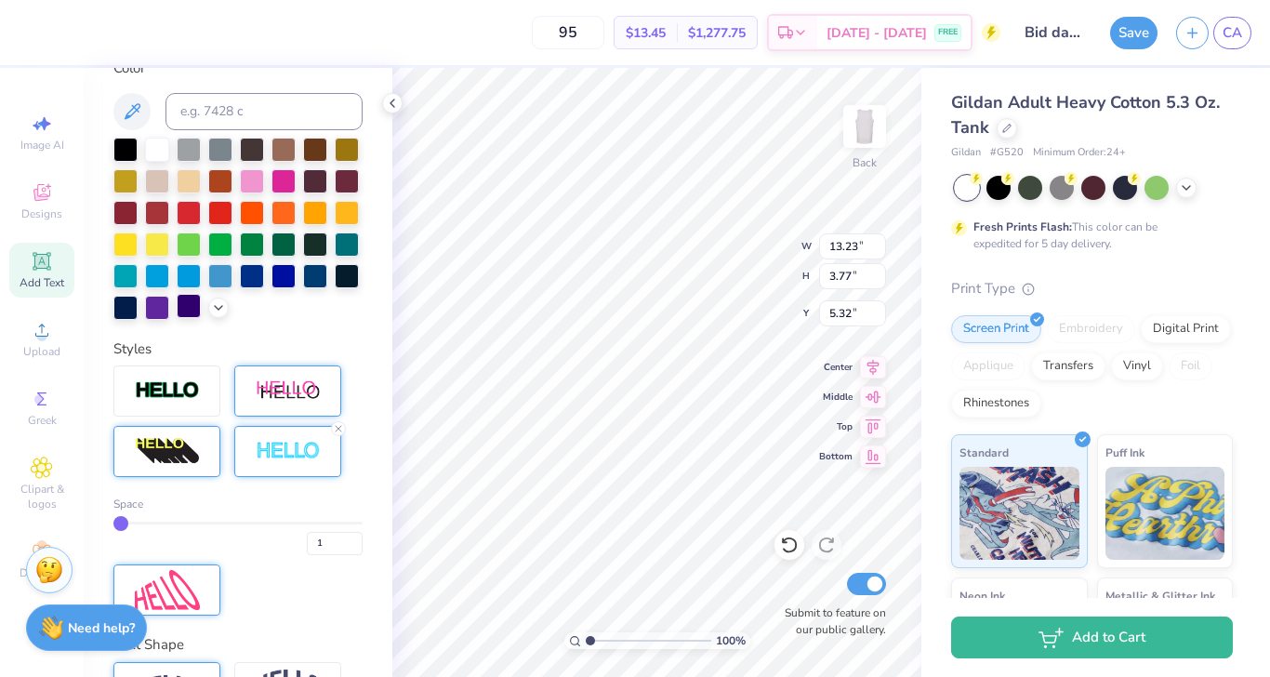
click at [192, 297] on div at bounding box center [189, 306] width 24 height 24
type input "3.95"
click at [818, 309] on div "100 % Back W 13.23 13.23 " H 3.77 3.77 " Y 3.95 3.95 " Center Middle Top Bottom…" at bounding box center [656, 372] width 529 height 609
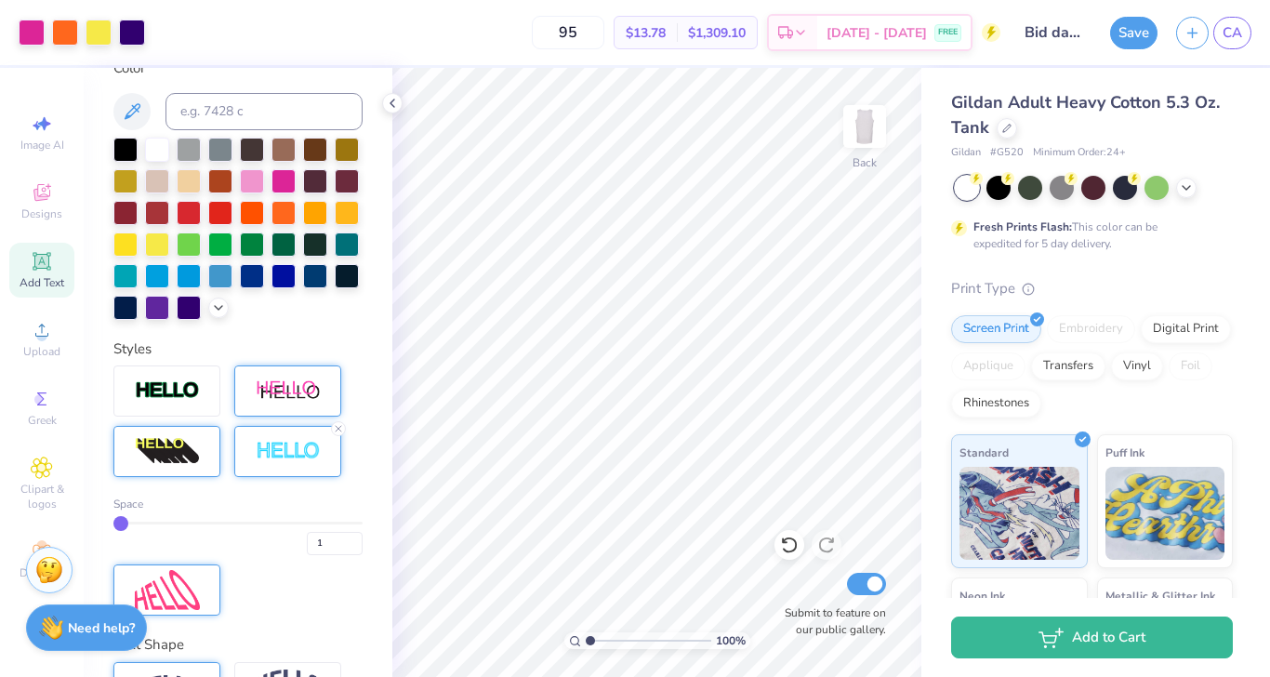
type input "2"
drag, startPoint x: 121, startPoint y: 522, endPoint x: 131, endPoint y: 522, distance: 10.2
type input "2"
click at [131, 522] on input "range" at bounding box center [237, 523] width 249 height 3
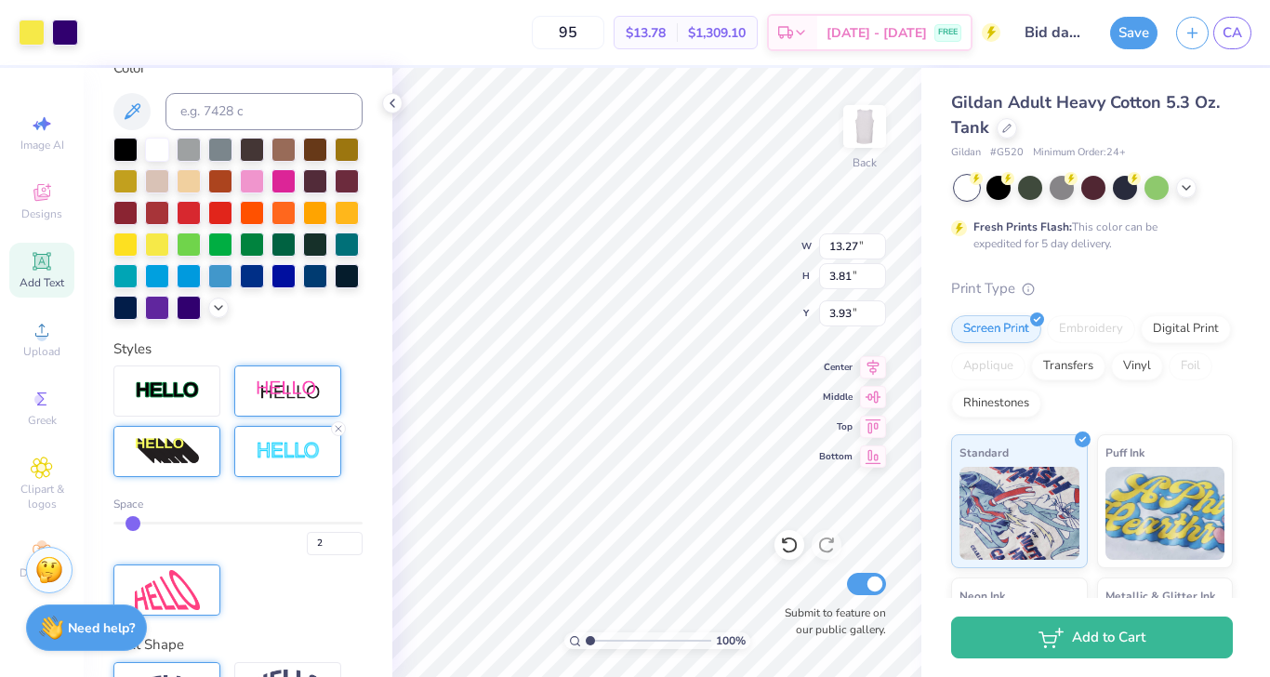
type input "3.87"
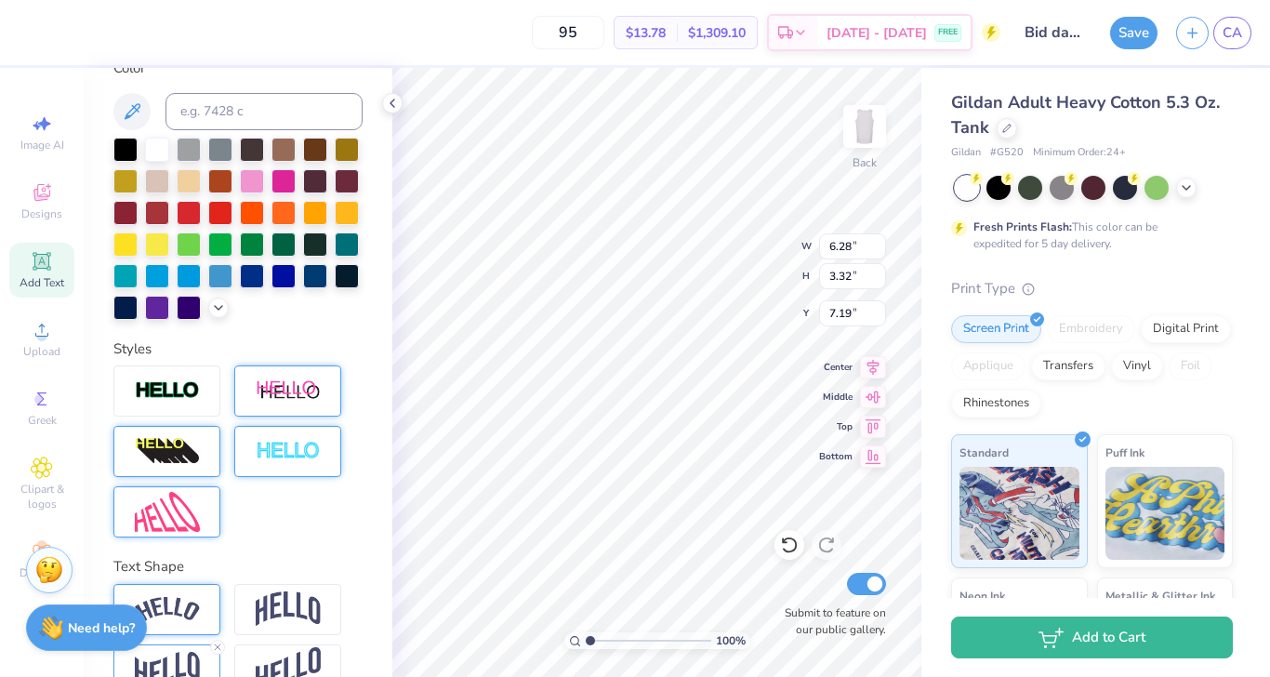
click at [277, 430] on div at bounding box center [287, 451] width 107 height 51
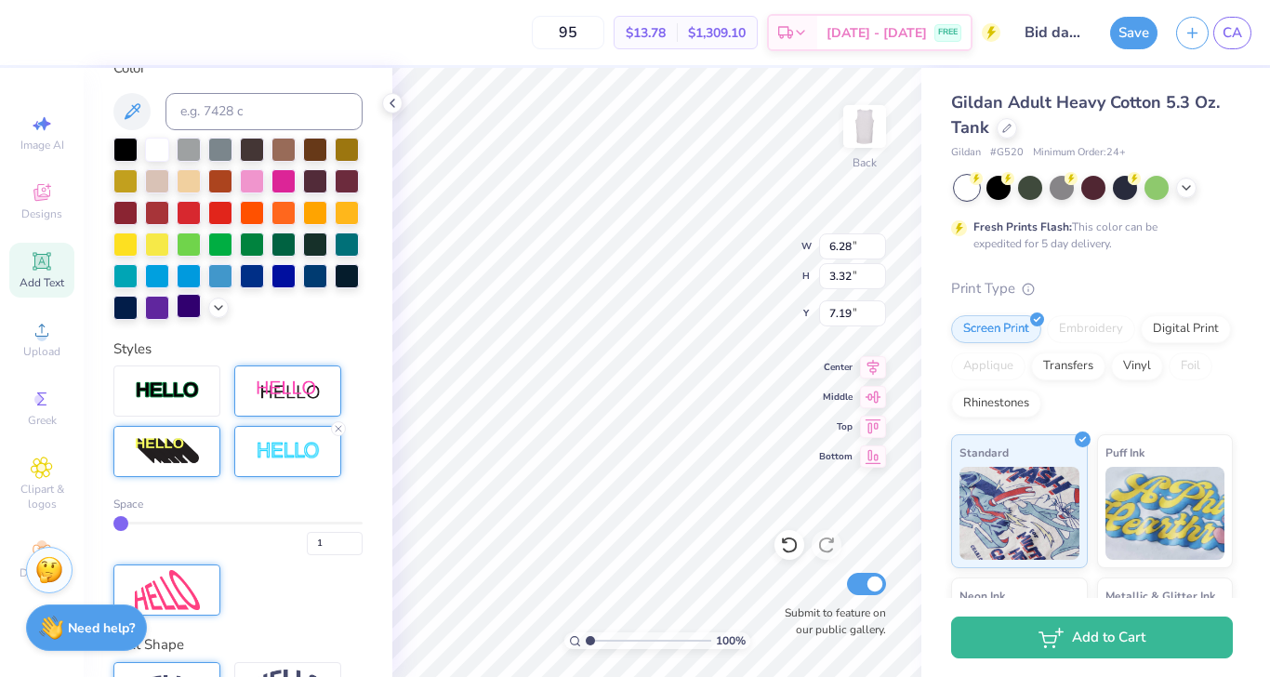
click at [183, 301] on div at bounding box center [189, 306] width 24 height 24
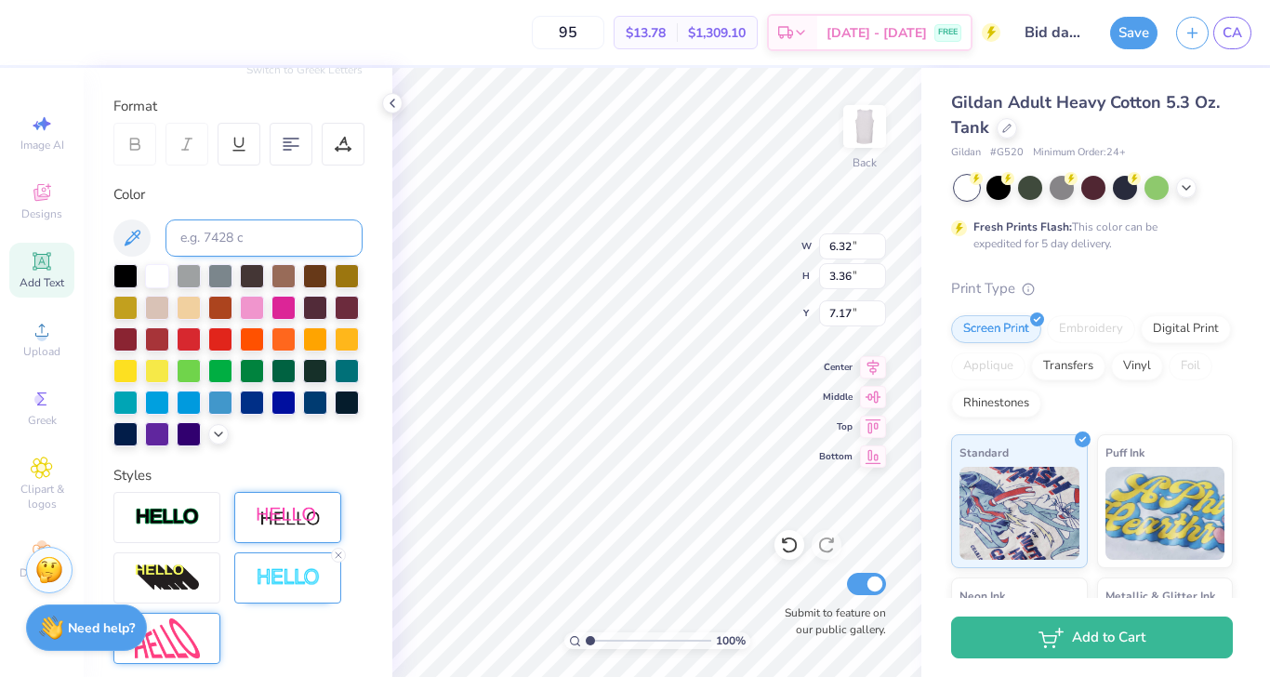
scroll to position [404, 0]
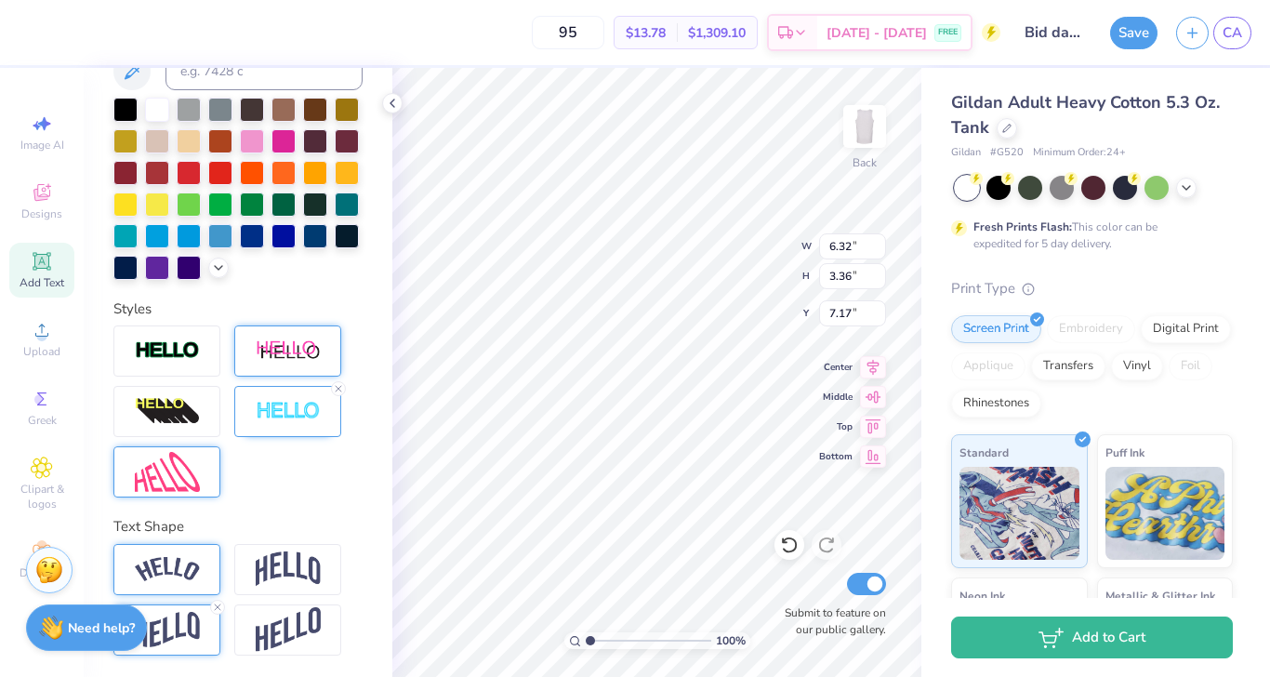
click at [185, 630] on img at bounding box center [167, 630] width 65 height 36
click at [290, 412] on img at bounding box center [288, 411] width 65 height 21
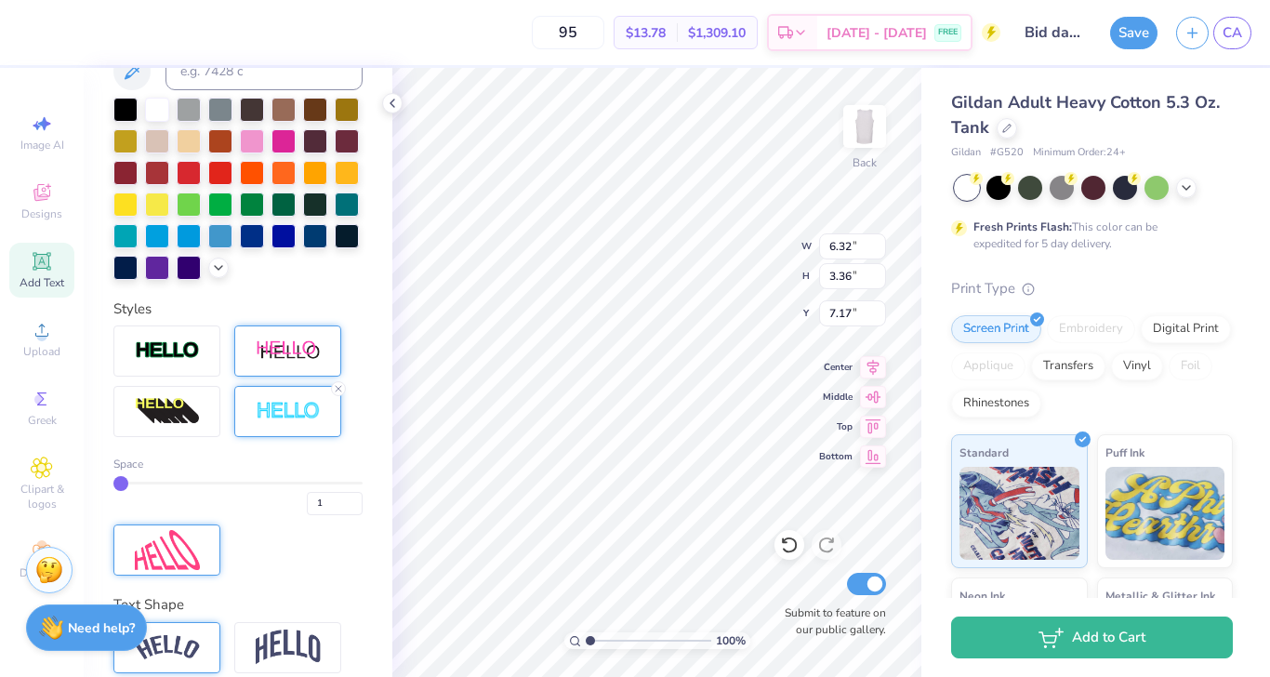
type input "2"
drag, startPoint x: 120, startPoint y: 483, endPoint x: 132, endPoint y: 483, distance: 12.1
click at [132, 483] on input "range" at bounding box center [237, 483] width 249 height 3
type input "3"
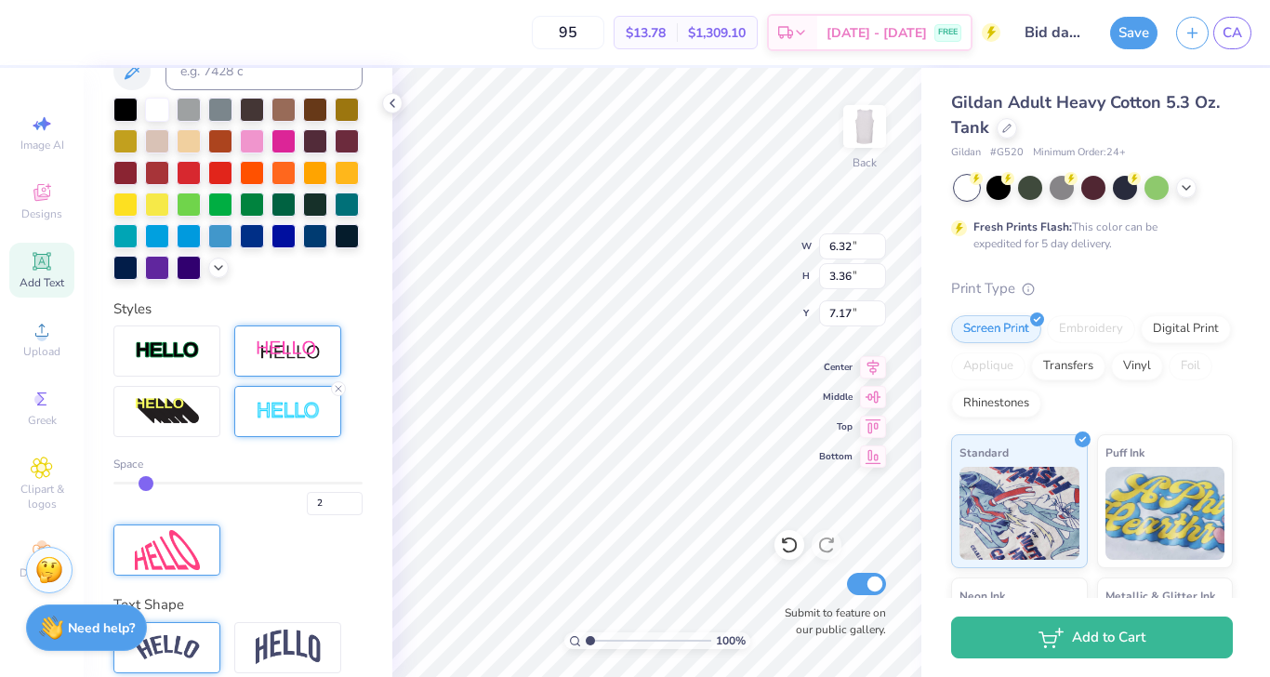
type input "3"
drag, startPoint x: 132, startPoint y: 483, endPoint x: 143, endPoint y: 483, distance: 11.2
click at [143, 483] on input "range" at bounding box center [237, 483] width 249 height 3
type input "2"
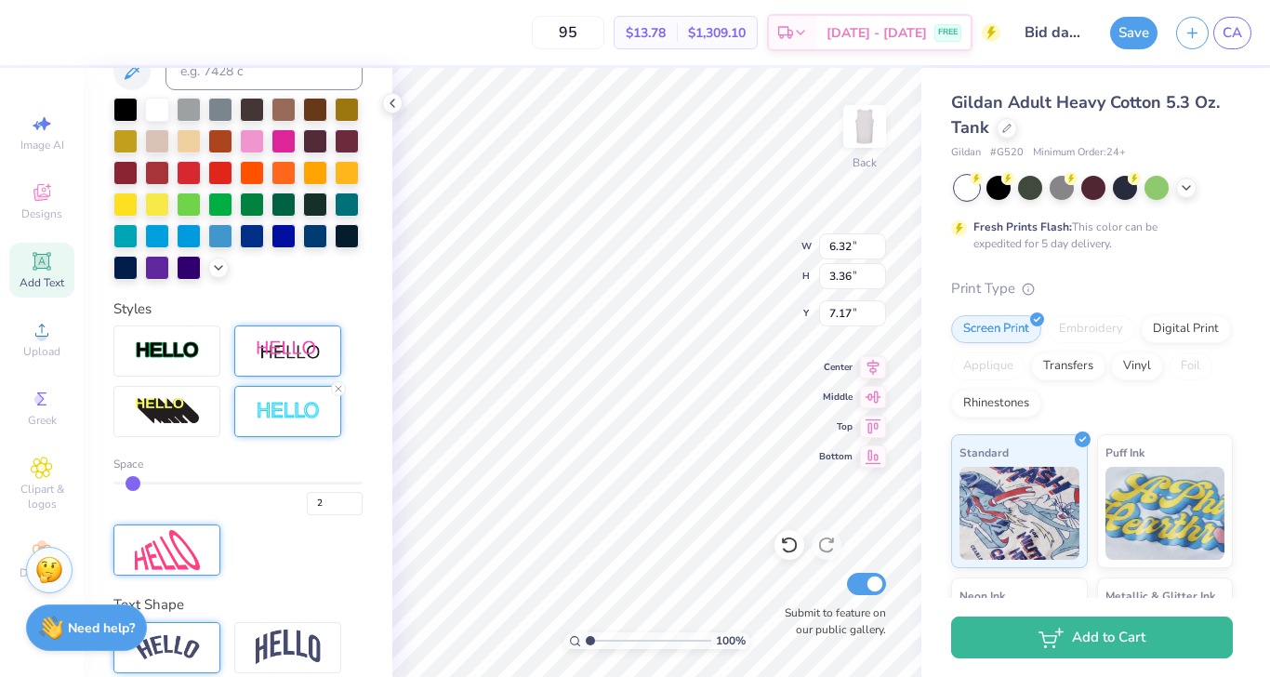
type input "2"
click at [138, 483] on input "range" at bounding box center [237, 483] width 249 height 3
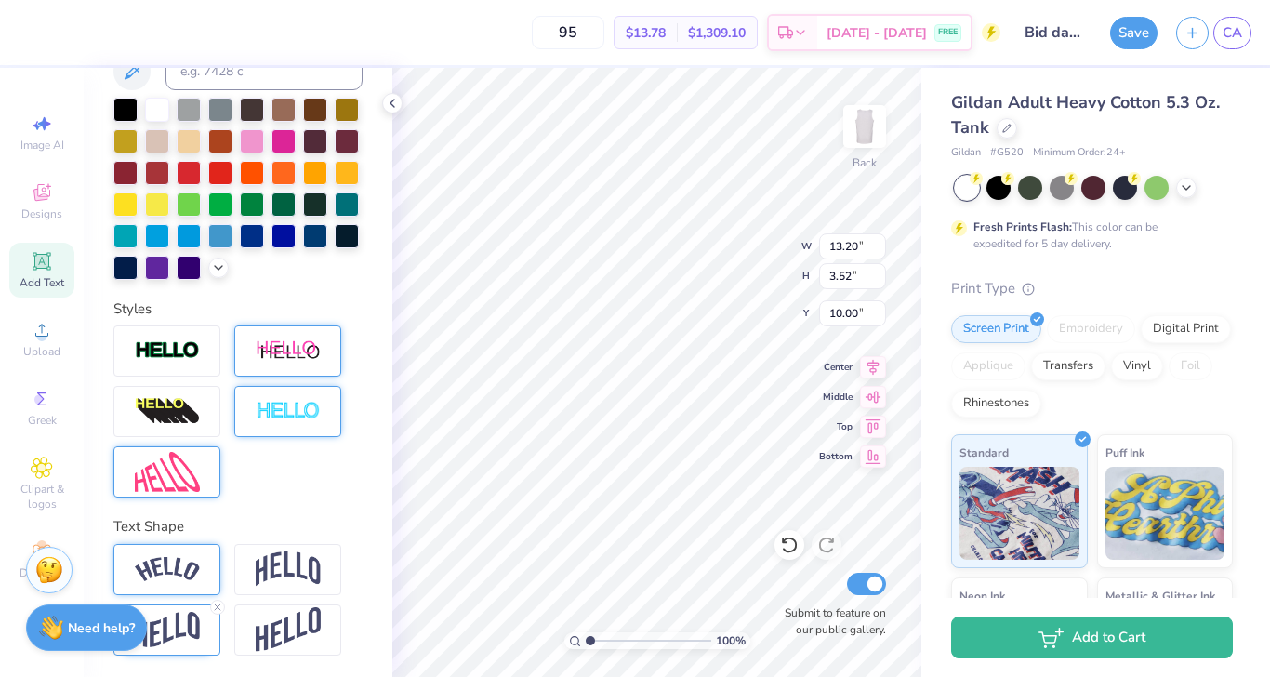
click at [284, 419] on img at bounding box center [288, 411] width 65 height 21
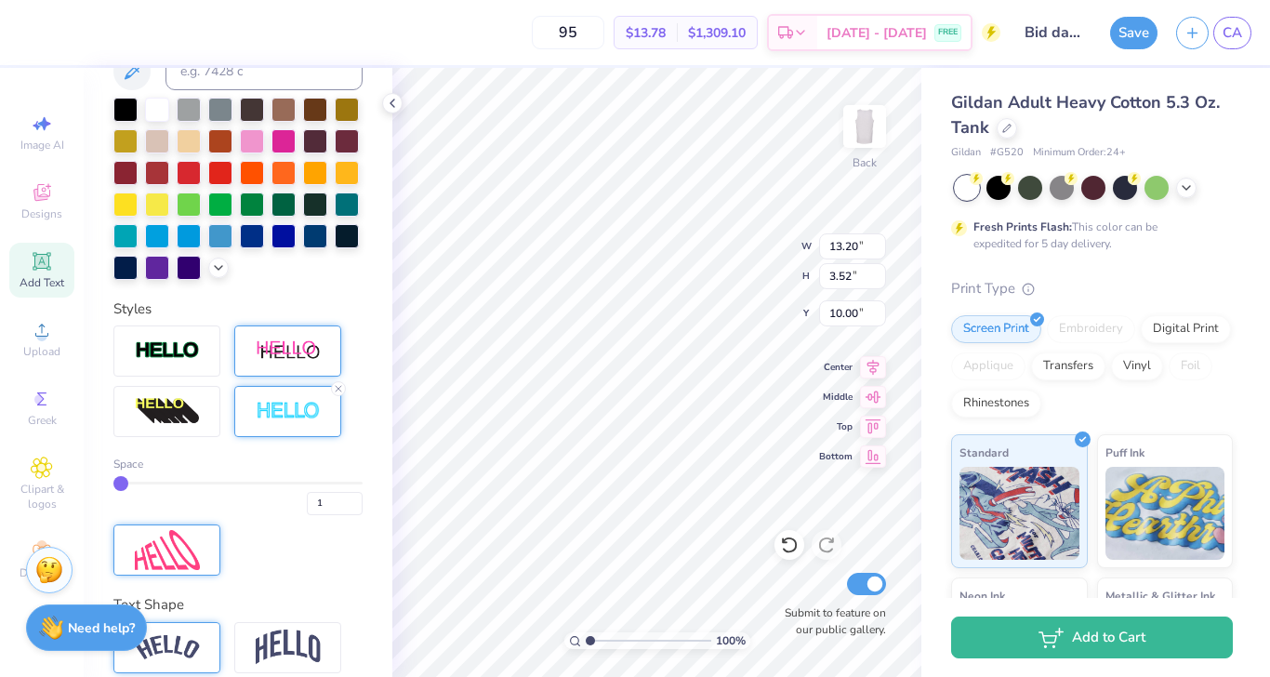
type input "2"
drag, startPoint x: 118, startPoint y: 483, endPoint x: 131, endPoint y: 483, distance: 13.0
click at [131, 483] on input "range" at bounding box center [237, 483] width 249 height 3
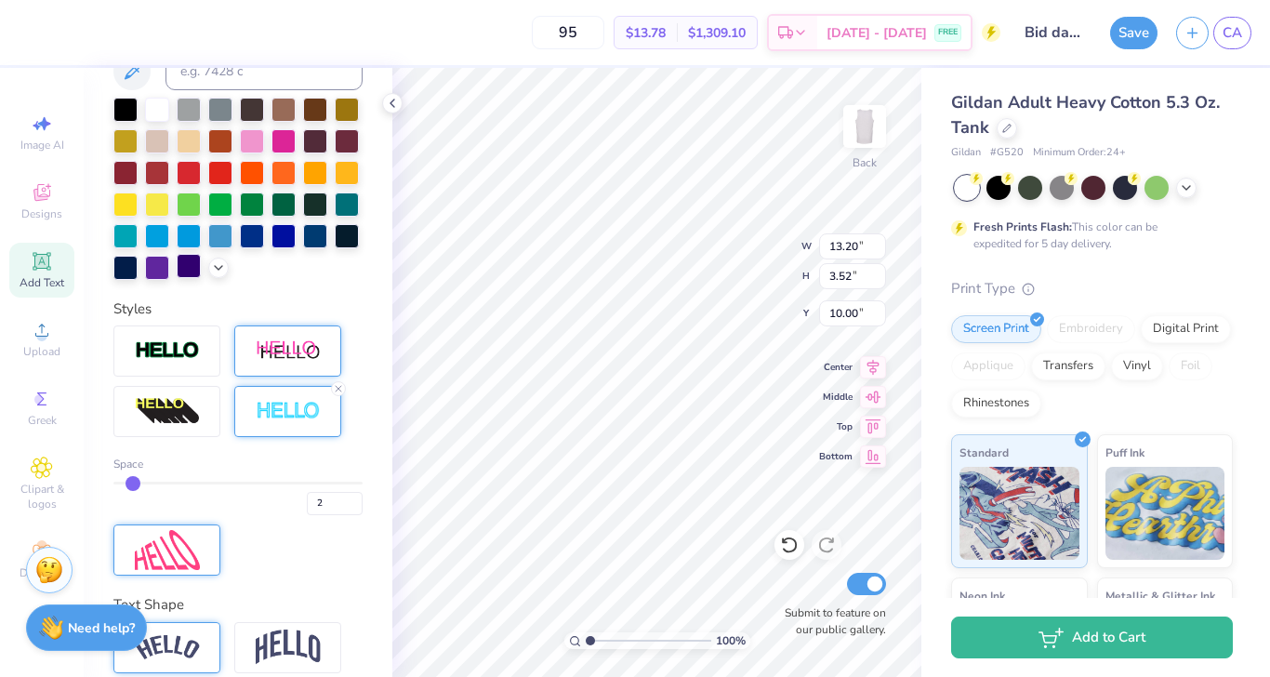
click at [198, 271] on div at bounding box center [189, 266] width 24 height 24
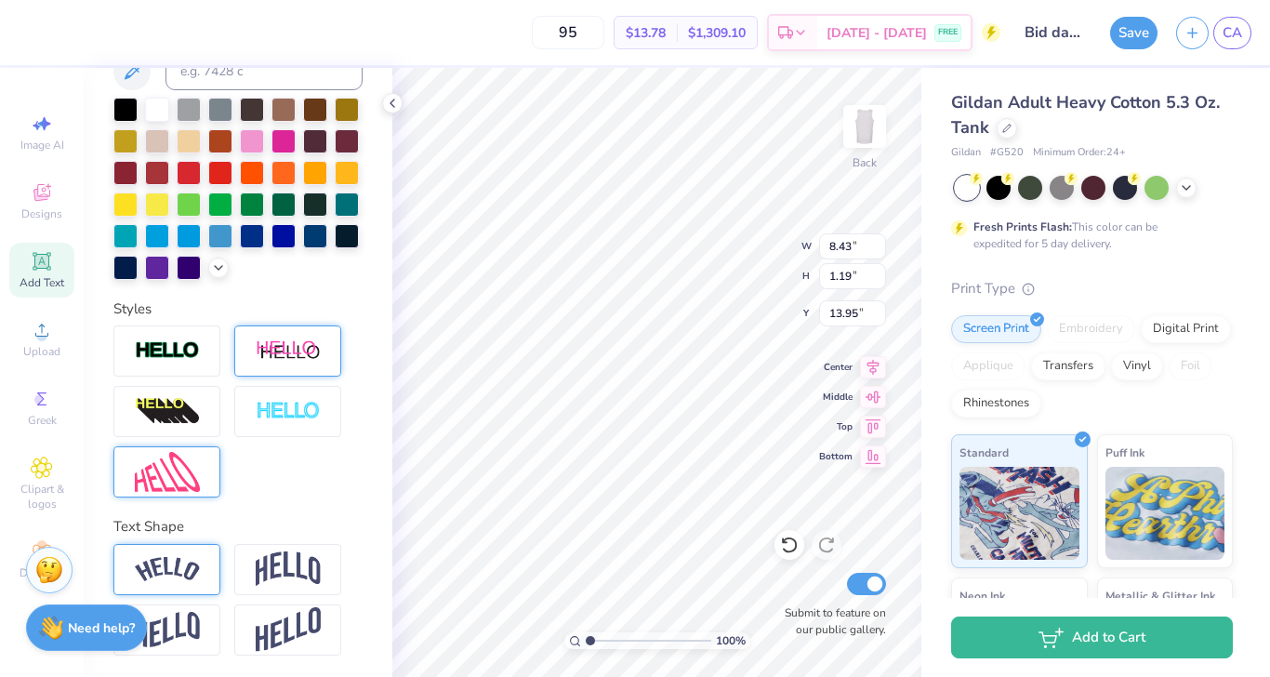
scroll to position [0, 4]
click at [192, 269] on div at bounding box center [189, 266] width 24 height 24
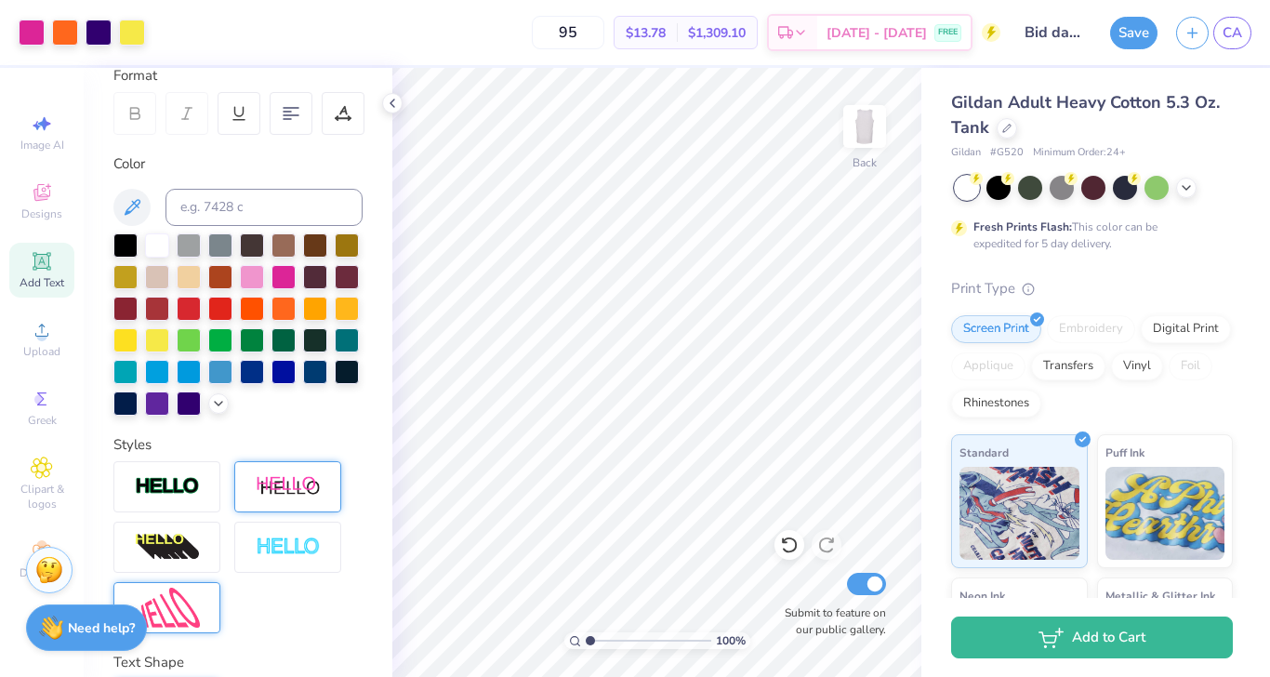
scroll to position [0, 0]
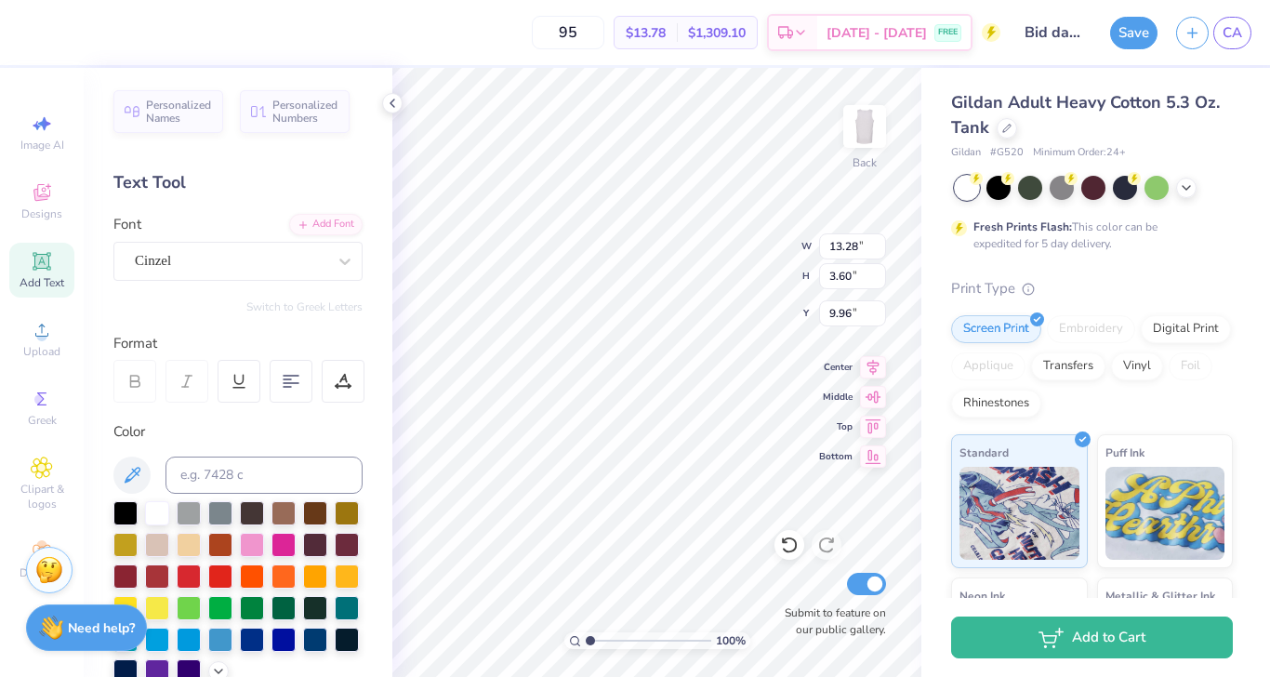
type input "8.75"
type input "13.20"
type input "3.52"
type input "10.00"
type input "13.28"
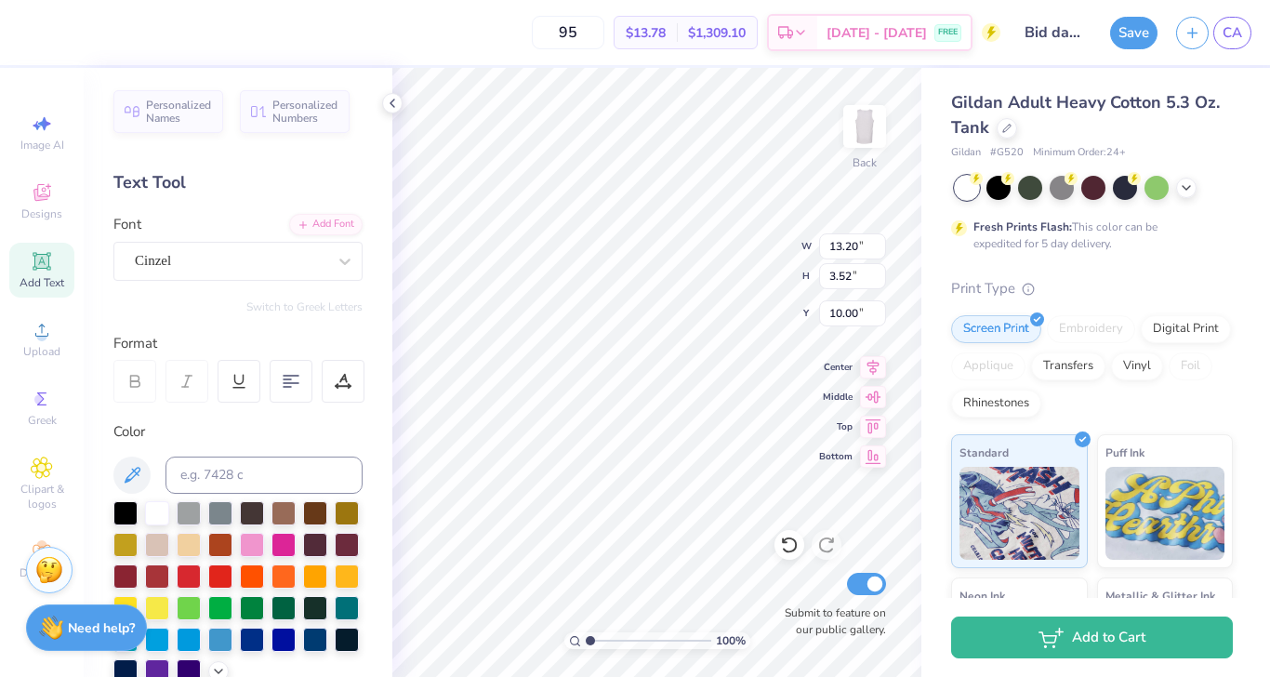
type input "3.60"
type input "9.92"
type input "12.19"
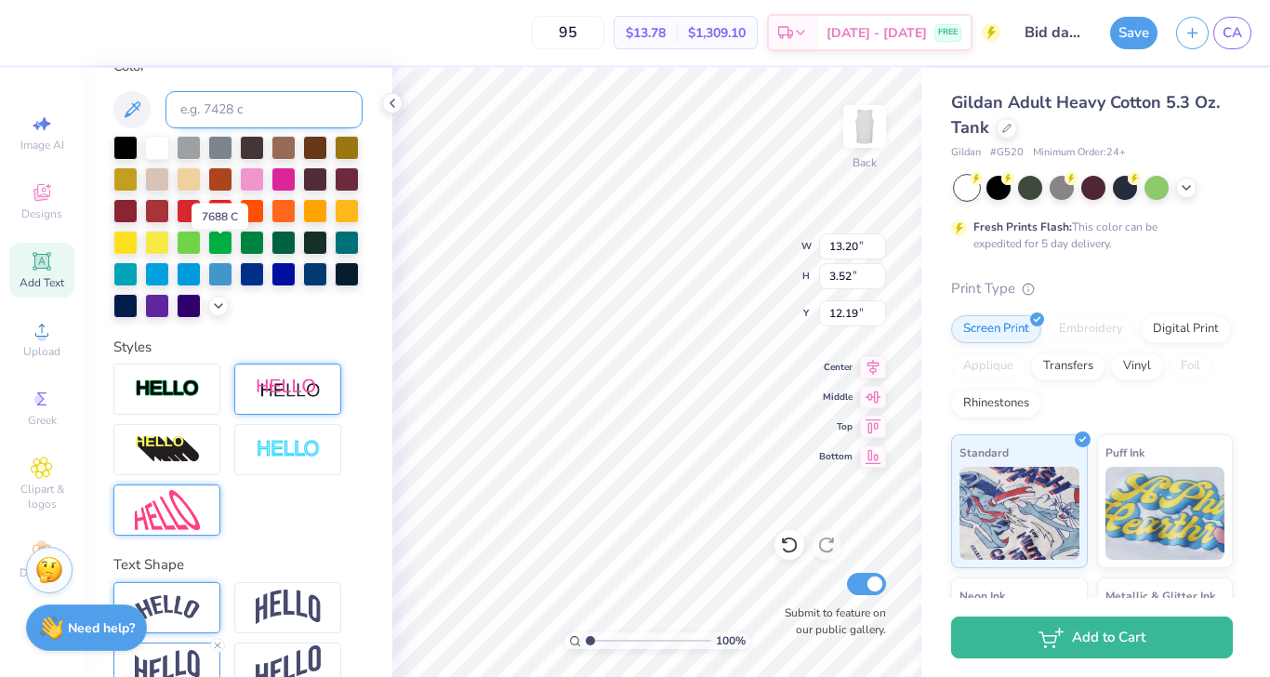
scroll to position [404, 0]
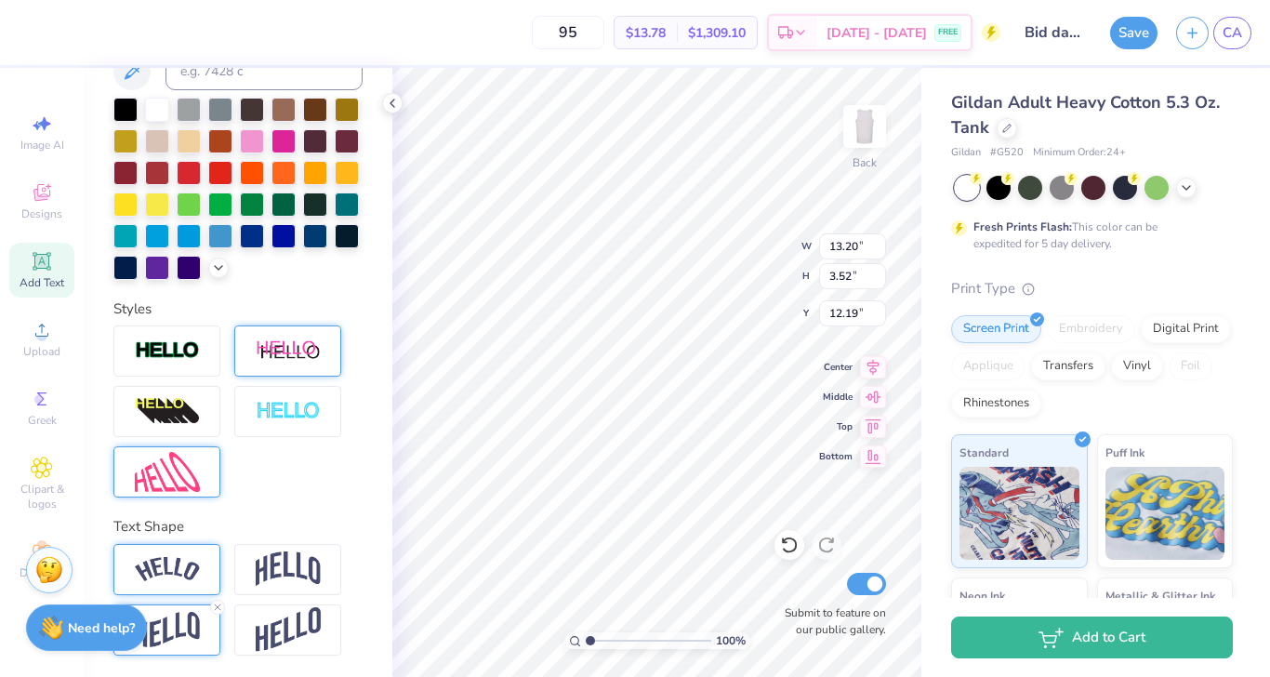
click at [189, 621] on img at bounding box center [167, 630] width 65 height 36
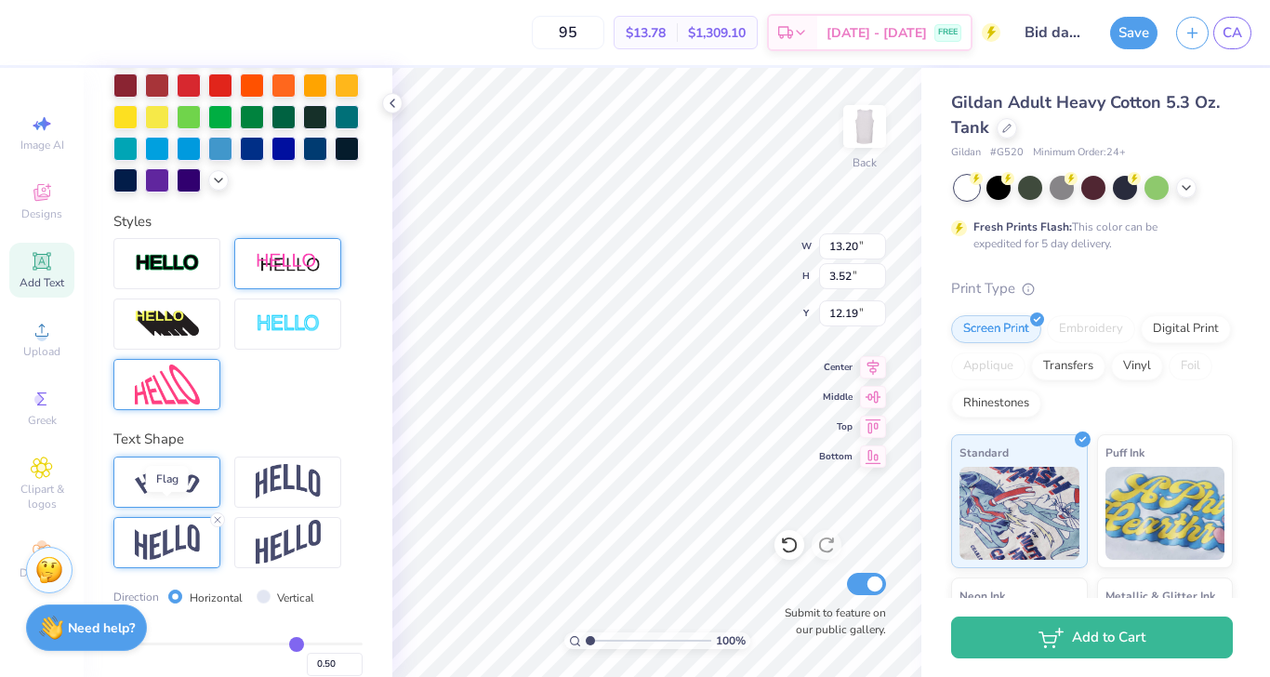
scroll to position [512, 0]
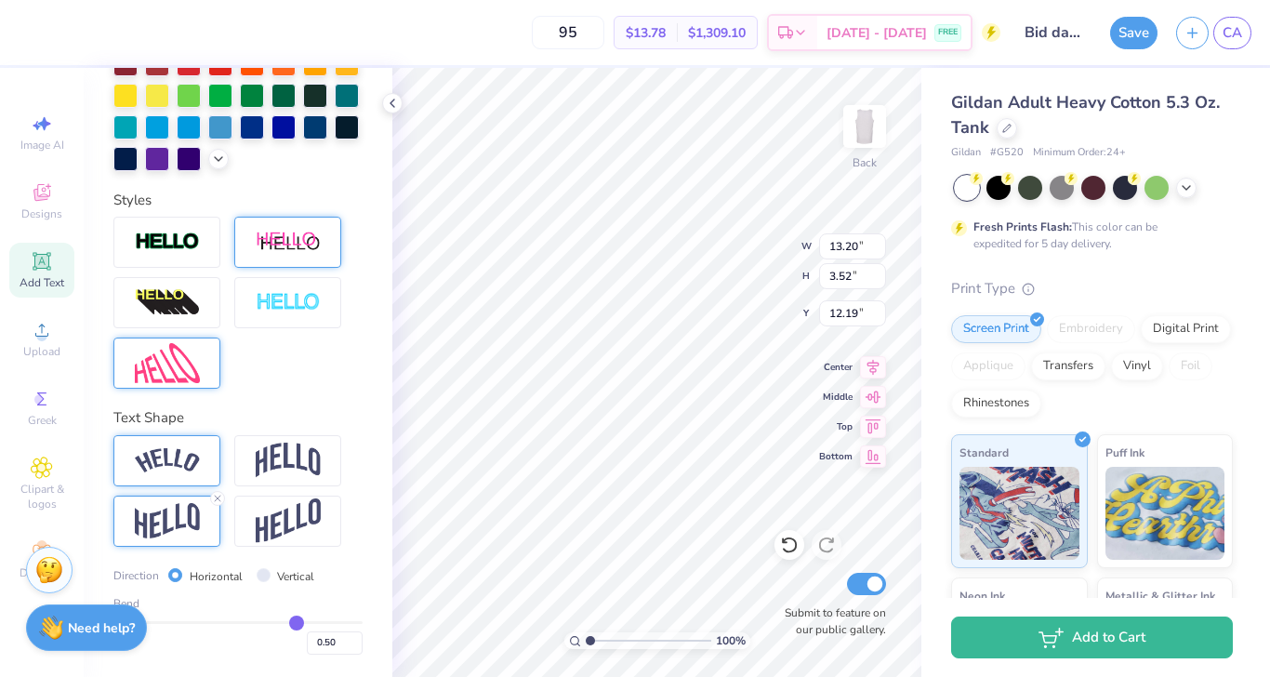
type input "0.51"
type input "0.48"
type input "0.45"
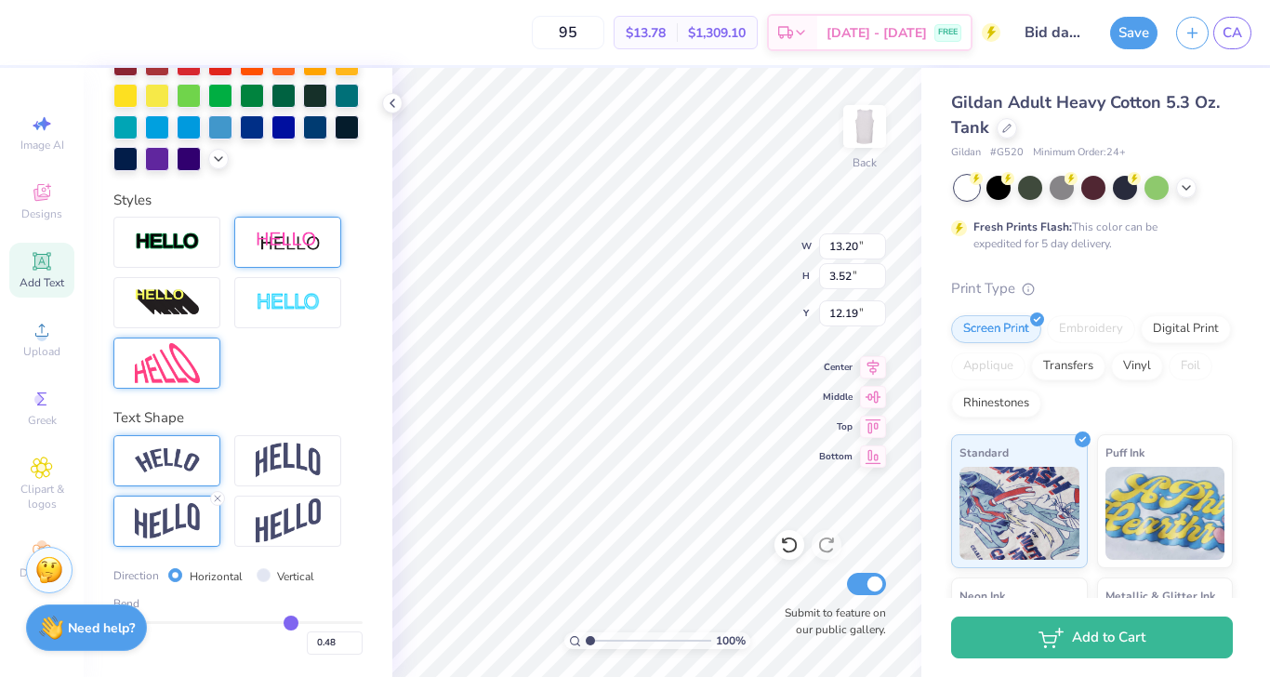
type input "0.45"
type input "0.44"
type input "0.43"
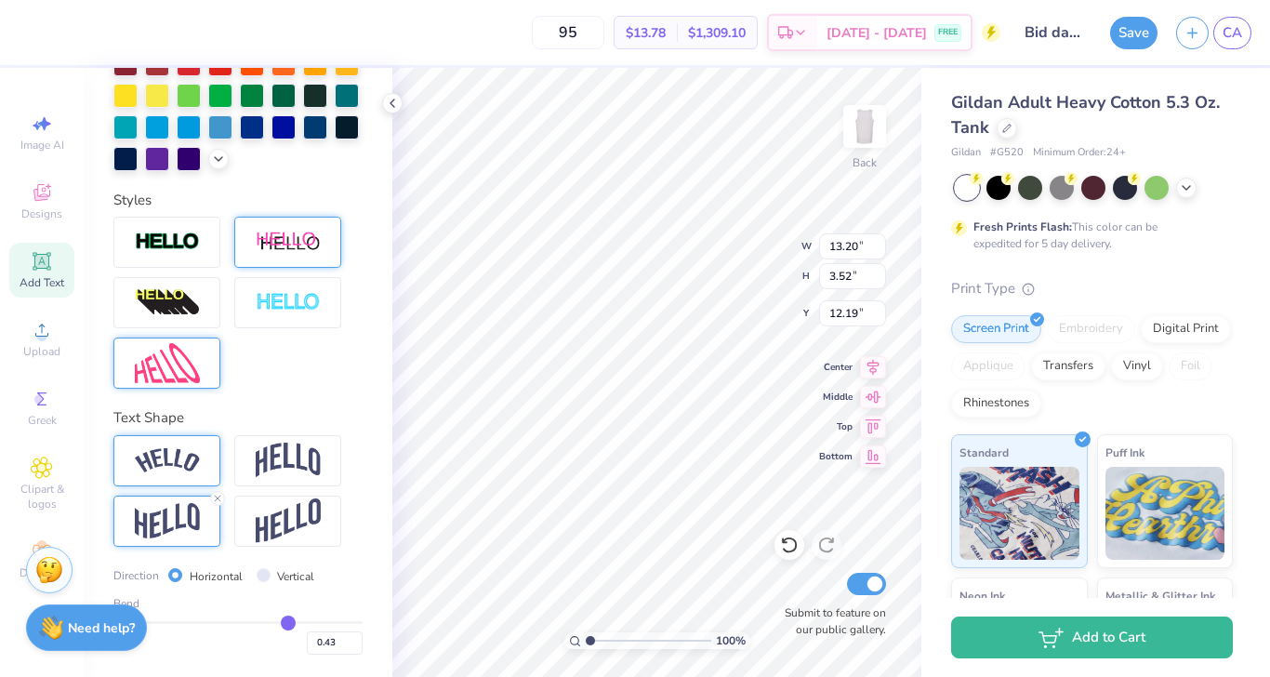
type input "0.42"
type input "0.41"
drag, startPoint x: 298, startPoint y: 620, endPoint x: 216, endPoint y: 625, distance: 81.9
click at [216, 624] on input "range" at bounding box center [237, 622] width 249 height 3
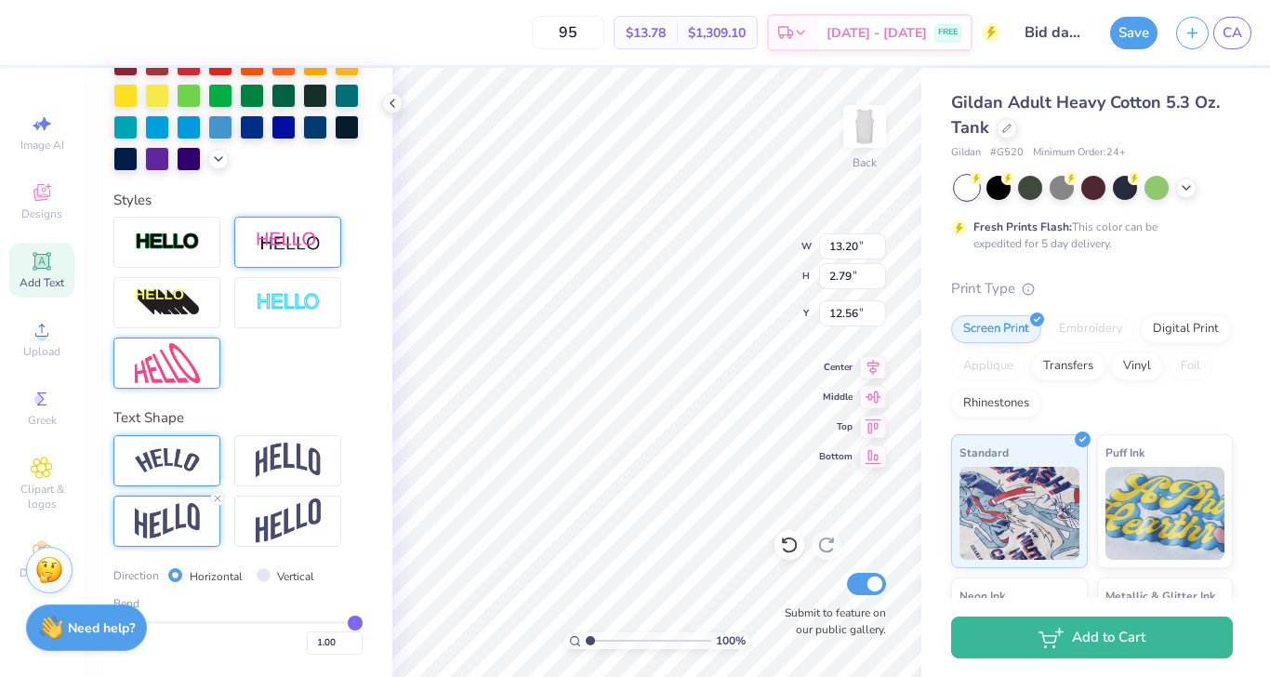
drag, startPoint x: 216, startPoint y: 625, endPoint x: 406, endPoint y: 618, distance: 190.7
click at [363, 621] on input "range" at bounding box center [237, 622] width 249 height 3
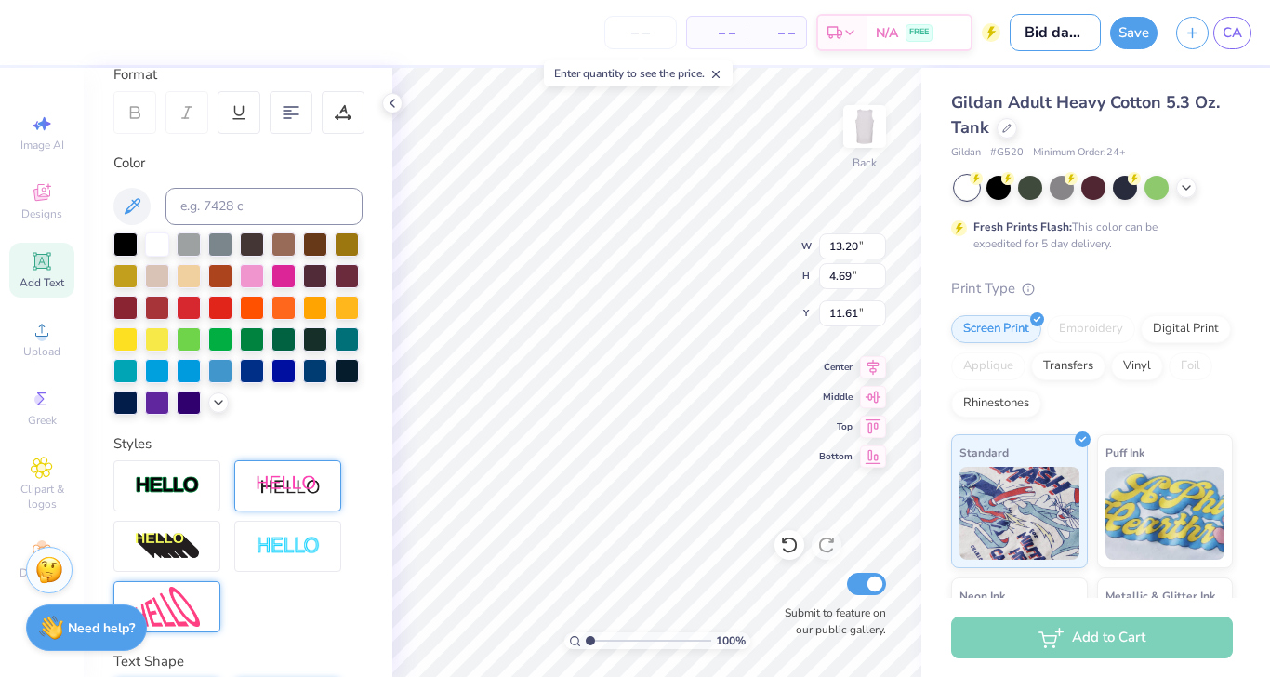
scroll to position [206, 0]
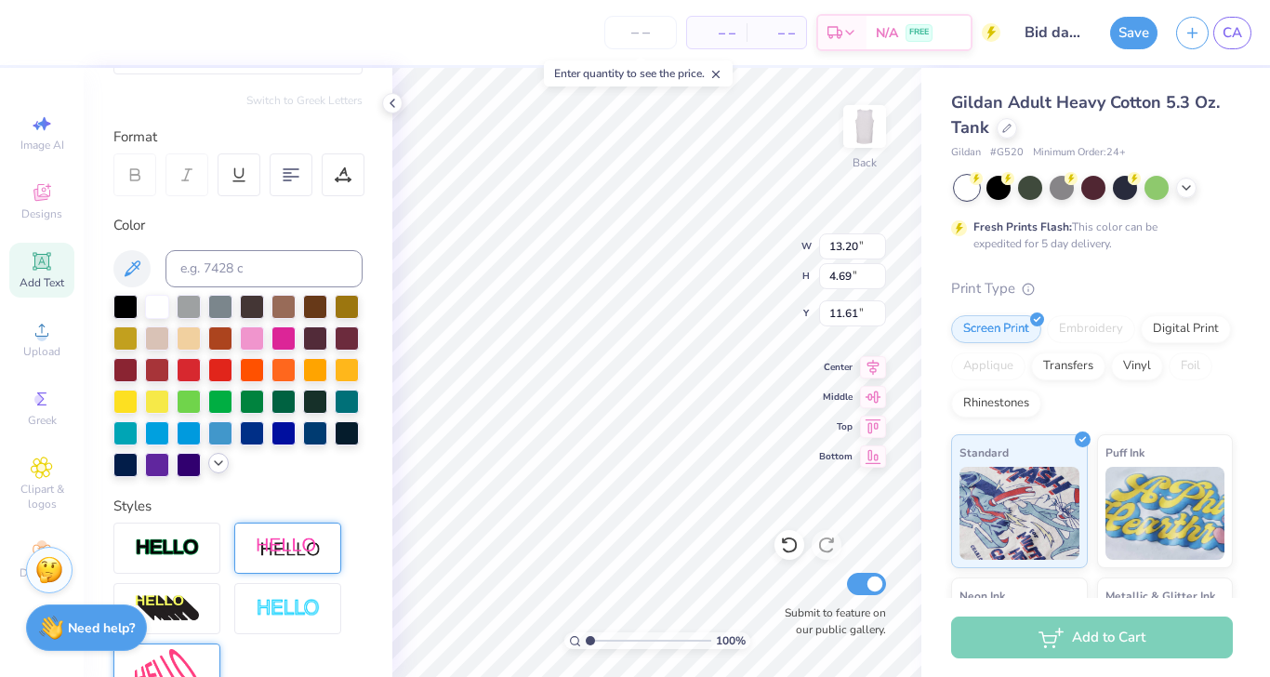
click at [218, 461] on icon at bounding box center [218, 463] width 15 height 15
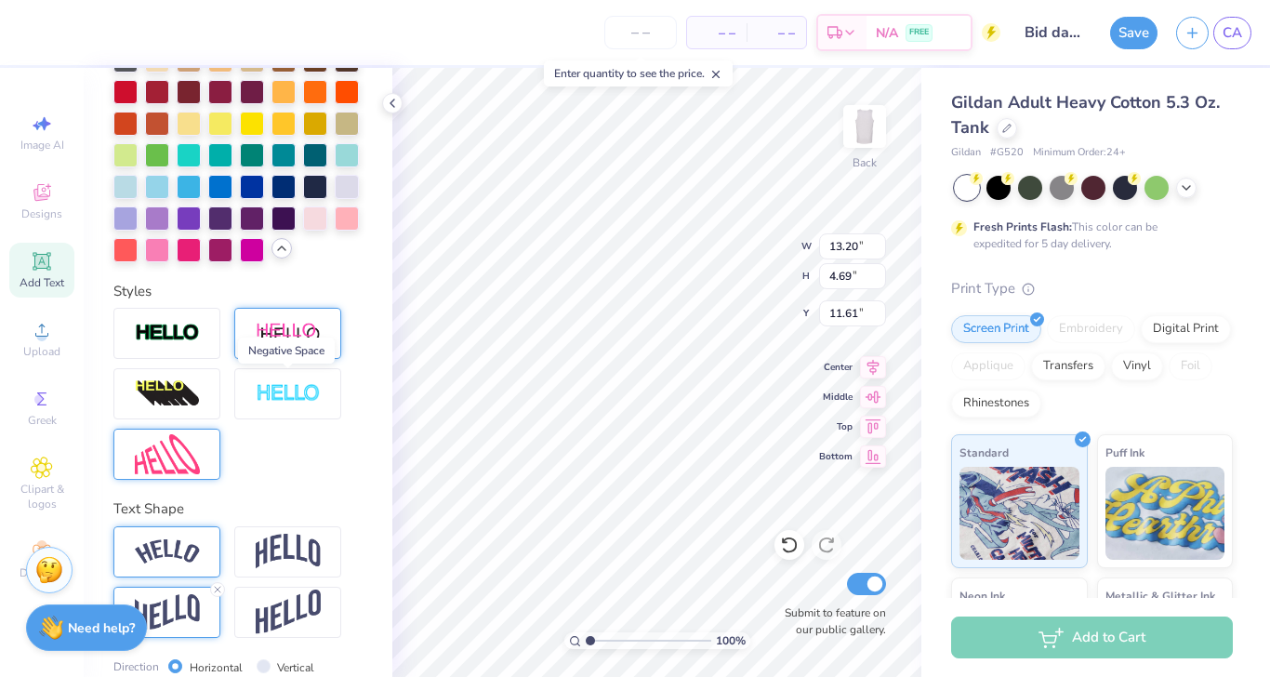
scroll to position [734, 0]
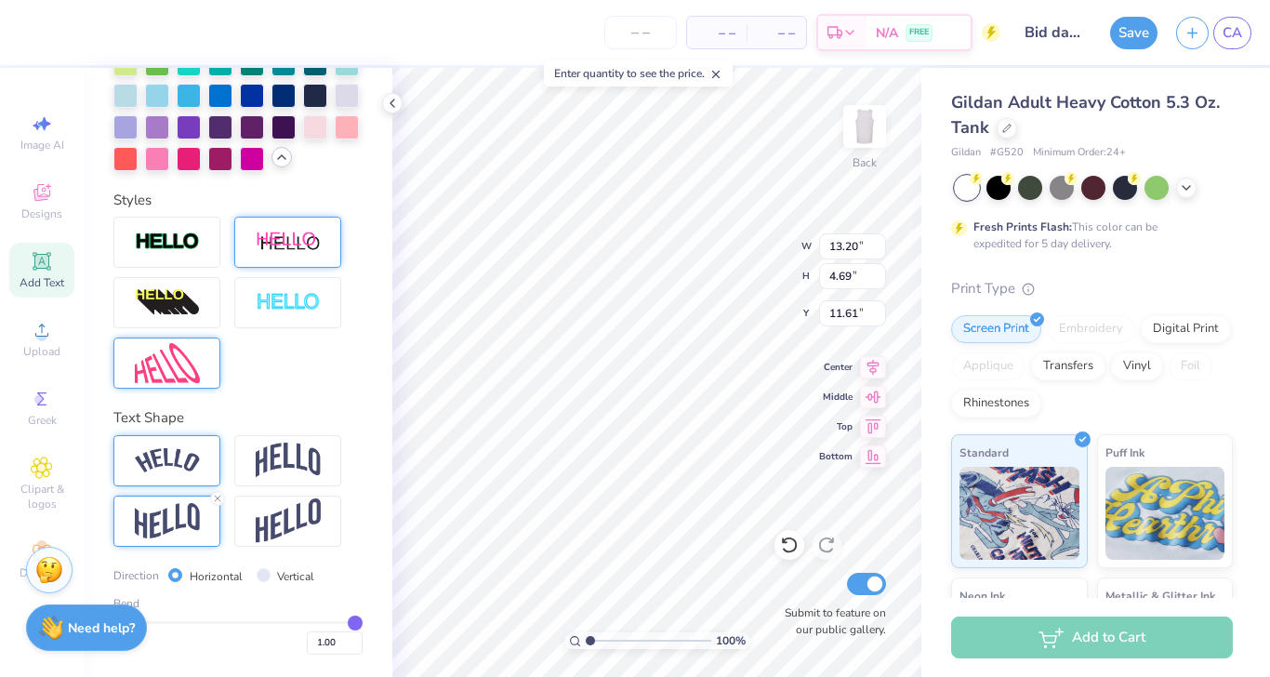
click at [205, 530] on div at bounding box center [166, 521] width 107 height 51
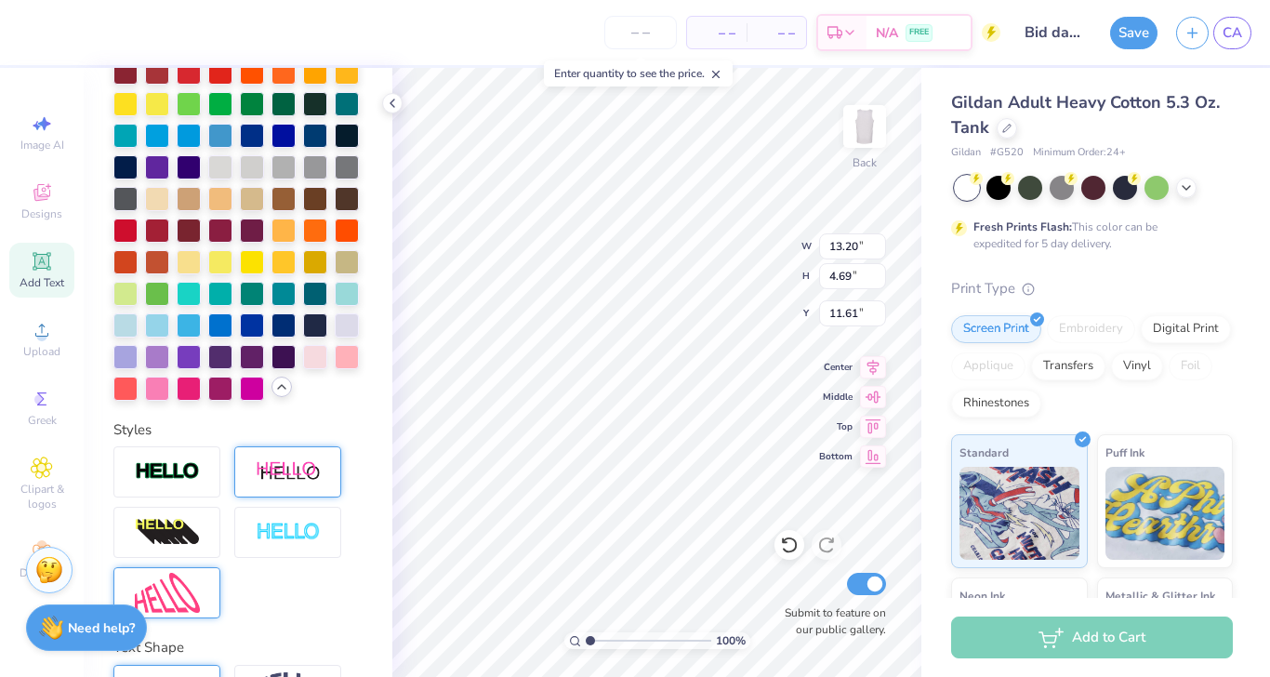
scroll to position [502, 0]
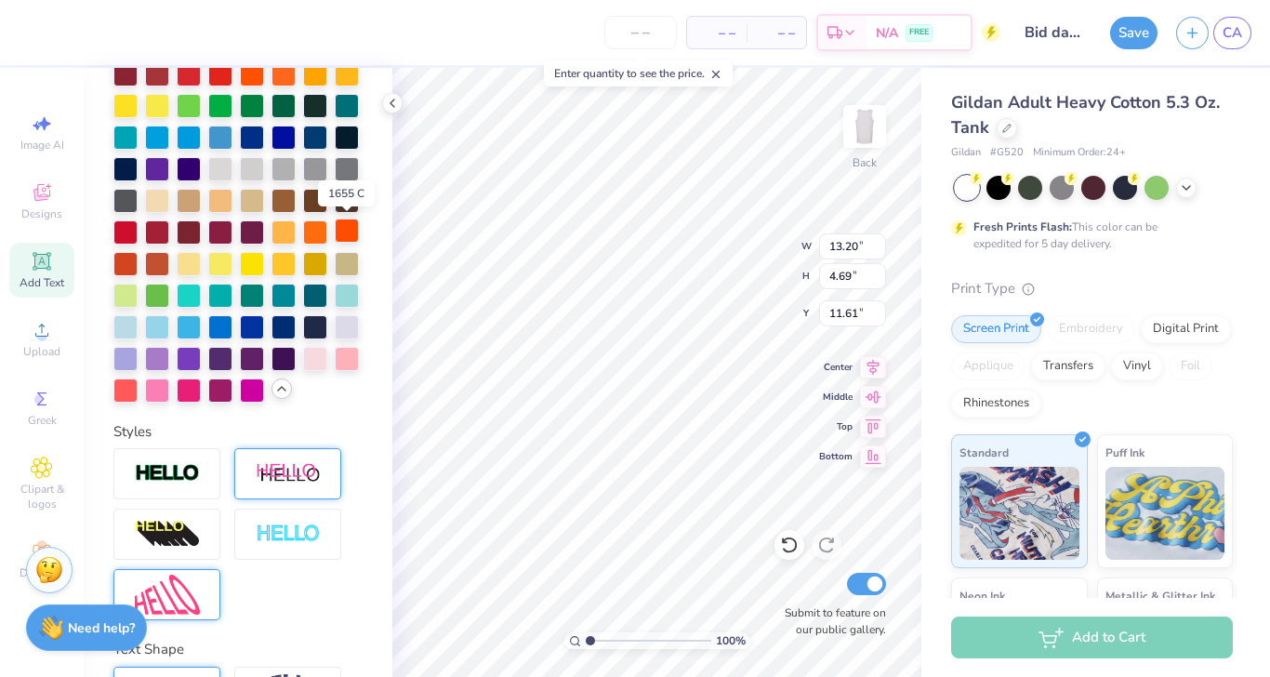
click at [347, 232] on div at bounding box center [347, 230] width 24 height 24
click at [346, 232] on div at bounding box center [347, 230] width 24 height 24
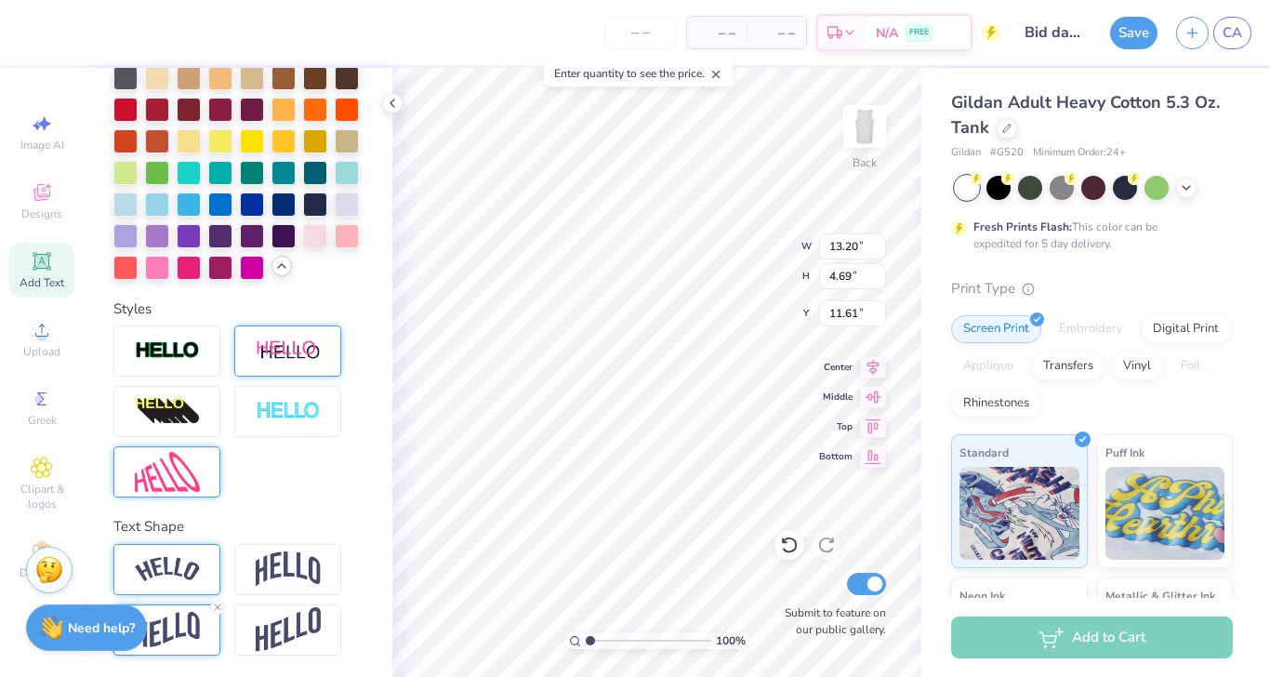
click at [183, 621] on img at bounding box center [167, 630] width 65 height 36
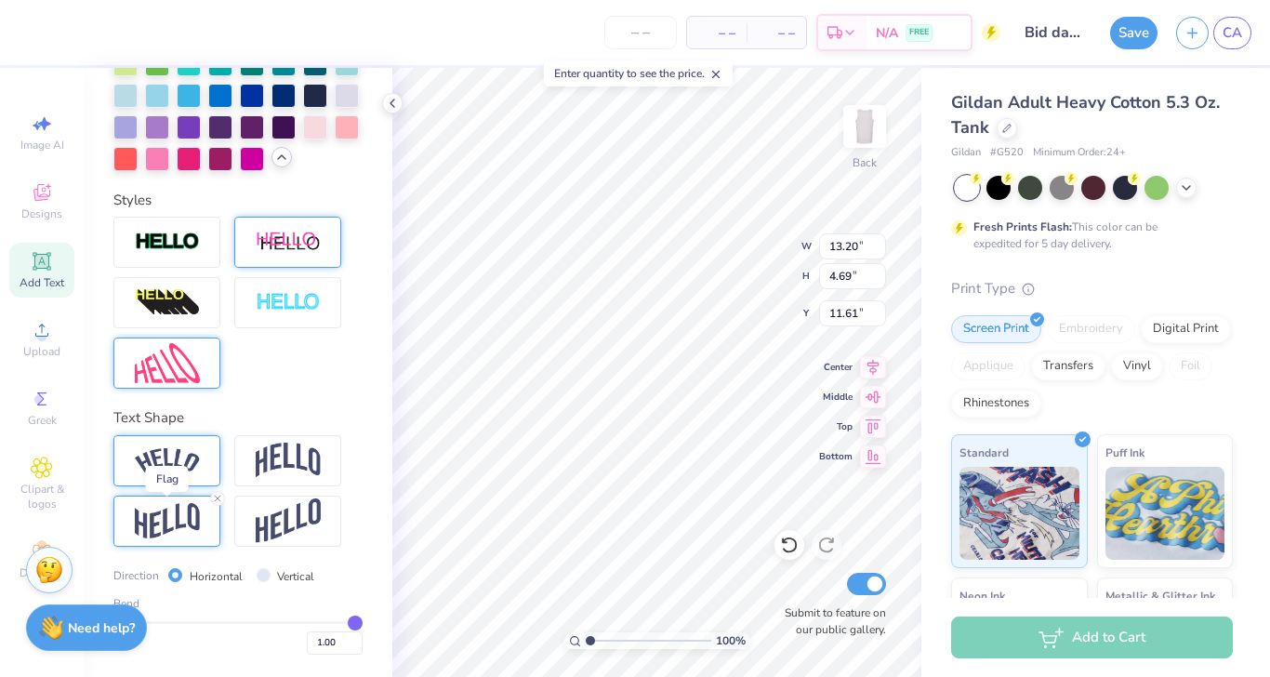
click at [169, 534] on img at bounding box center [167, 521] width 65 height 36
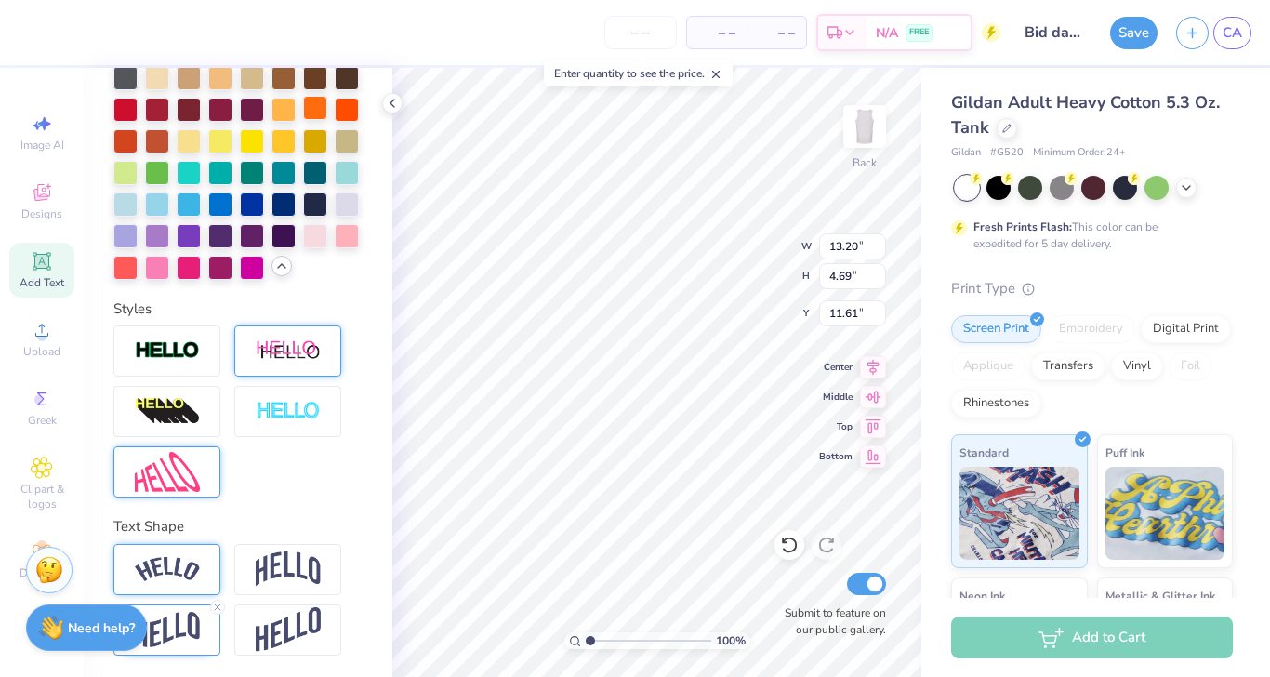
click at [314, 108] on div at bounding box center [315, 108] width 24 height 24
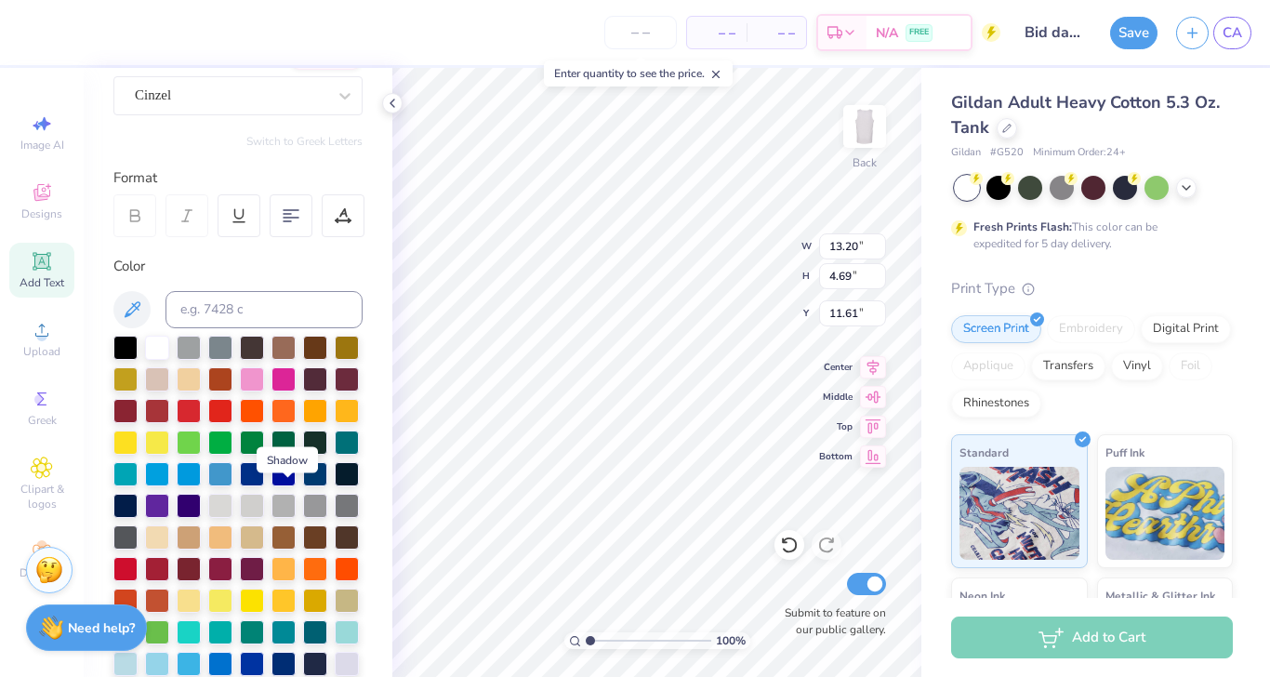
scroll to position [0, 0]
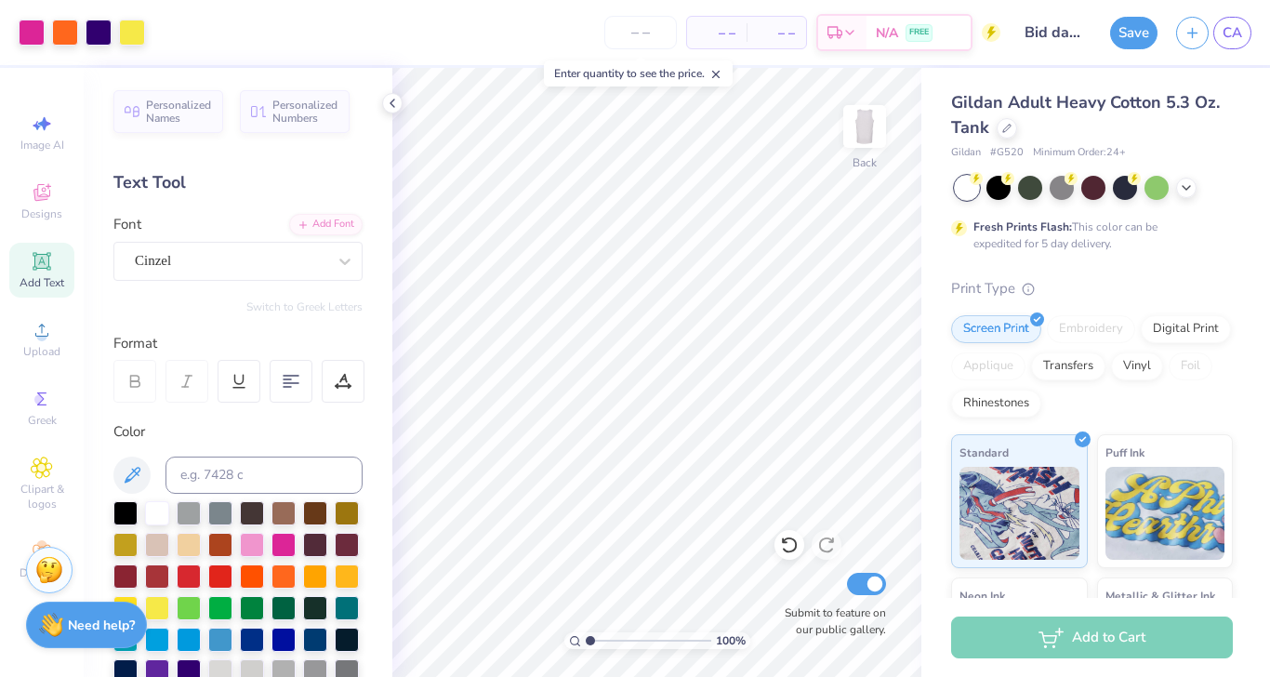
click at [71, 615] on div "Need help? Chat with us." at bounding box center [86, 625] width 121 height 46
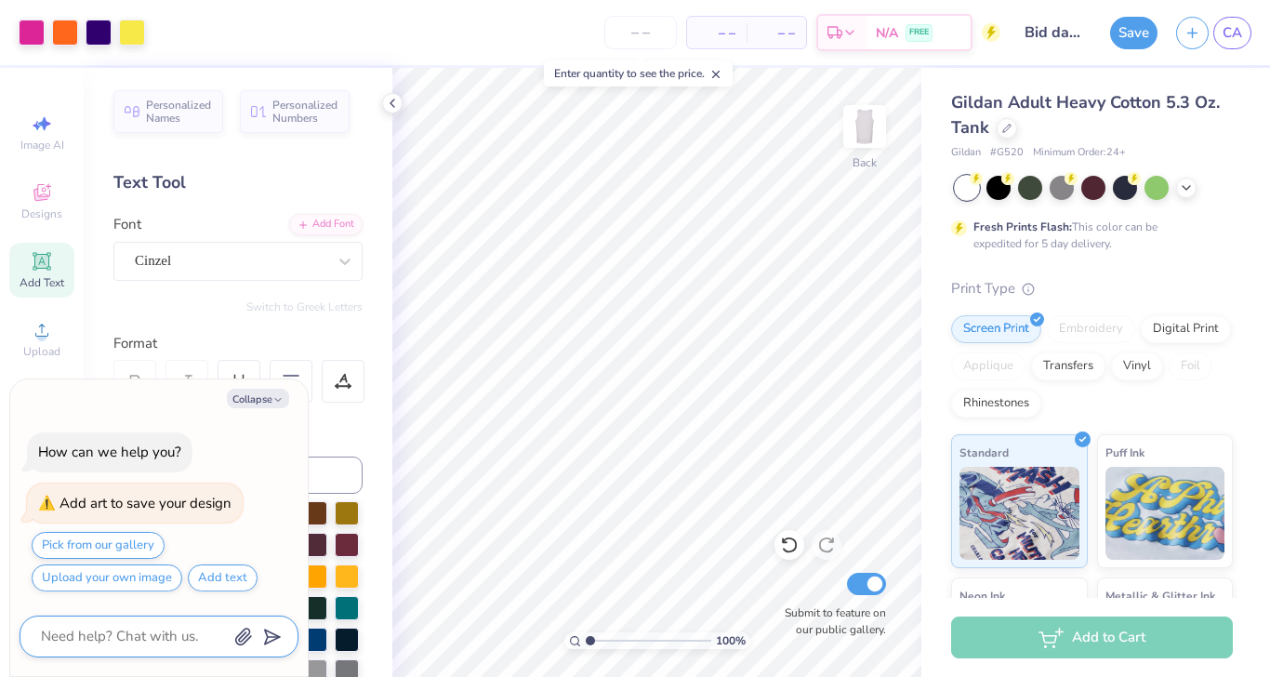
click at [242, 637] on icon "button" at bounding box center [243, 637] width 15 height 16
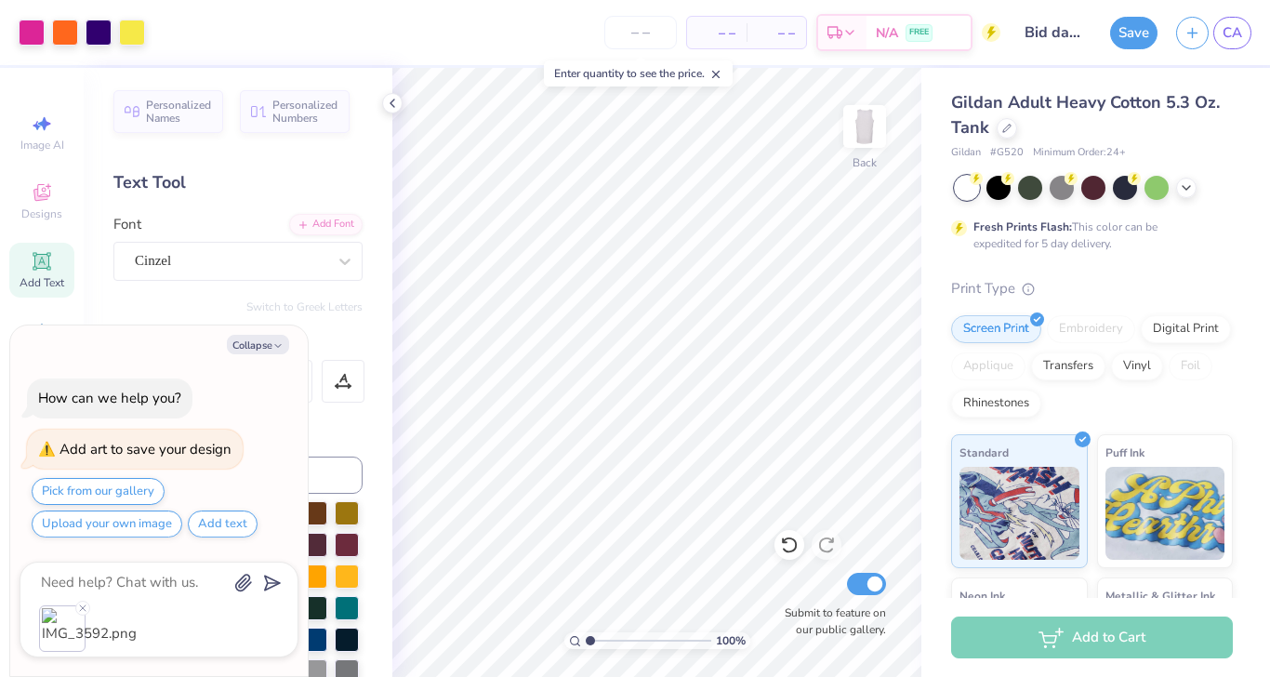
click at [239, 590] on body "Art colors – – Per Item – – Total Est. Delivery N/A FREE Design Title Bid day t…" at bounding box center [635, 338] width 1270 height 677
click at [242, 582] on icon "button" at bounding box center [243, 584] width 15 height 16
click at [246, 587] on icon "button" at bounding box center [243, 584] width 15 height 16
click at [269, 587] on icon "submit" at bounding box center [269, 583] width 26 height 26
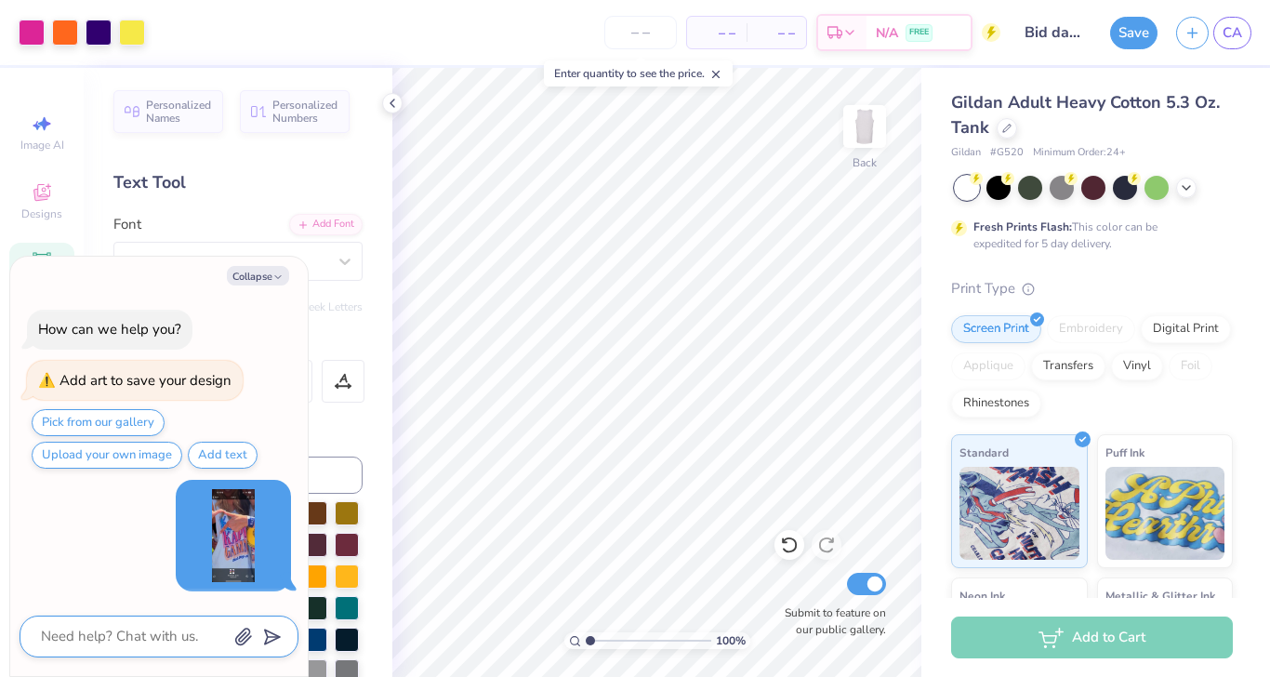
click at [253, 634] on button "button" at bounding box center [243, 635] width 20 height 20
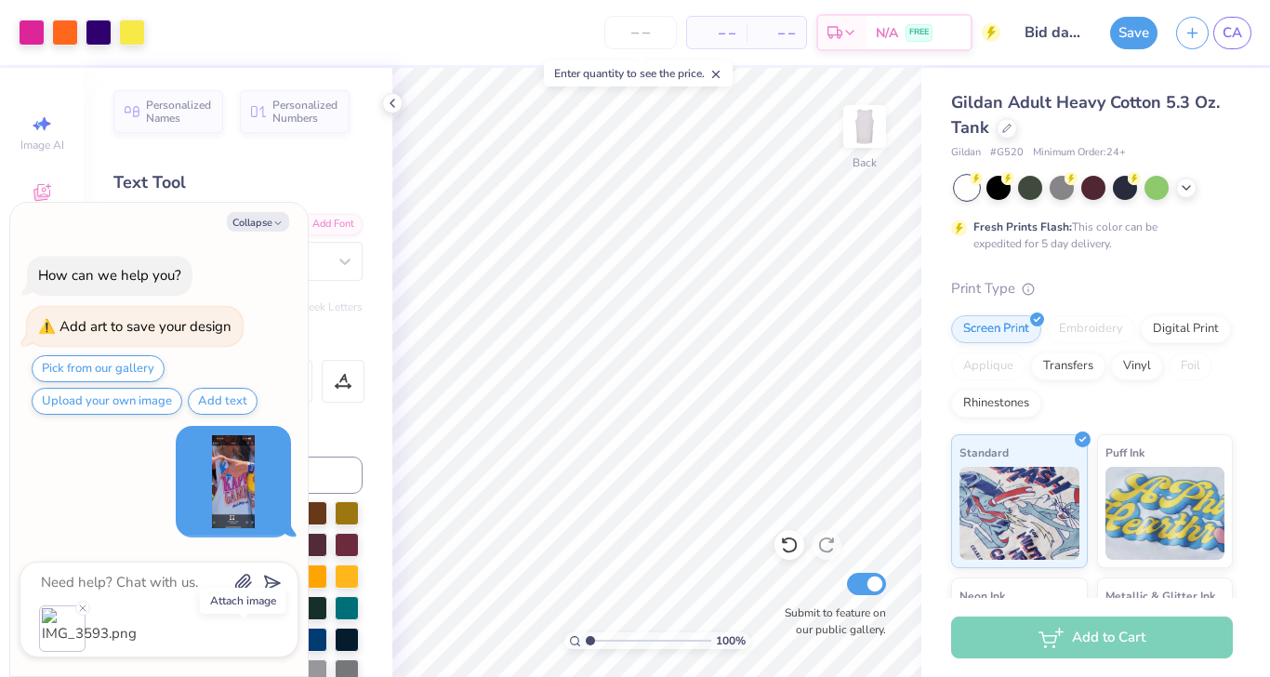
click at [270, 588] on body "Art colors – – Per Item – – Total Est. Delivery N/A FREE Design Title Bid day t…" at bounding box center [635, 338] width 1270 height 677
click at [270, 582] on icon "submit" at bounding box center [269, 583] width 26 height 26
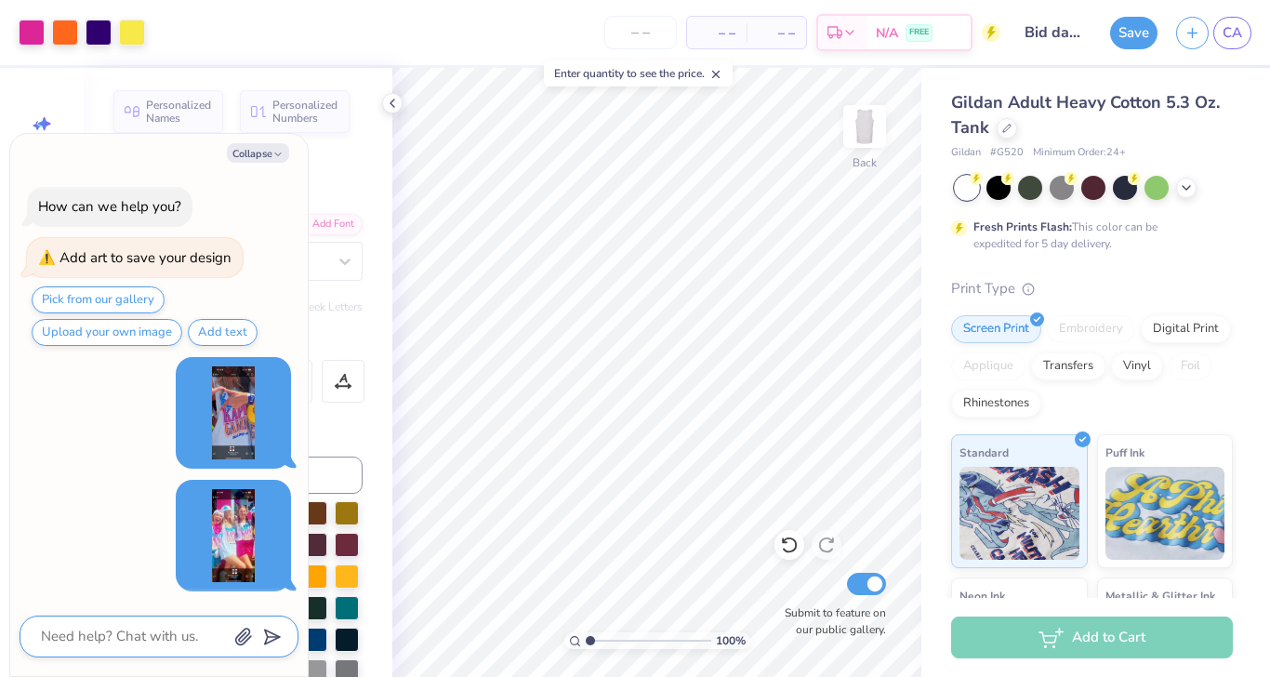
click at [180, 629] on textarea at bounding box center [133, 636] width 189 height 25
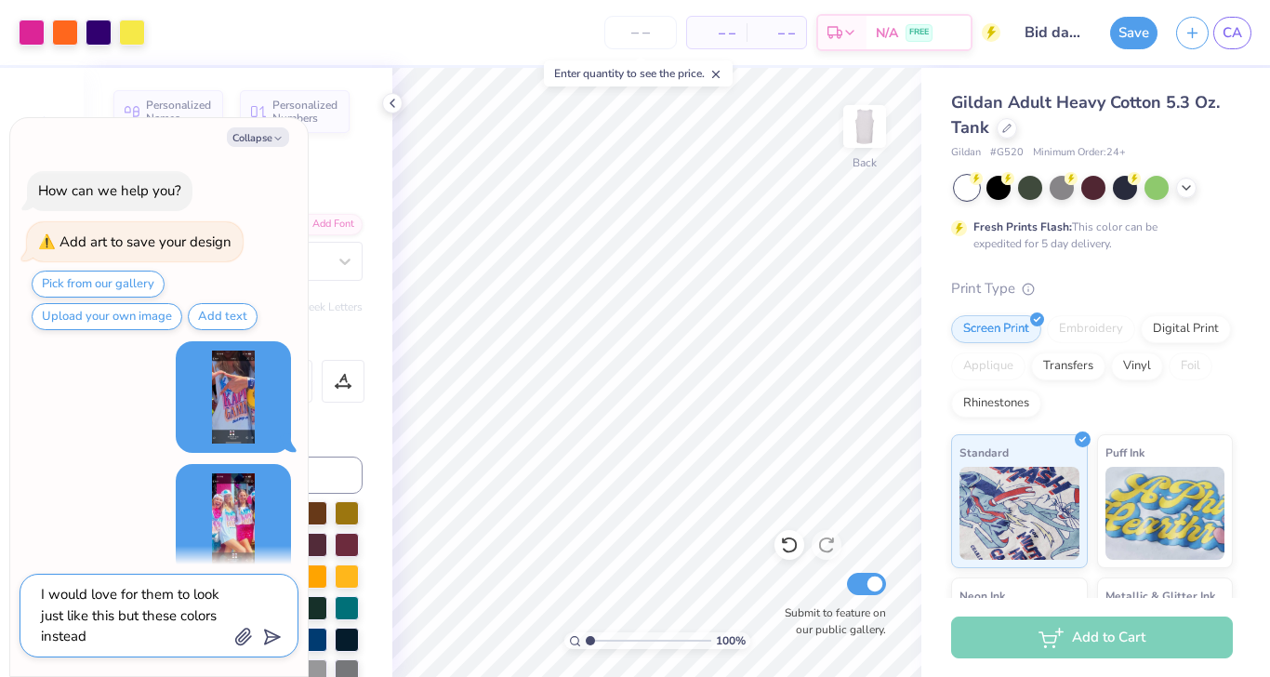
scroll to position [135, 0]
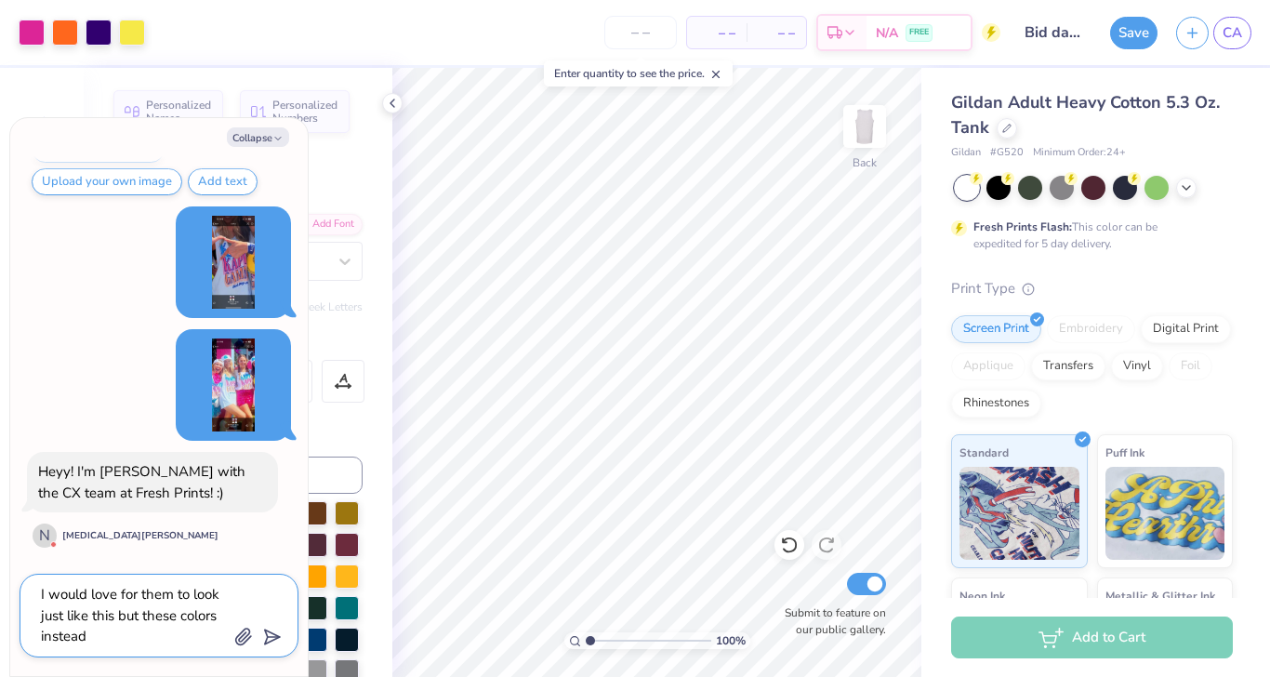
click at [174, 615] on textarea "I would love for them to look just like this but these colors instead" at bounding box center [133, 615] width 189 height 67
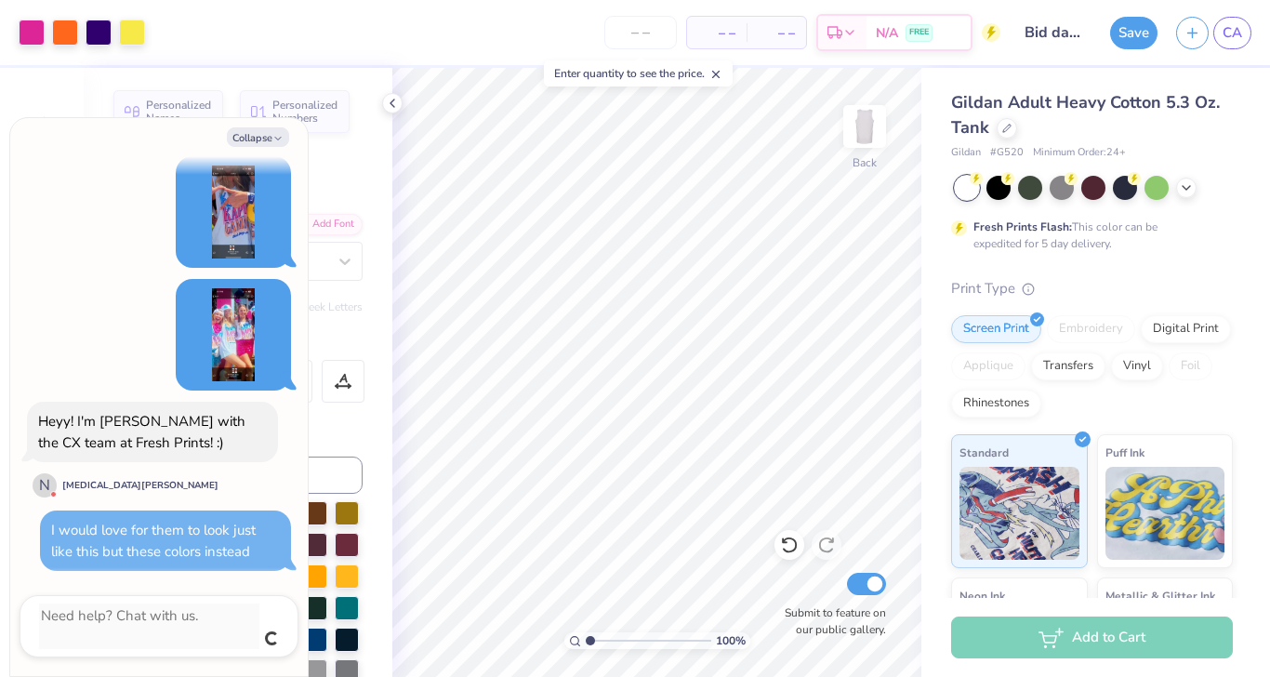
scroll to position [165, 0]
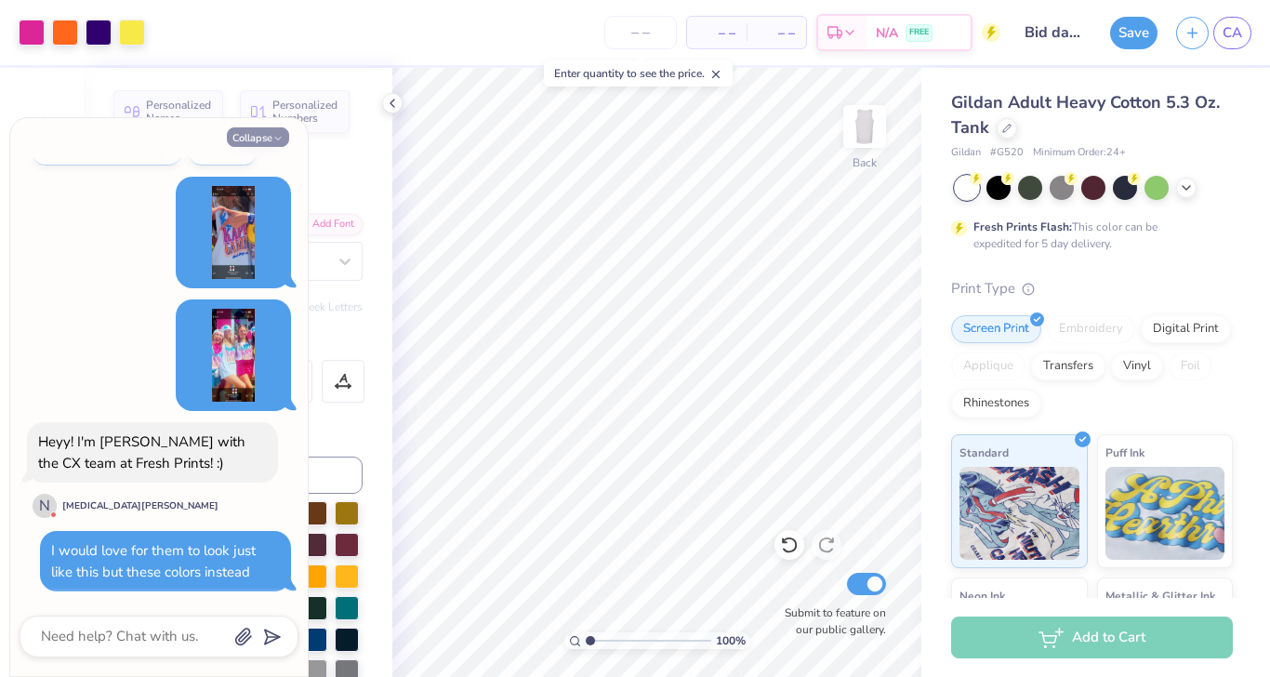
click at [275, 130] on button "Collapse" at bounding box center [258, 137] width 62 height 20
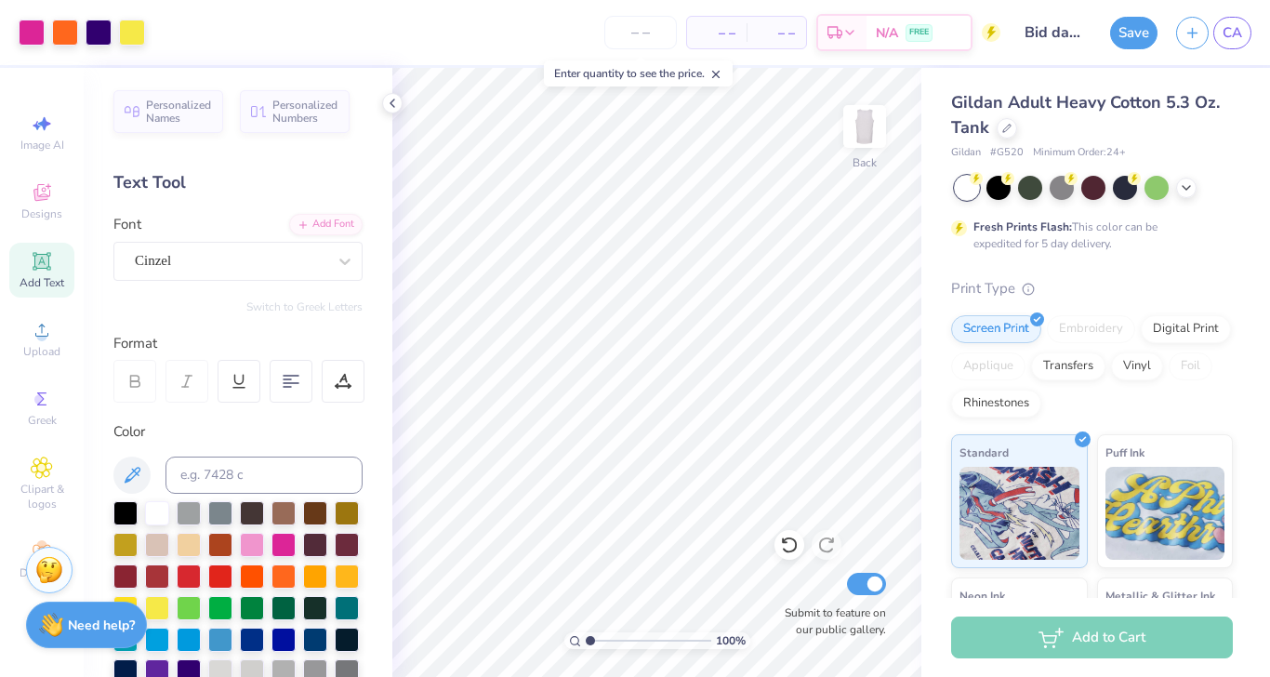
click at [99, 625] on strong "Need help?" at bounding box center [101, 625] width 67 height 18
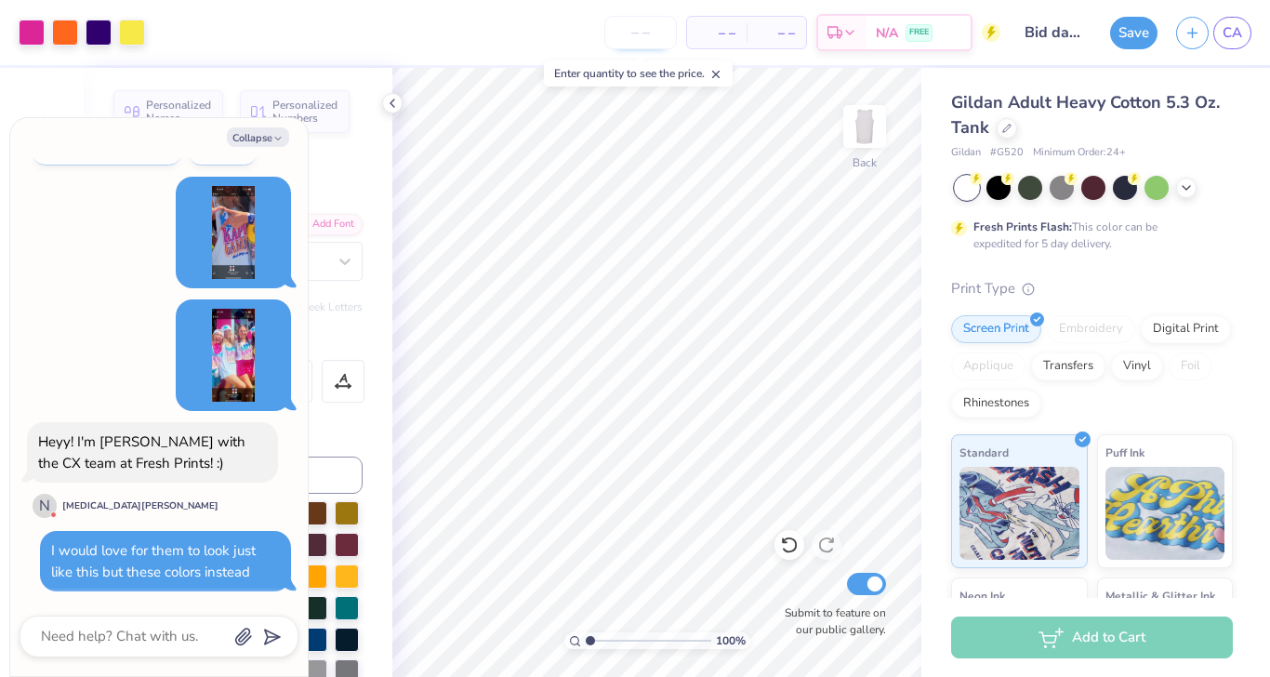
click at [659, 43] on input "number" at bounding box center [640, 32] width 73 height 33
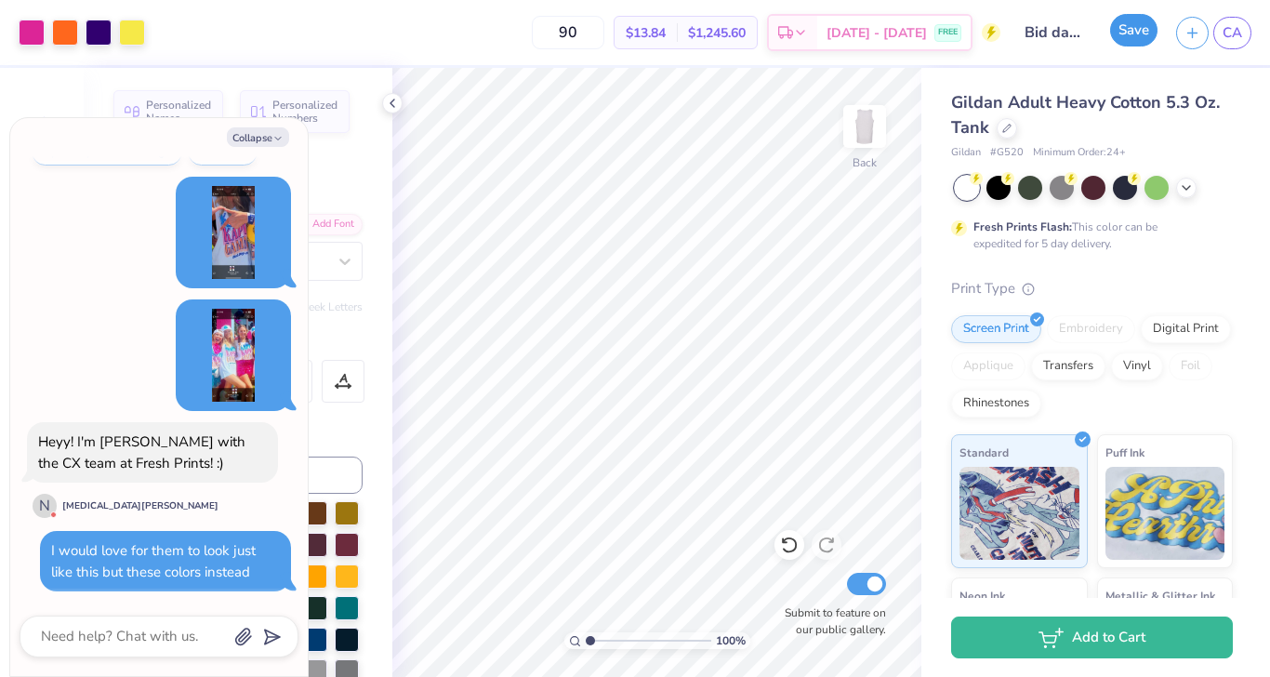
click at [1144, 25] on button "Save" at bounding box center [1133, 30] width 47 height 33
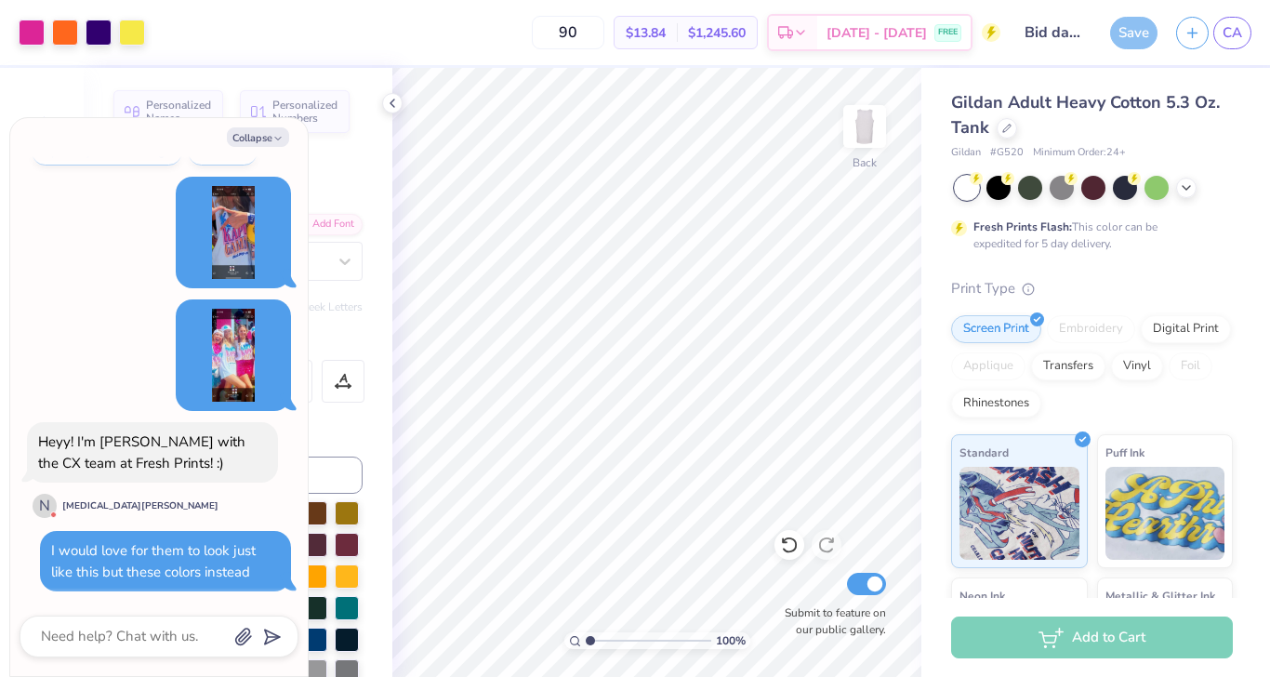
scroll to position [315, 0]
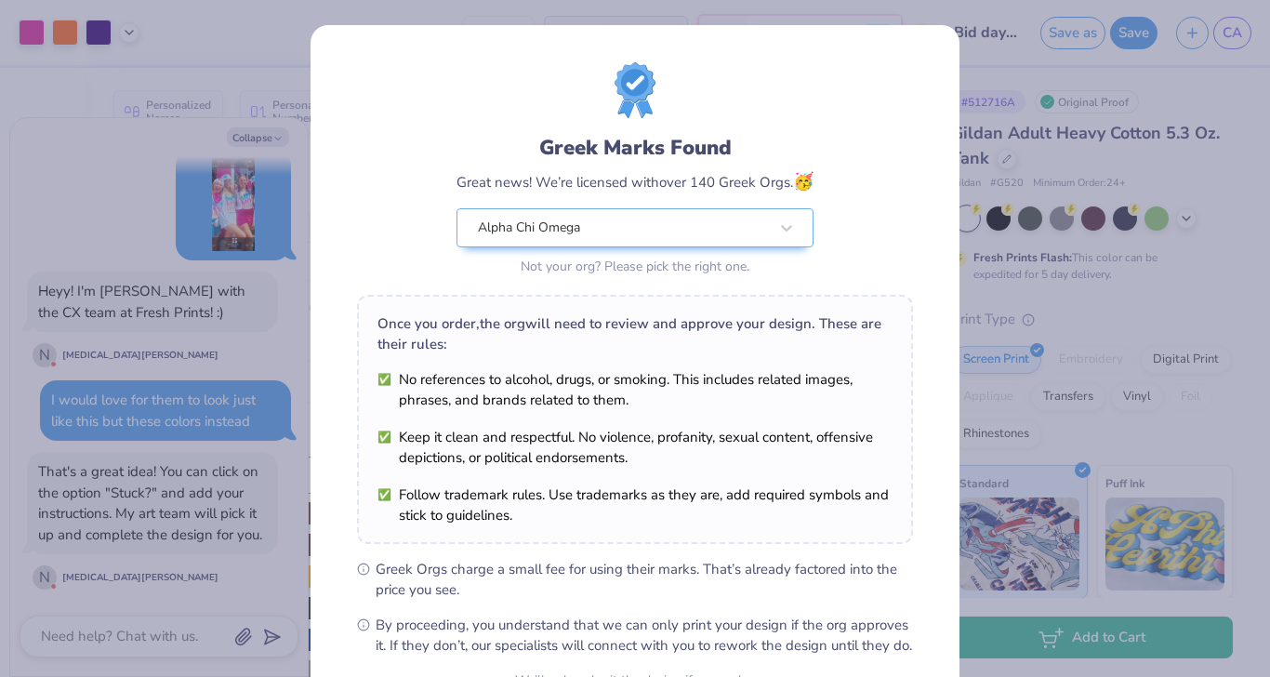
scroll to position [193, 0]
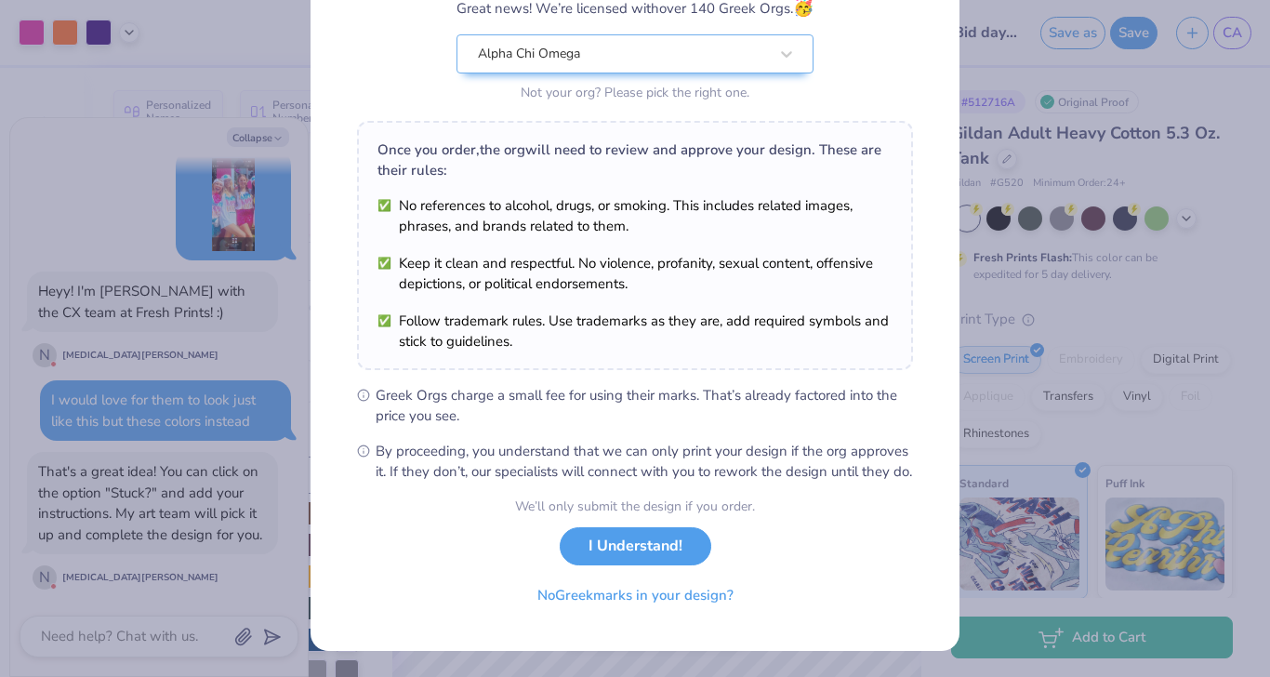
click at [624, 566] on div "We’ll only submit the design if you order. I Understand! No Greek marks in your…" at bounding box center [635, 554] width 240 height 117
click at [629, 541] on button "I Understand!" at bounding box center [636, 542] width 152 height 38
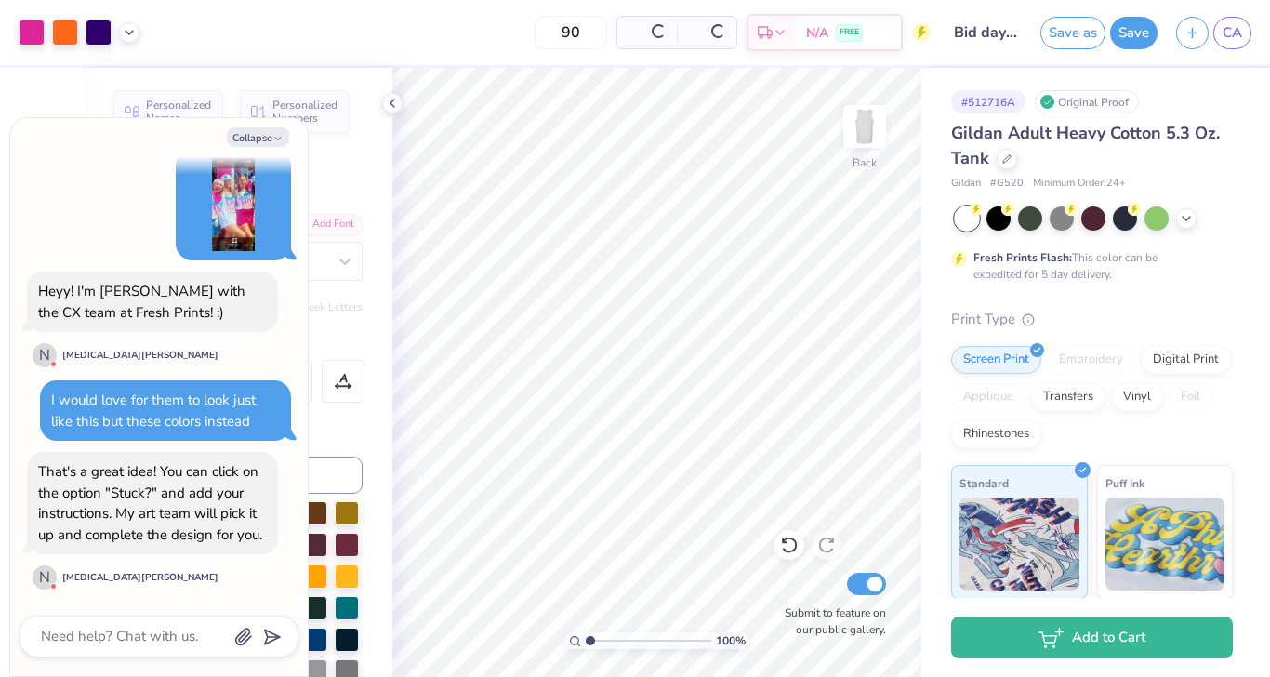
scroll to position [0, 0]
click at [249, 139] on button "Collapse" at bounding box center [258, 137] width 62 height 20
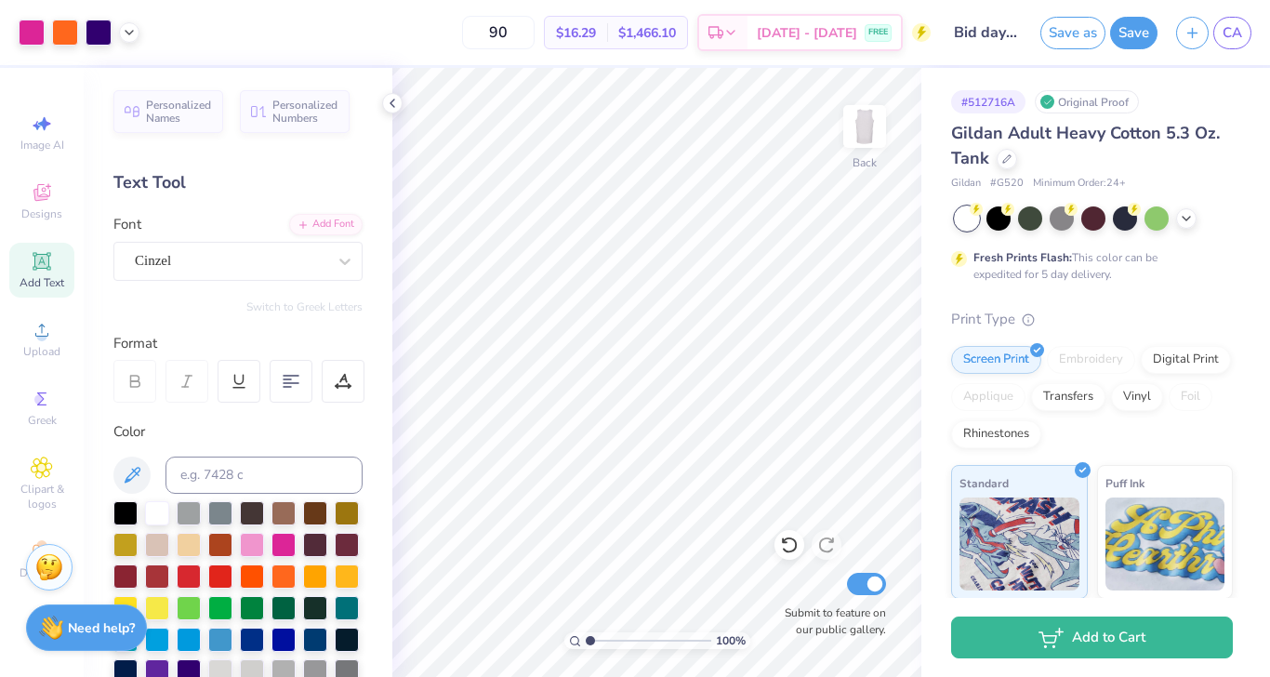
click at [40, 576] on img at bounding box center [49, 567] width 28 height 28
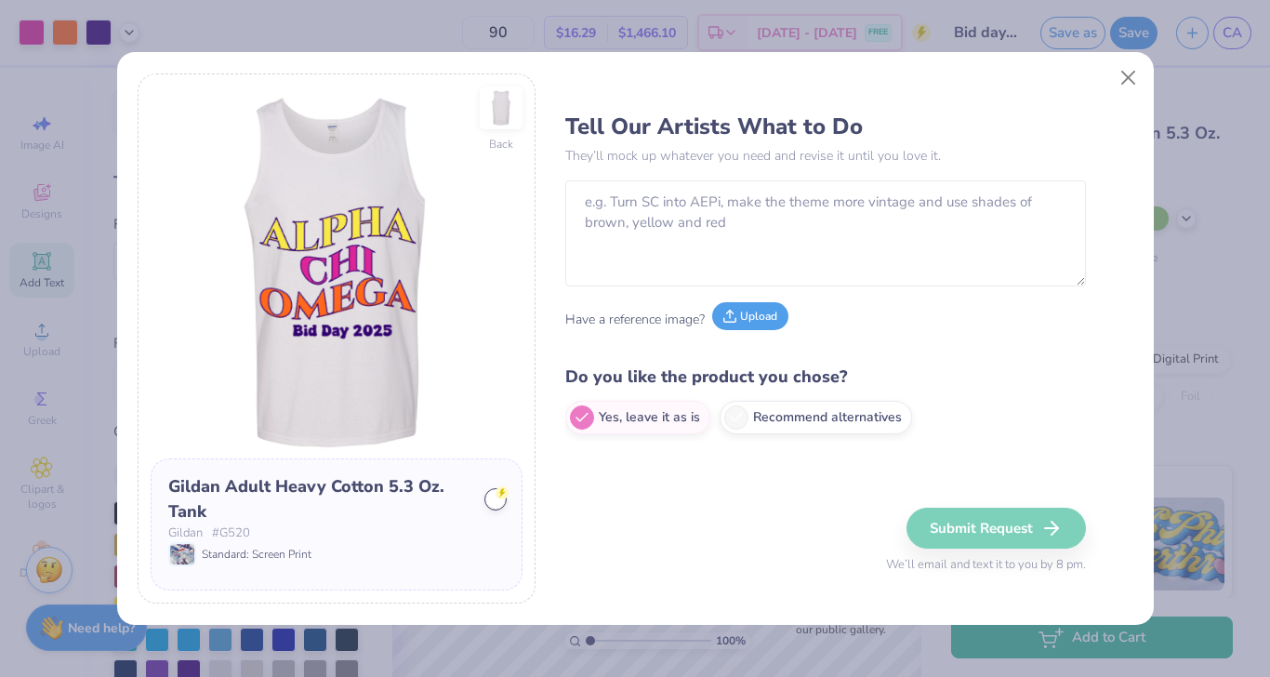
click at [769, 313] on button "Upload" at bounding box center [750, 316] width 76 height 28
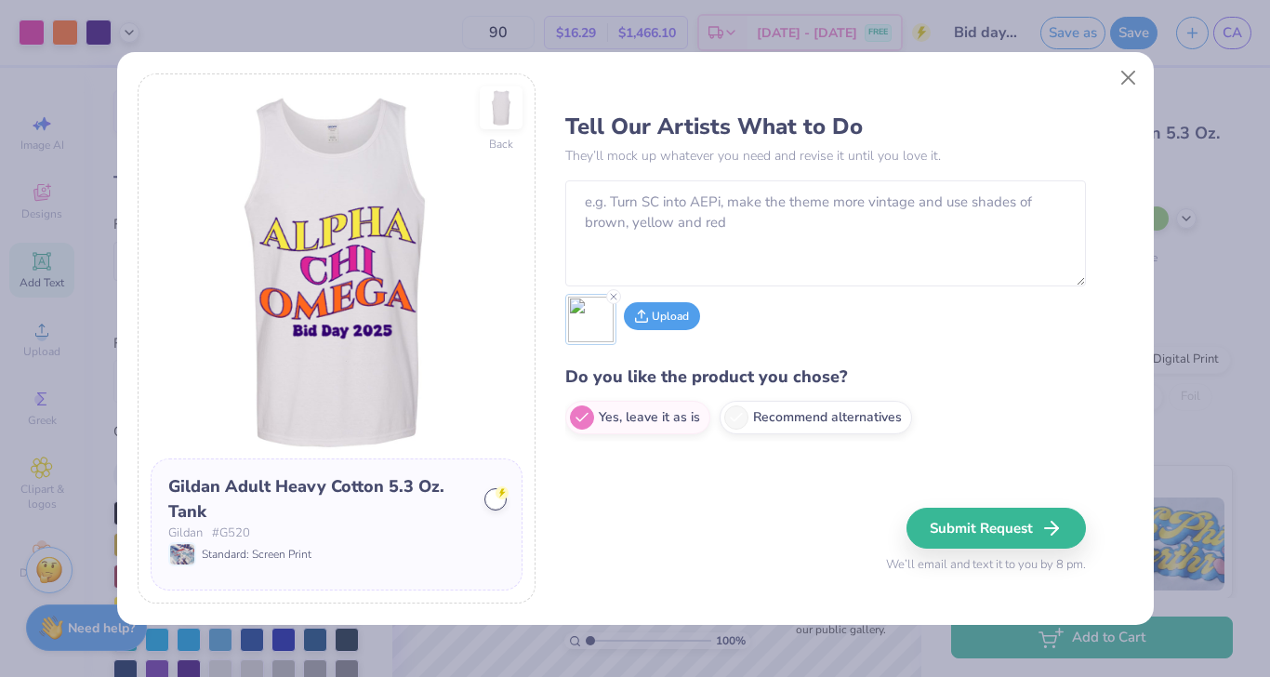
click at [669, 321] on button "Upload" at bounding box center [662, 316] width 76 height 28
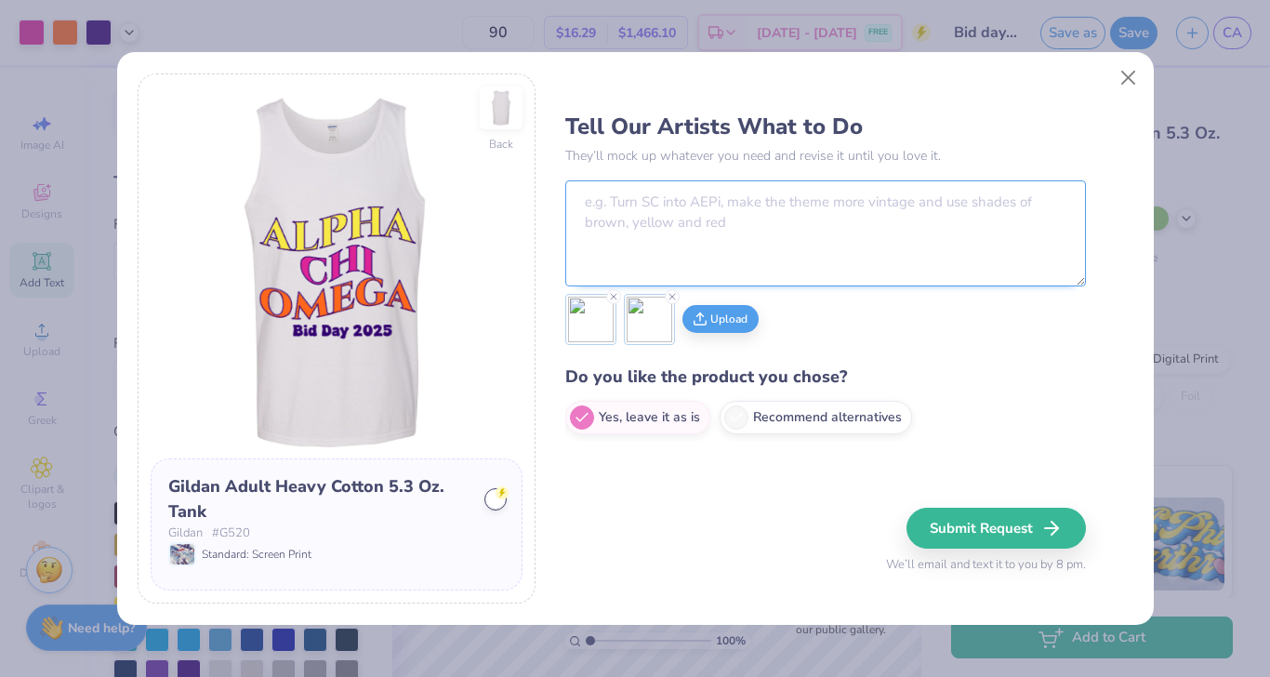
click at [804, 218] on textarea at bounding box center [825, 233] width 521 height 106
click at [655, 205] on textarea "Turn KAPPPA KAPPA KAPPA into ALPHA CHI OMEGA" at bounding box center [825, 233] width 521 height 106
click at [1016, 204] on textarea "Turn KAPPA KAPPA KAPPA into ALPHA CHI OMEGA" at bounding box center [825, 233] width 521 height 106
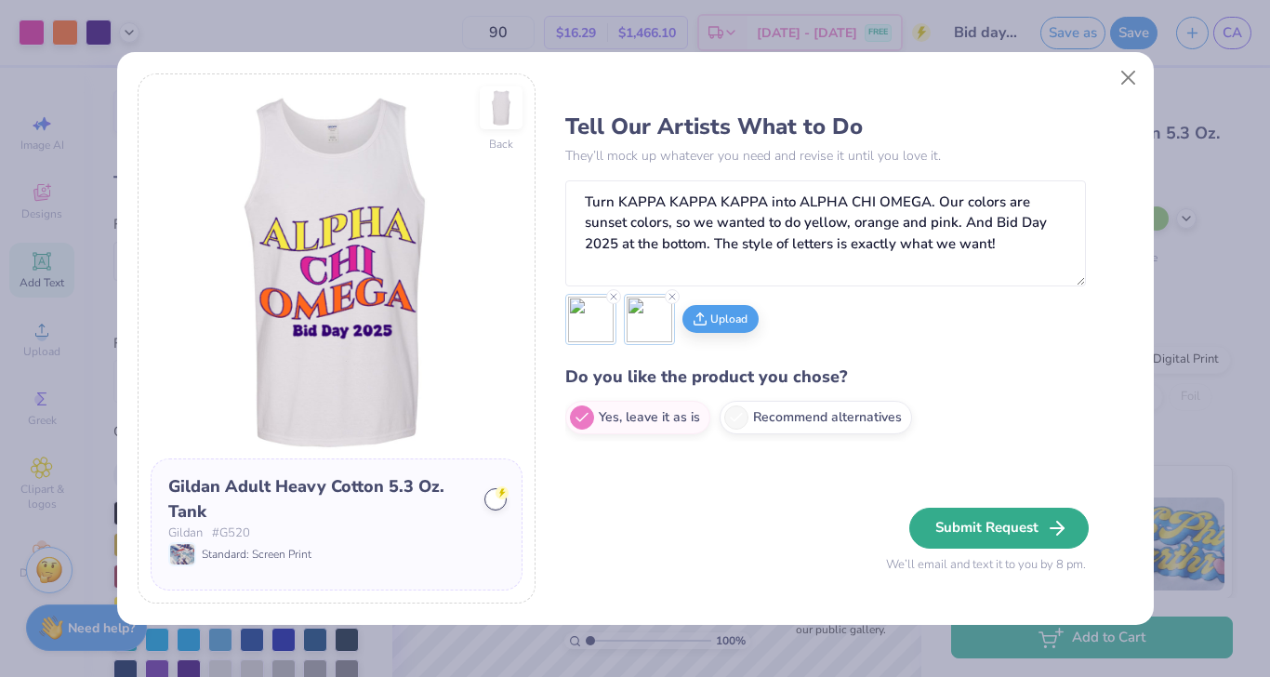
click at [1019, 512] on button "Submit Request" at bounding box center [998, 528] width 179 height 41
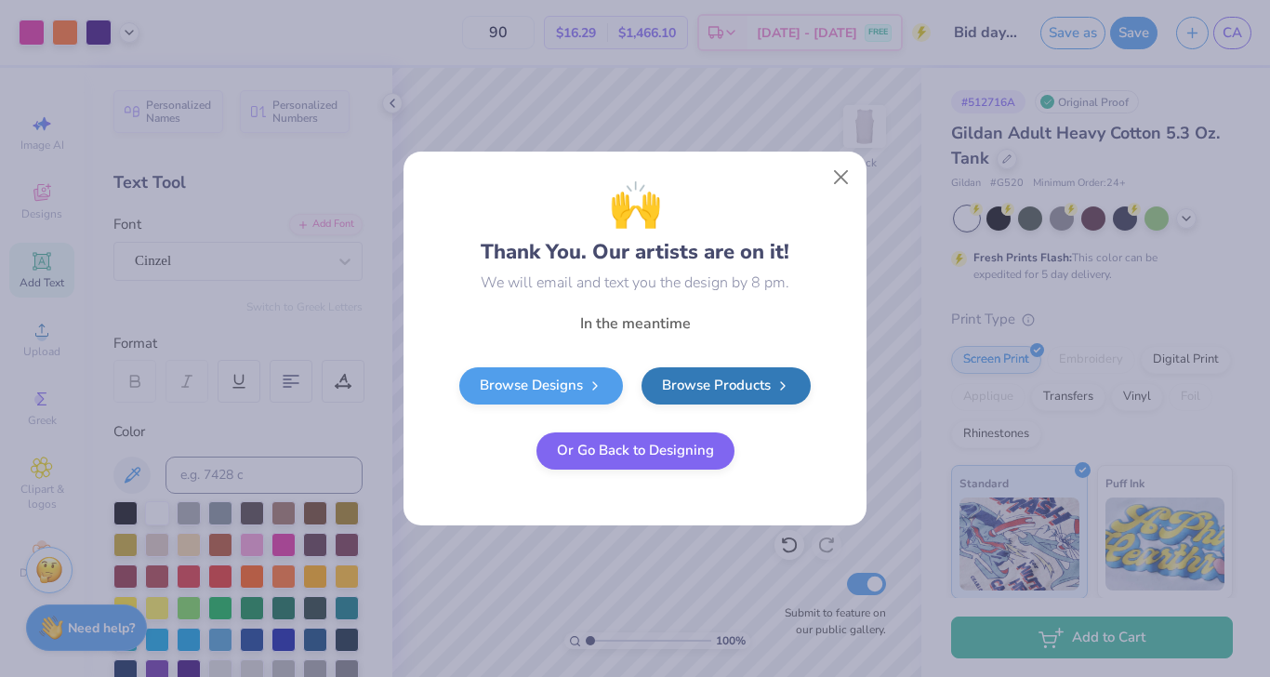
click at [674, 454] on button "Or Go Back to Designing" at bounding box center [635, 450] width 198 height 37
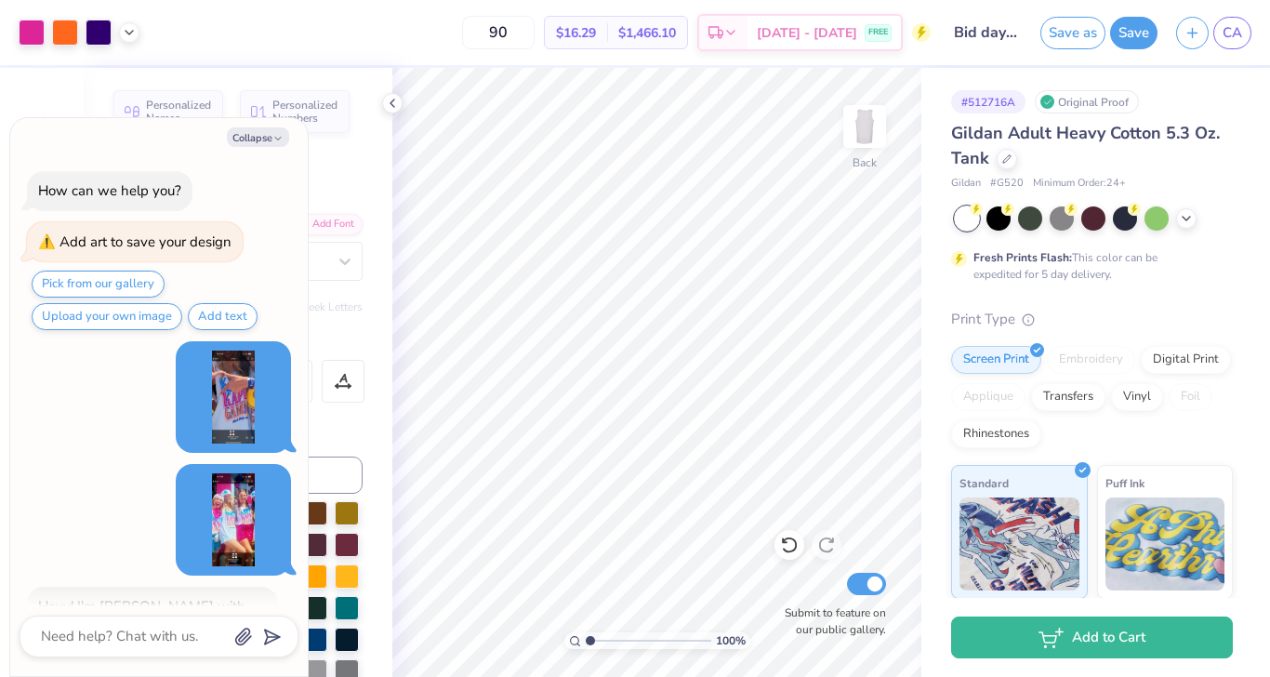
scroll to position [415, 0]
